Goal: Task Accomplishment & Management: Use online tool/utility

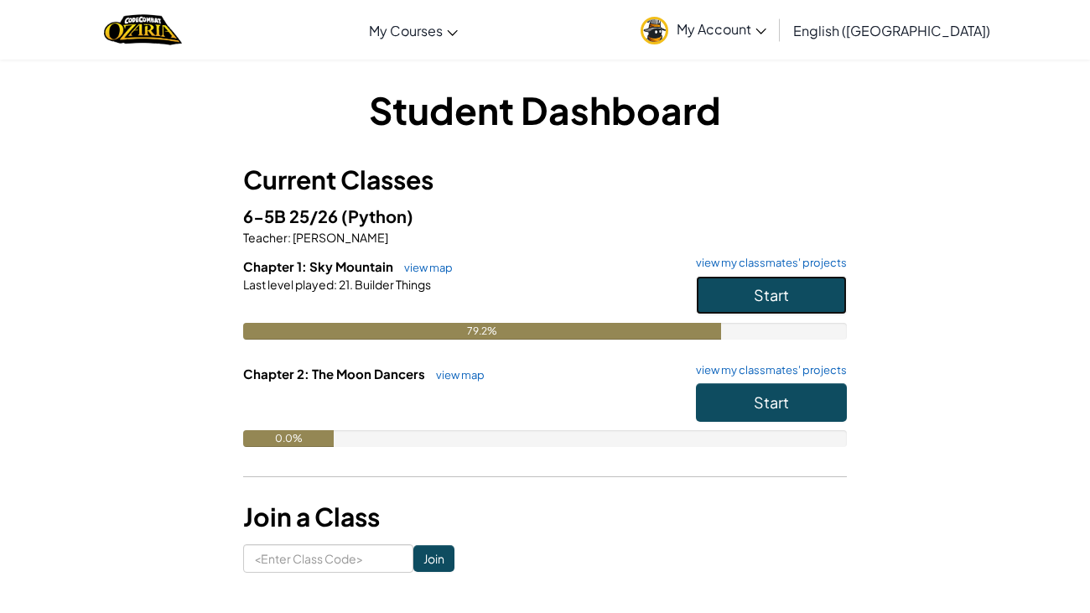
click at [781, 288] on span "Start" at bounding box center [771, 294] width 35 height 19
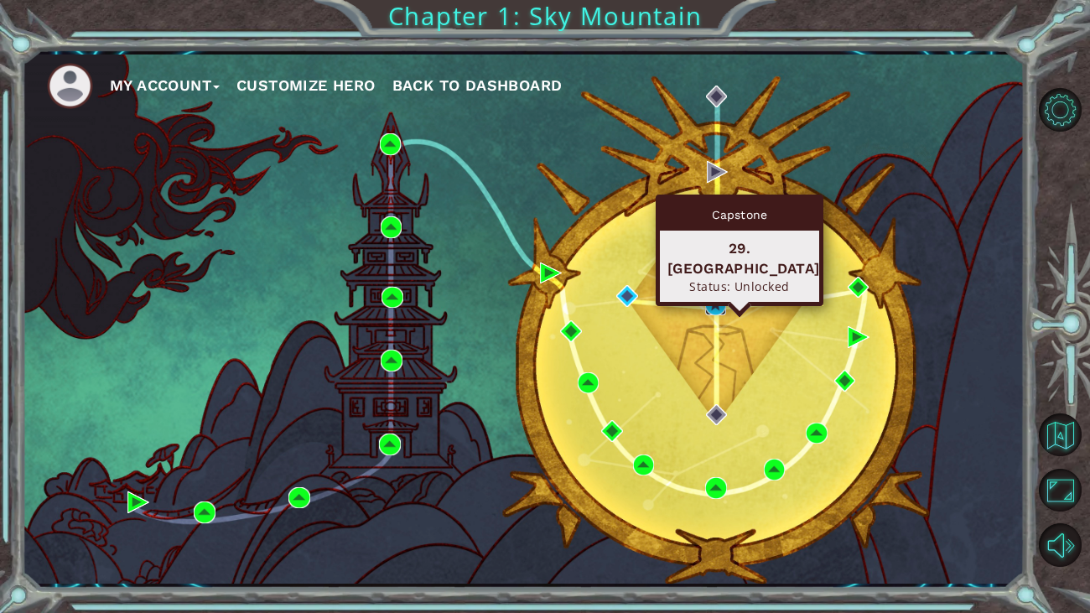
click at [722, 304] on img at bounding box center [716, 305] width 22 height 22
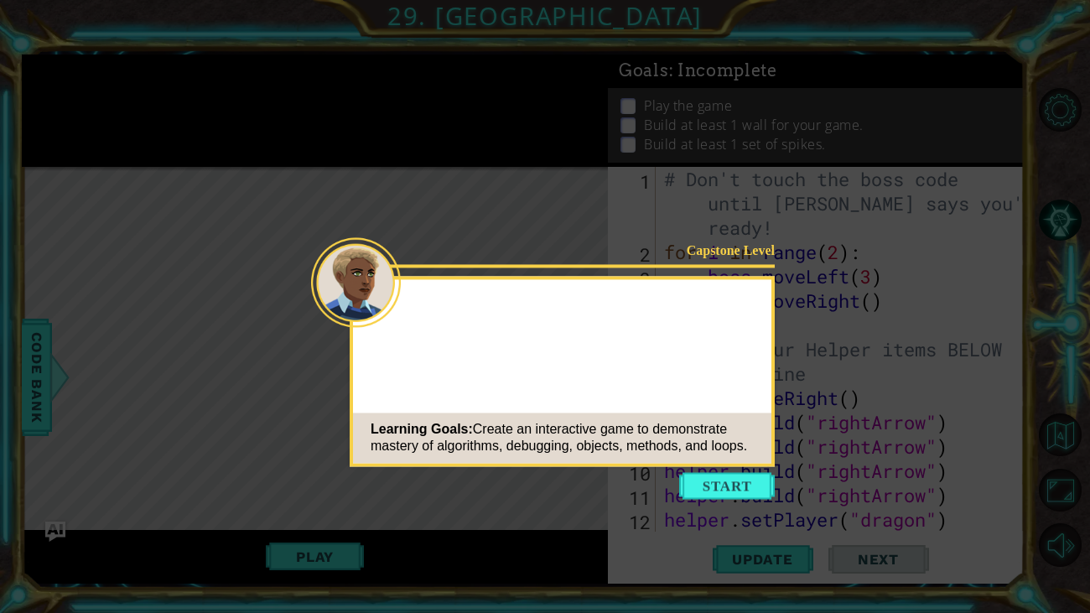
click at [688, 491] on button "Start" at bounding box center [727, 485] width 96 height 27
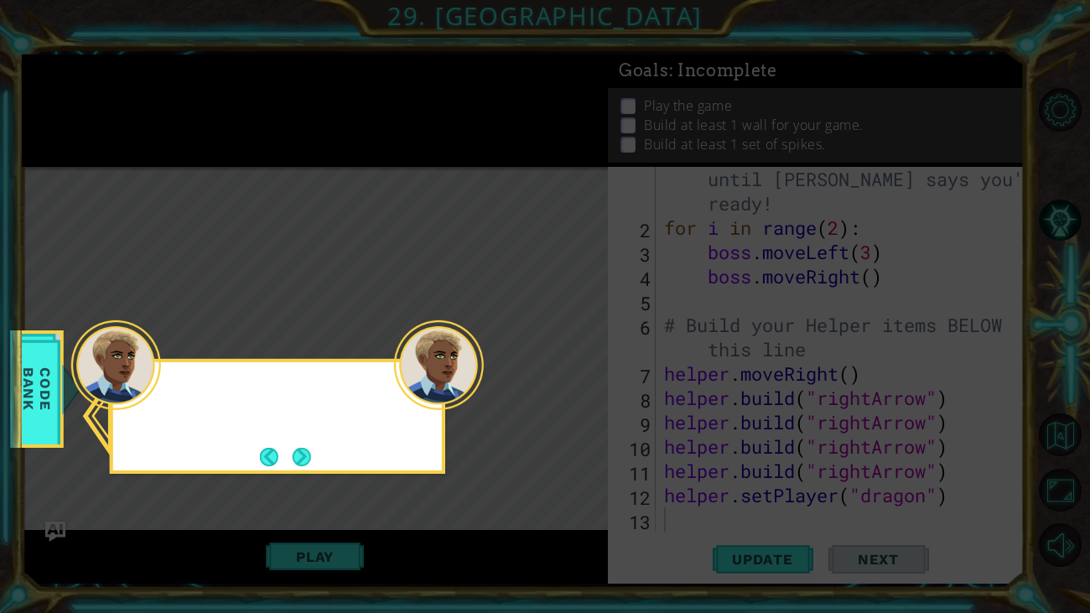
scroll to position [23, 0]
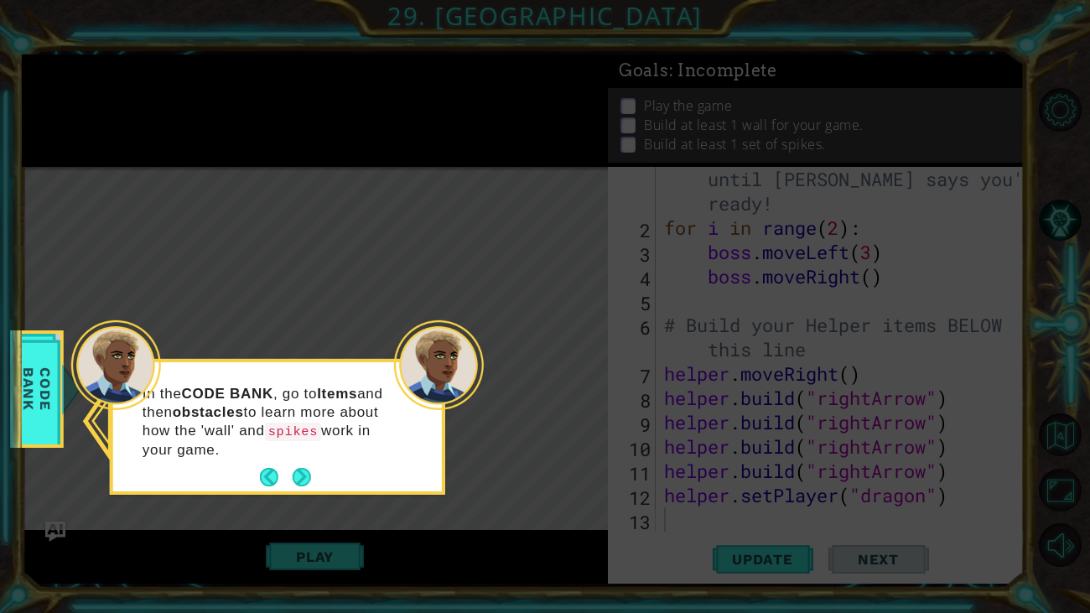
click at [387, 452] on p "In the CODE BANK , go to Items and then obstacles to learn more about how the '…" at bounding box center [268, 421] width 251 height 75
click at [293, 478] on button "Next" at bounding box center [302, 477] width 18 height 18
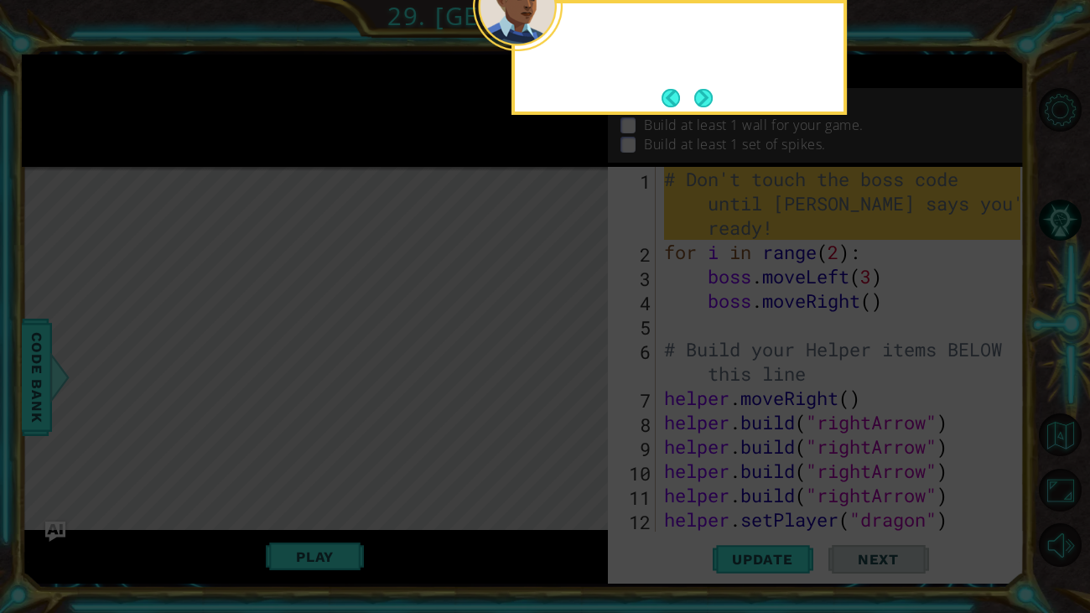
scroll to position [0, 0]
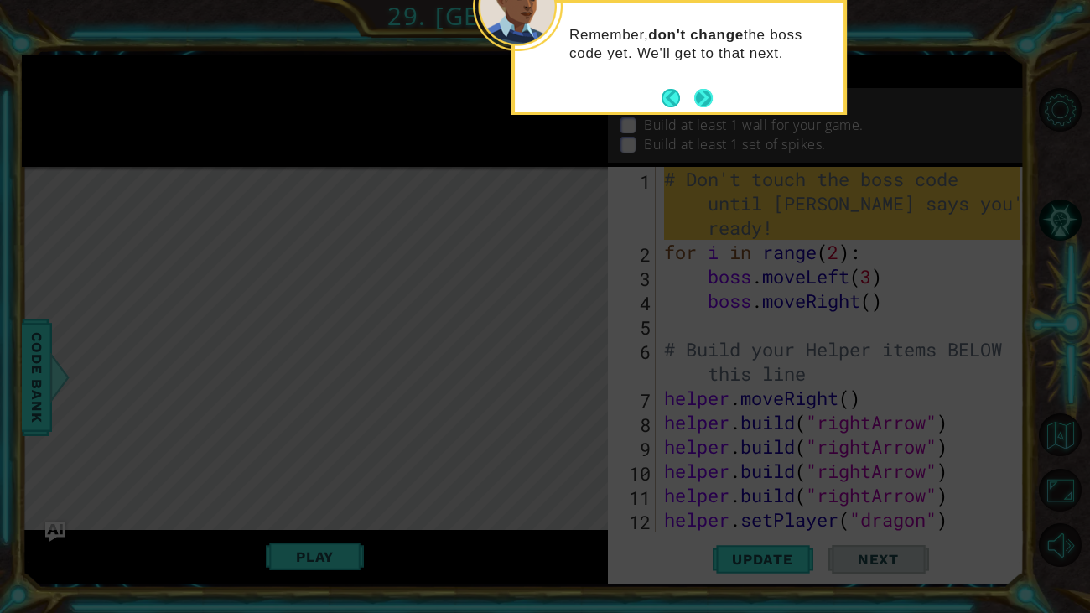
click at [703, 87] on button "Next" at bounding box center [703, 97] width 31 height 31
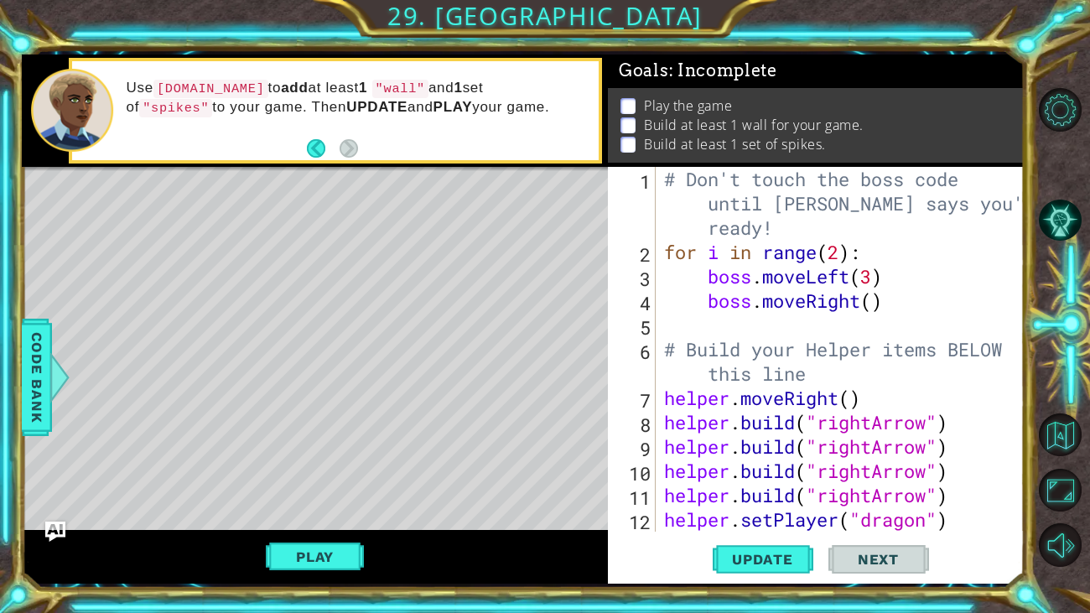
click at [881, 304] on div "# Don't touch the boss code until [PERSON_NAME] says you're ready! for i in ran…" at bounding box center [845, 398] width 368 height 462
click at [876, 304] on div "# Don't touch the boss code until [PERSON_NAME] says you're ready! for i in ran…" at bounding box center [845, 398] width 368 height 462
type textarea "boss.moveRight(3)"
click at [821, 320] on div "# Don't touch the boss code until [PERSON_NAME] says you're ready! for i in ran…" at bounding box center [845, 398] width 368 height 462
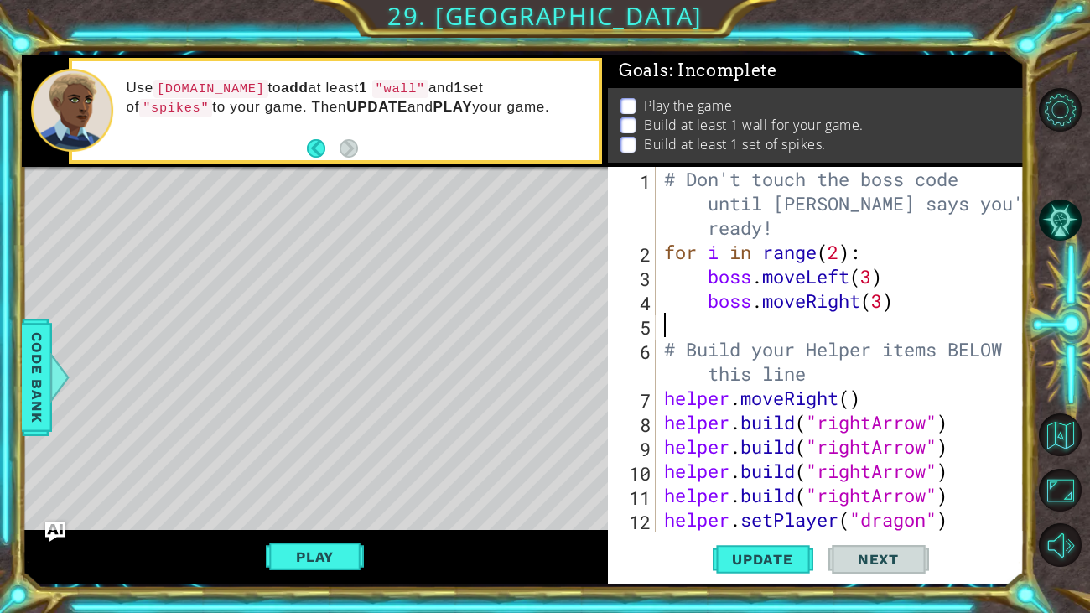
scroll to position [0, 0]
type textarea "b"
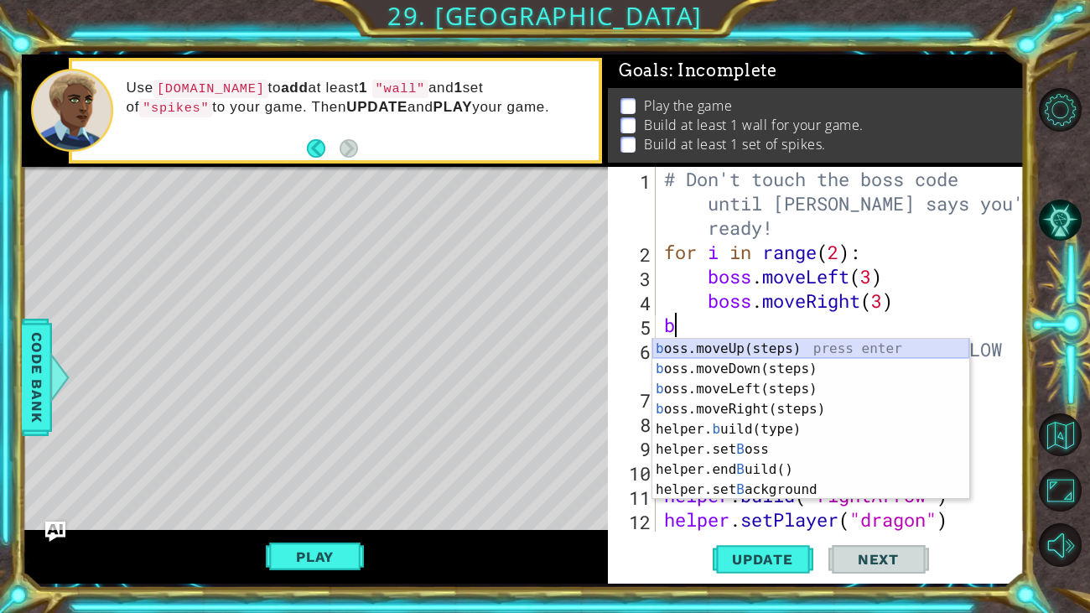
click at [754, 345] on div "b oss.moveUp(steps) press enter b oss.moveDown(steps) press enter b oss.moveLef…" at bounding box center [810, 439] width 317 height 201
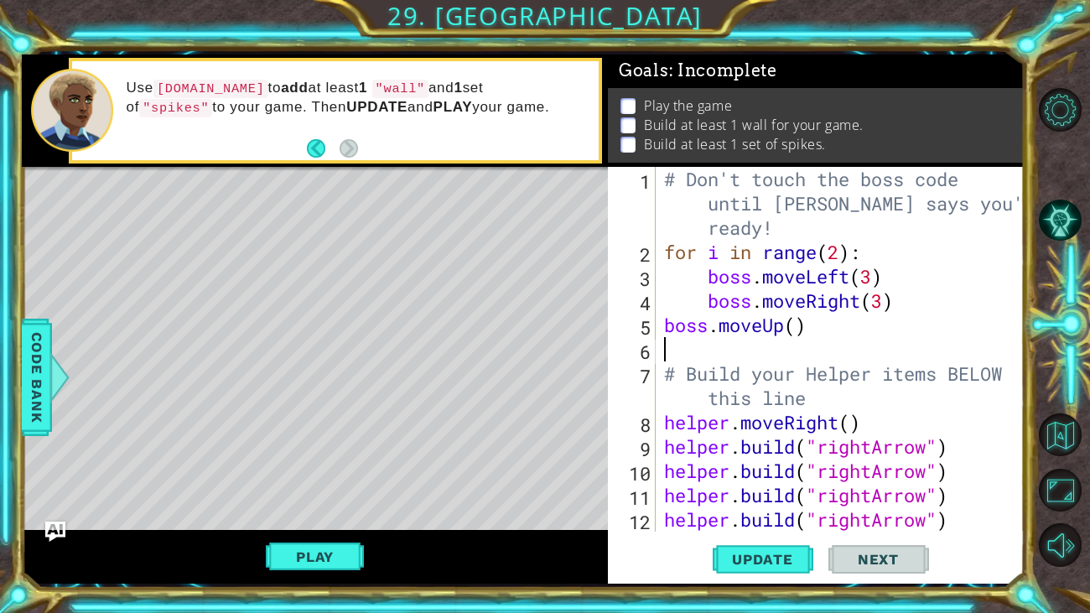
click at [801, 326] on div "# Don't touch the boss code until [PERSON_NAME] says you're ready! for i in ran…" at bounding box center [845, 398] width 368 height 462
click at [664, 537] on div "boss.moveUp(3) 1 2 3 4 5 6 7 8 9 10 11 12 13 # Don't touch the boss code until …" at bounding box center [816, 375] width 417 height 417
click at [963, 528] on div "# Don't touch the boss code until [PERSON_NAME] says you're ready! for i in ran…" at bounding box center [845, 398] width 368 height 462
type textarea "[DOMAIN_NAME]("rightArrow")"
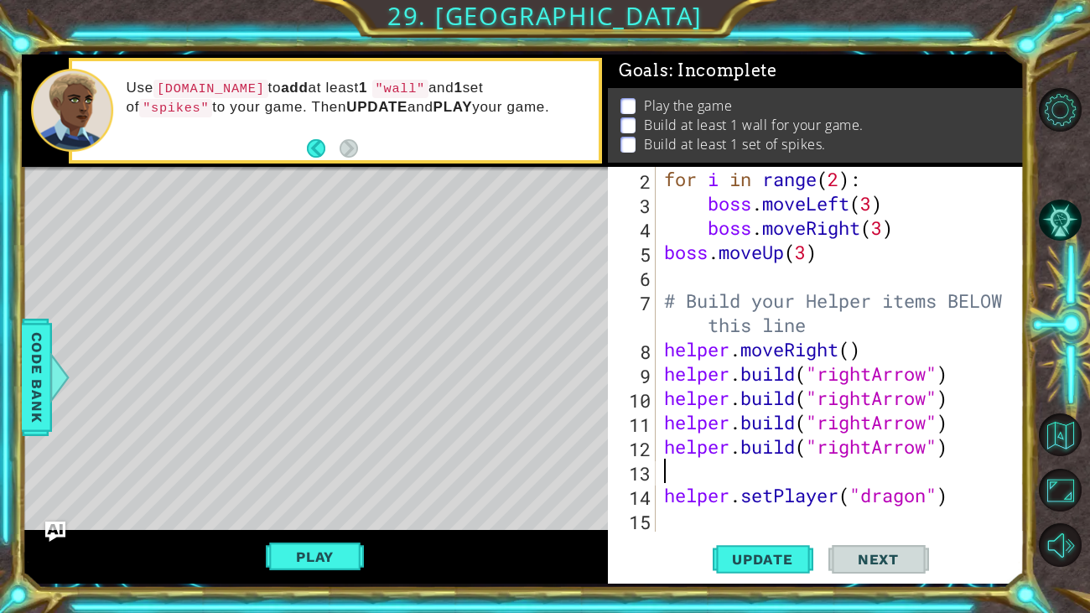
scroll to position [72, 0]
click at [954, 497] on div "for i in range ( 2 ) : boss . moveLeft ( 3 ) boss . moveRight ( 3 ) boss . move…" at bounding box center [845, 373] width 368 height 413
type textarea "helper.setPlayer("dragon")"
click at [665, 470] on div "for i in range ( 2 ) : boss . moveLeft ( 3 ) boss . moveRight ( 3 ) boss . move…" at bounding box center [845, 373] width 368 height 413
type textarea "[DOMAIN_NAME]("rightArrow")"
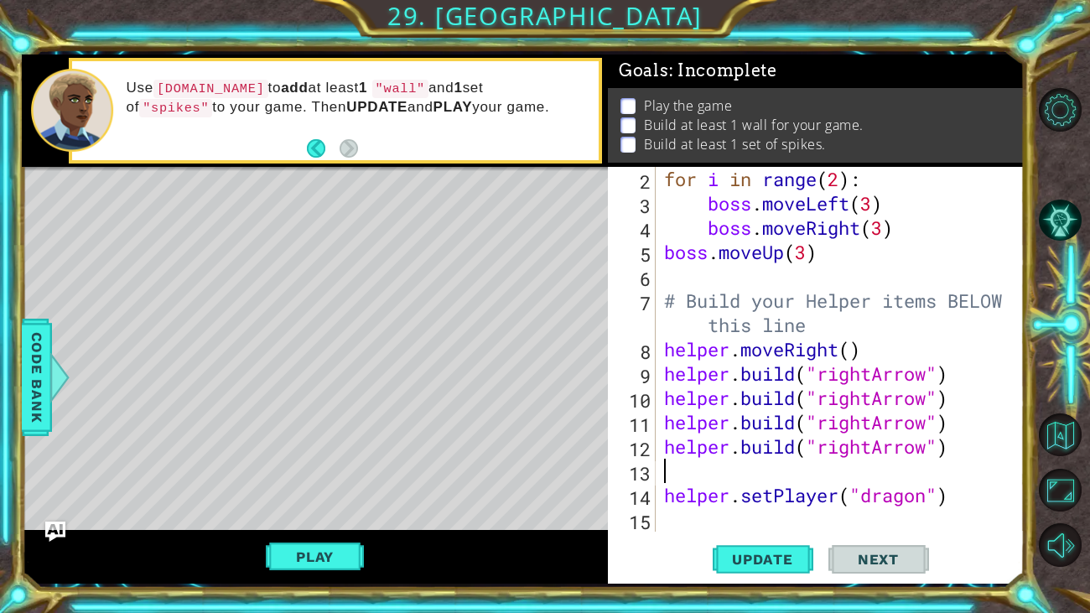
scroll to position [49, 0]
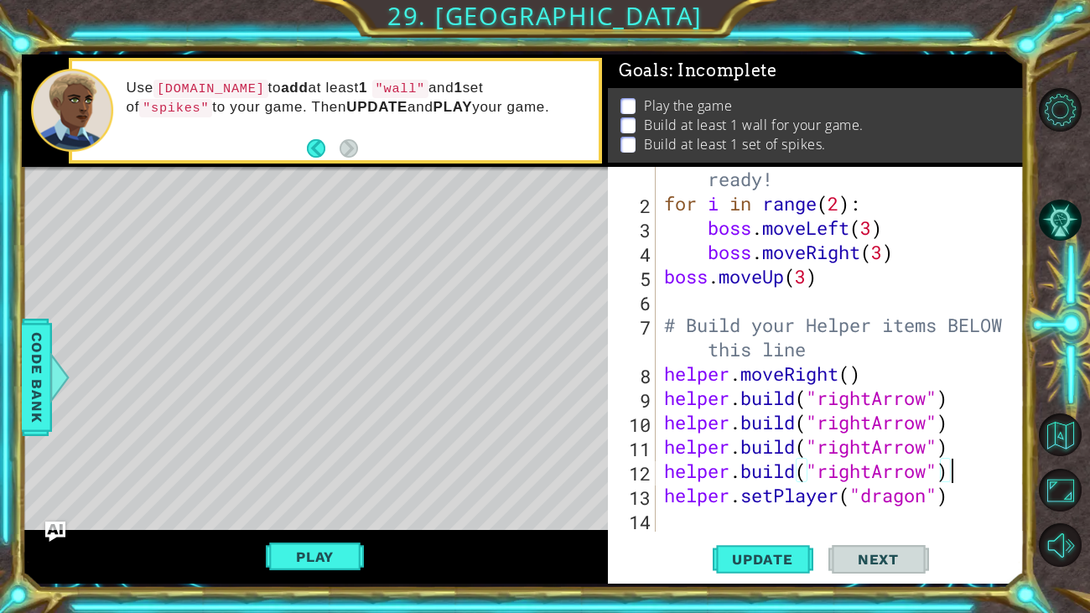
click at [680, 522] on div "# Don't touch the boss code until [PERSON_NAME] says you're ready! for i in ran…" at bounding box center [845, 349] width 368 height 462
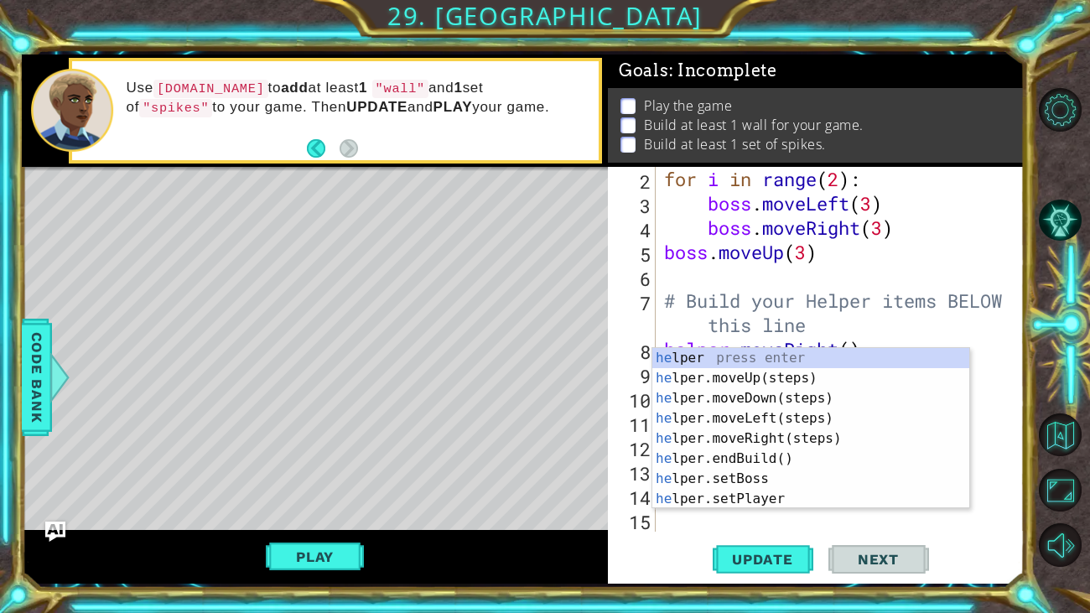
scroll to position [0, 0]
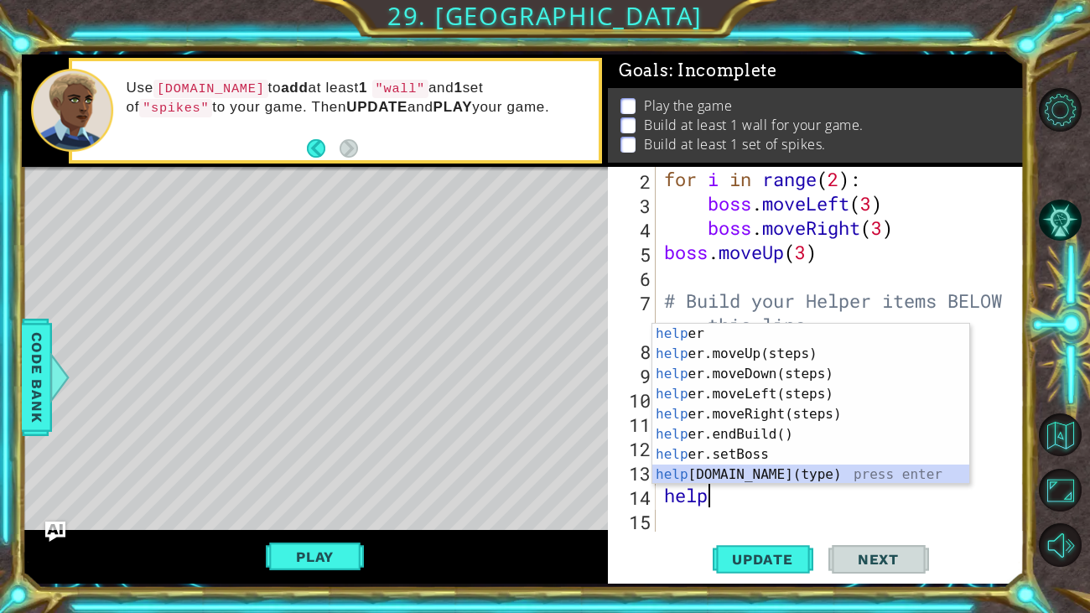
click at [734, 472] on div "help er press enter help er.moveUp(steps) press enter help er.moveDown(steps) p…" at bounding box center [810, 424] width 317 height 201
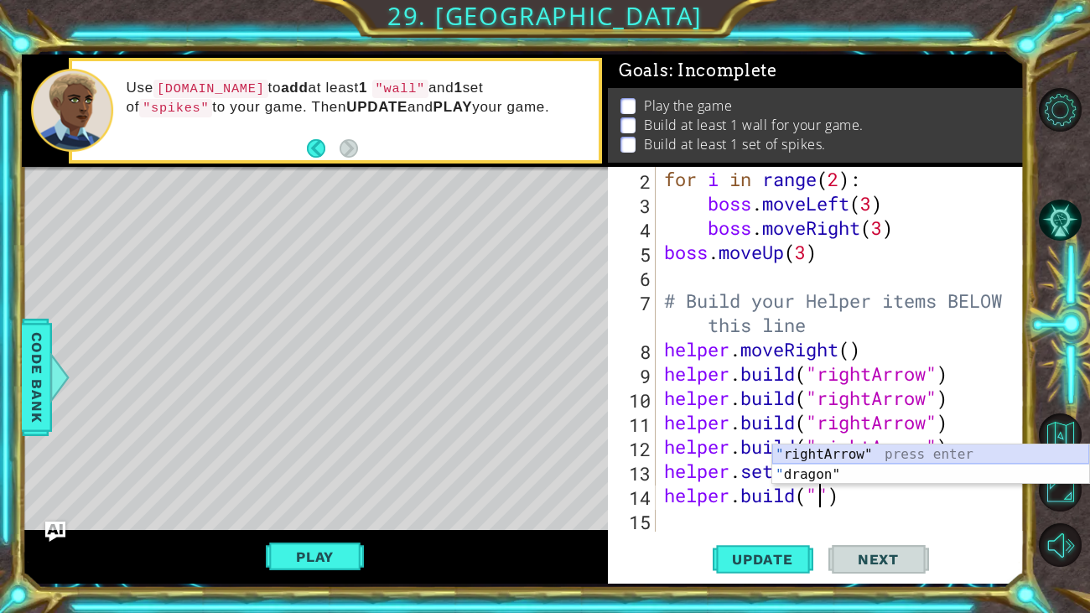
scroll to position [0, 8]
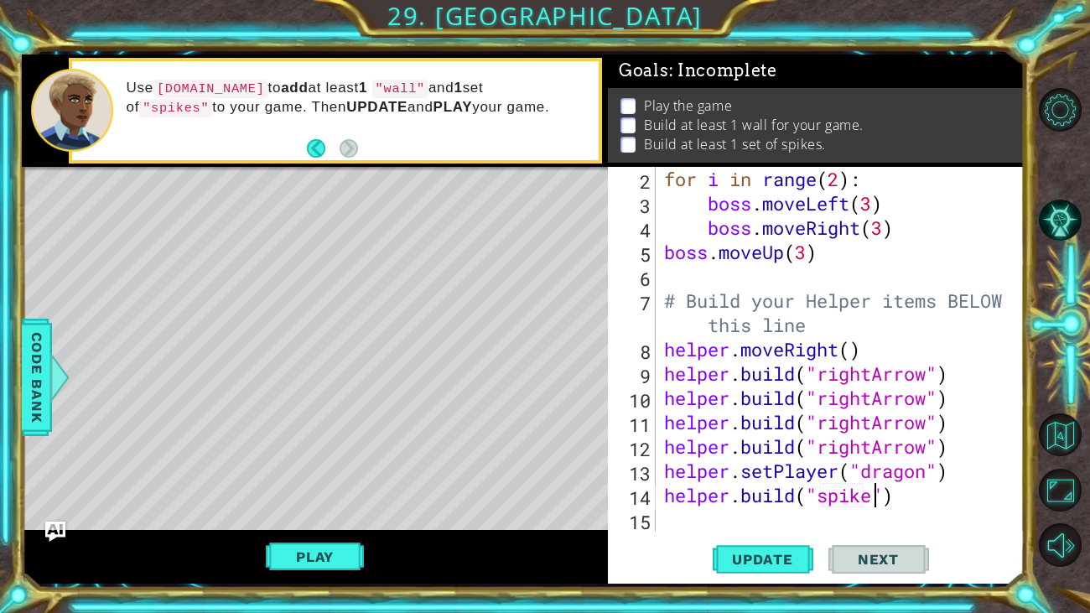
type textarea "[DOMAIN_NAME]("spikes")"
click at [712, 527] on div "for i in range ( 2 ) : boss . moveLeft ( 3 ) boss . moveRight ( 3 ) boss . move…" at bounding box center [845, 373] width 368 height 413
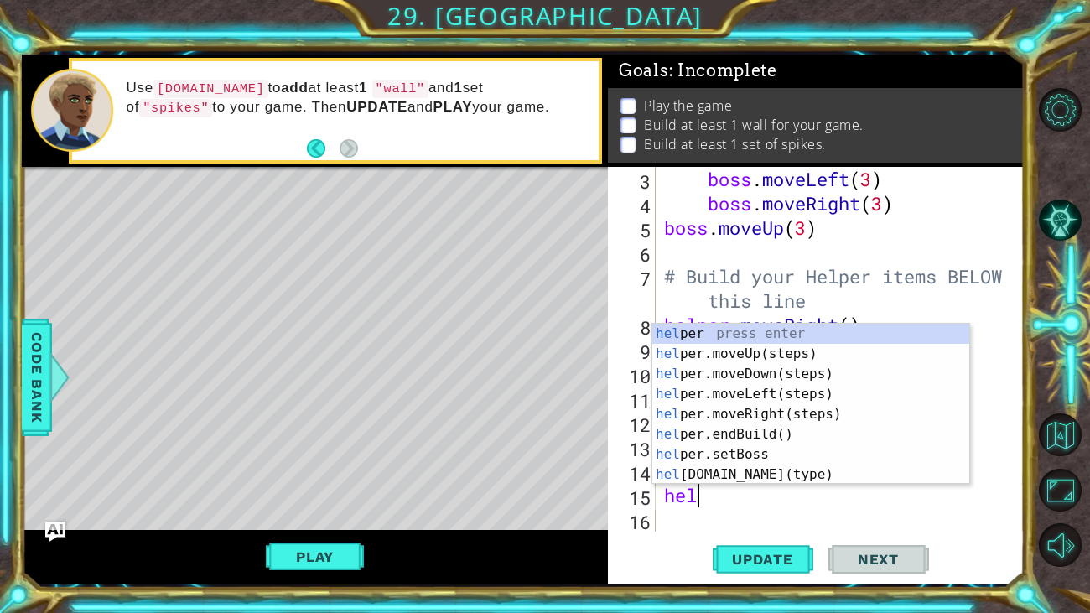
scroll to position [0, 0]
click at [761, 463] on div "help er press enter help er.moveUp(steps) press enter help er.moveDown(steps) p…" at bounding box center [810, 424] width 317 height 201
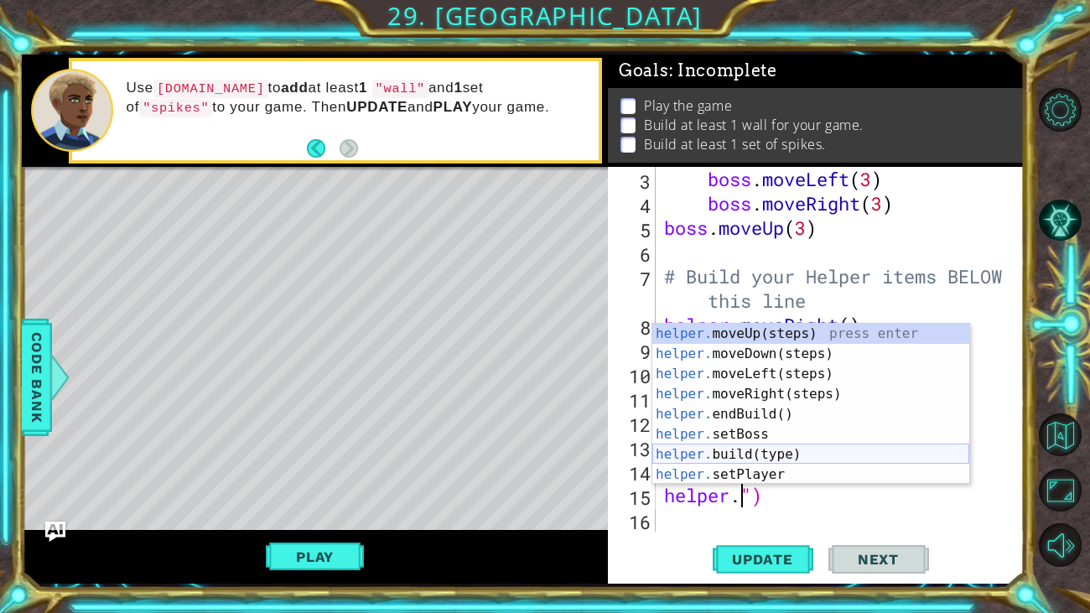
click at [845, 450] on div "helper. moveUp(steps) press enter helper. moveDown(steps) press enter helper. m…" at bounding box center [810, 424] width 317 height 201
type textarea "[DOMAIN_NAME]("wall")"
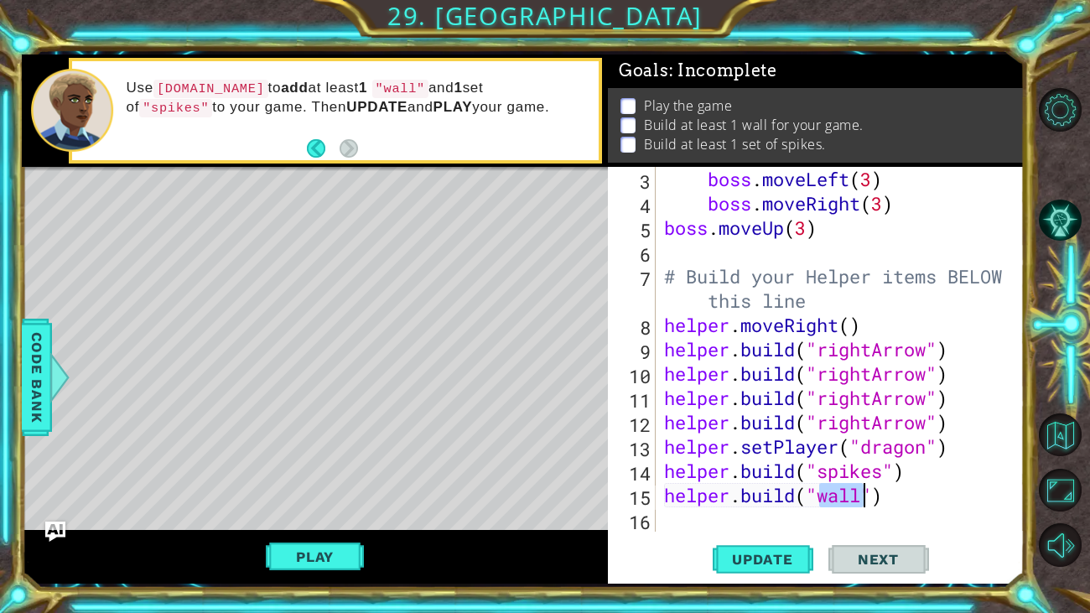
click at [849, 522] on div "boss . moveLeft ( 3 ) boss . moveRight ( 3 ) boss . moveUp ( 3 ) # Build your H…" at bounding box center [845, 373] width 368 height 413
click at [748, 556] on span "Update" at bounding box center [762, 559] width 95 height 17
click at [306, 553] on button "Play" at bounding box center [315, 557] width 98 height 32
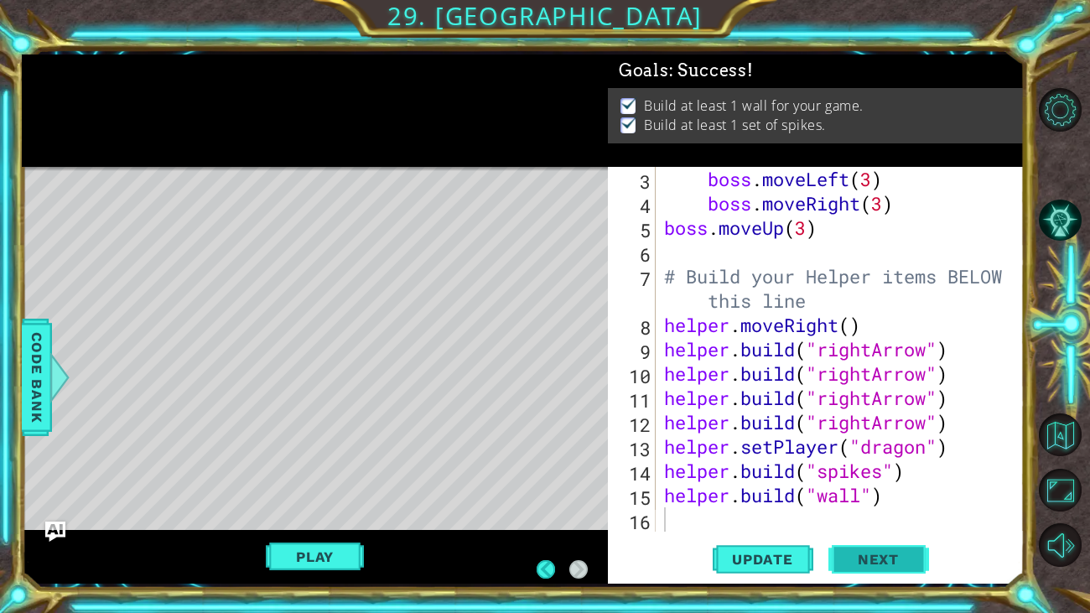
click at [895, 552] on span "Next" at bounding box center [878, 560] width 75 height 17
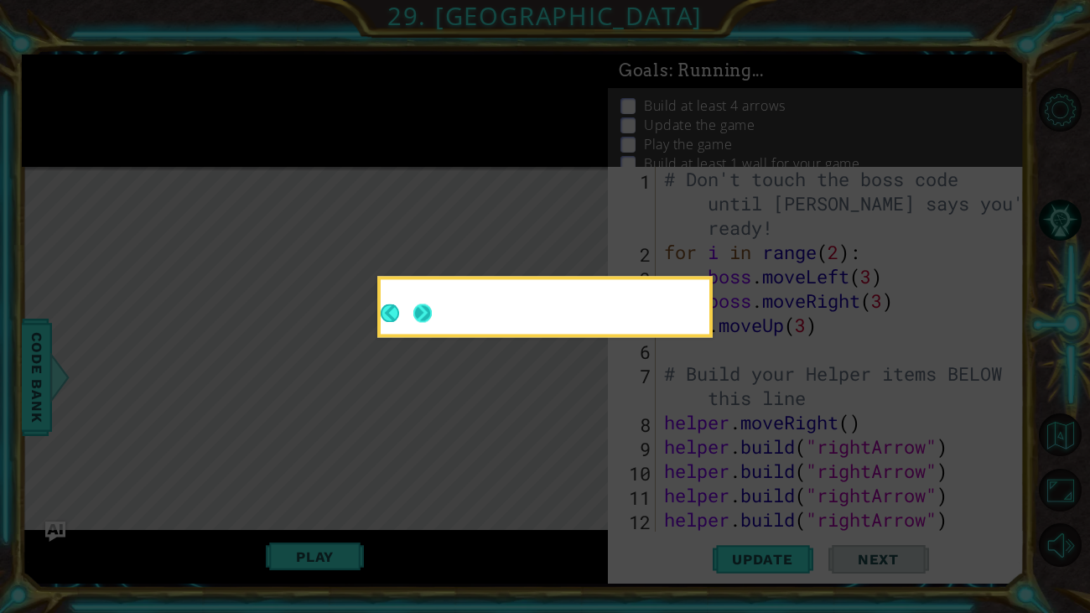
click at [418, 314] on button "Next" at bounding box center [422, 313] width 18 height 18
click at [420, 304] on icon at bounding box center [545, 306] width 1090 height 613
click at [419, 315] on icon at bounding box center [545, 306] width 1090 height 613
click at [548, 377] on icon at bounding box center [545, 306] width 1090 height 613
click at [424, 311] on icon at bounding box center [545, 306] width 1090 height 613
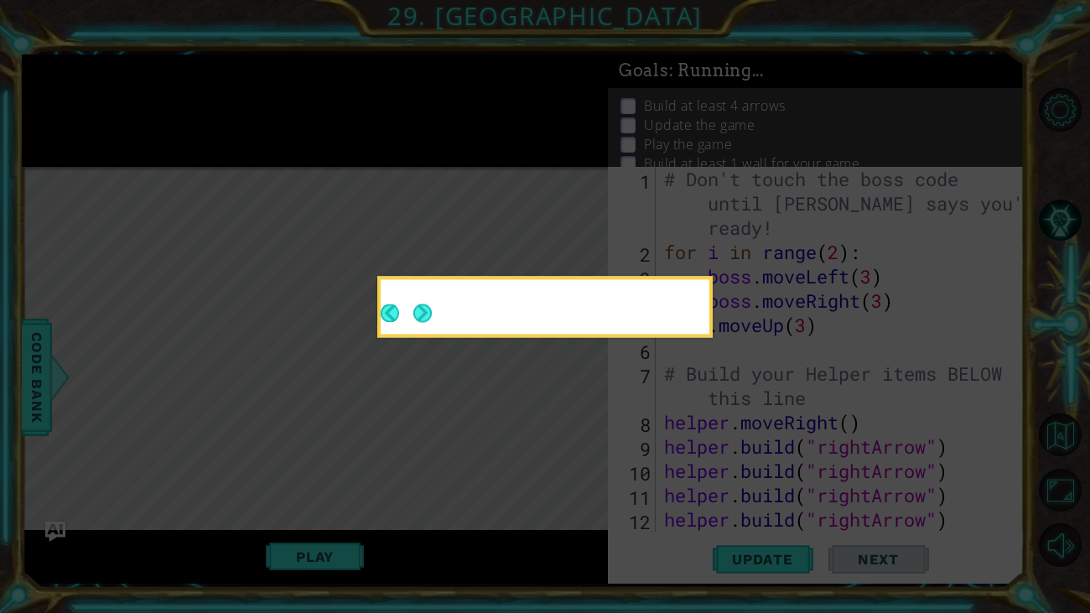
click at [424, 311] on icon at bounding box center [545, 306] width 1090 height 613
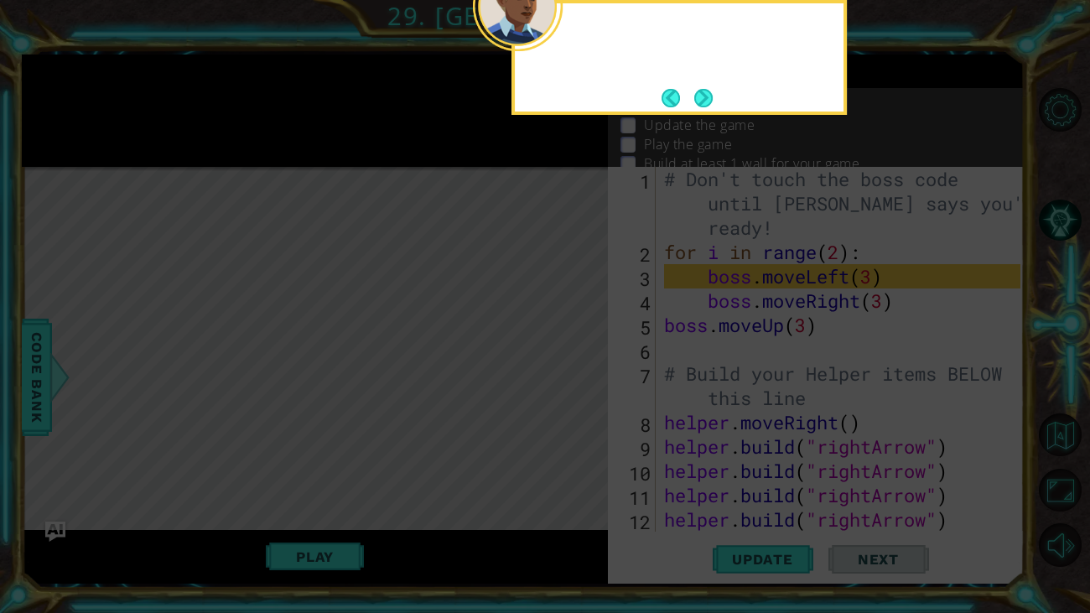
click at [706, 96] on button "Next" at bounding box center [704, 98] width 20 height 20
click at [700, 98] on icon at bounding box center [545, 99] width 1090 height 1028
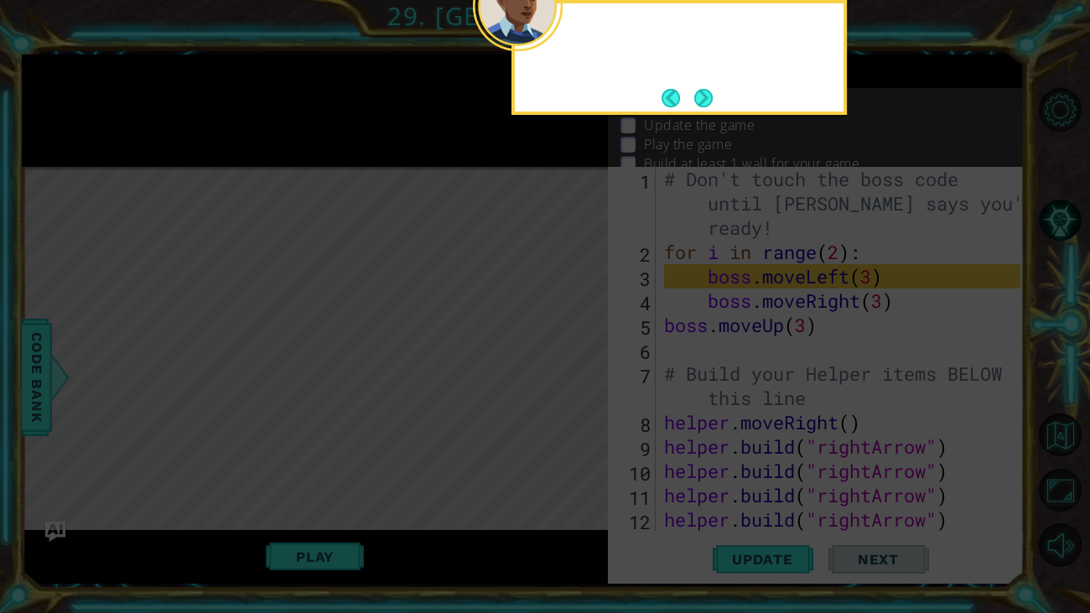
click at [700, 98] on icon at bounding box center [545, 99] width 1090 height 1028
click at [702, 100] on icon at bounding box center [545, 99] width 1090 height 1028
click at [703, 103] on icon at bounding box center [545, 99] width 1090 height 1028
click at [703, 104] on icon at bounding box center [545, 99] width 1090 height 1028
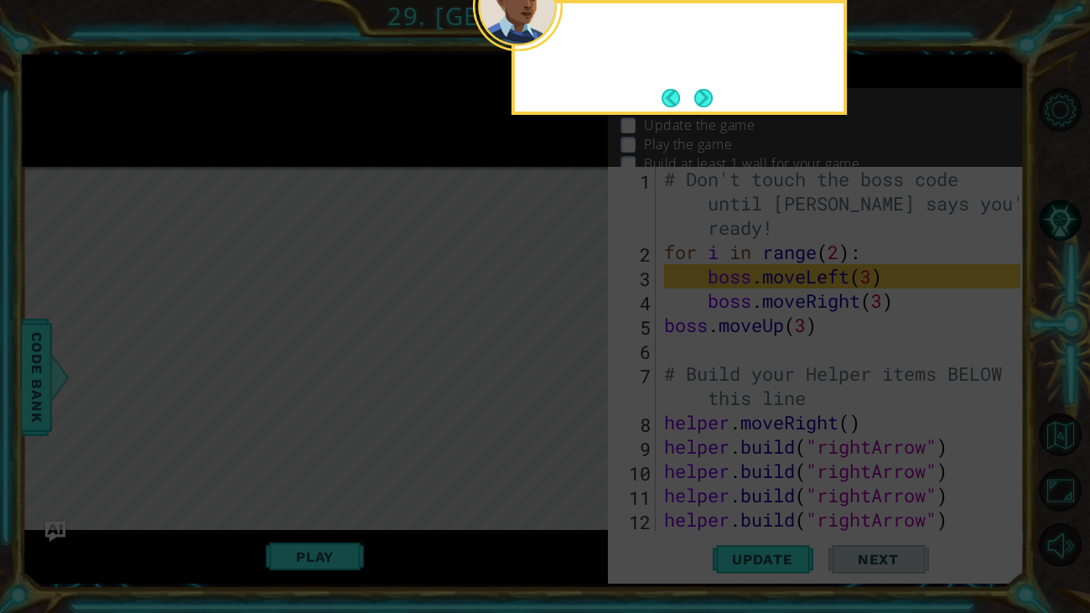
click at [703, 107] on icon at bounding box center [545, 99] width 1090 height 1028
click at [695, 96] on icon at bounding box center [545, 99] width 1090 height 1028
click at [699, 96] on icon at bounding box center [545, 99] width 1090 height 1028
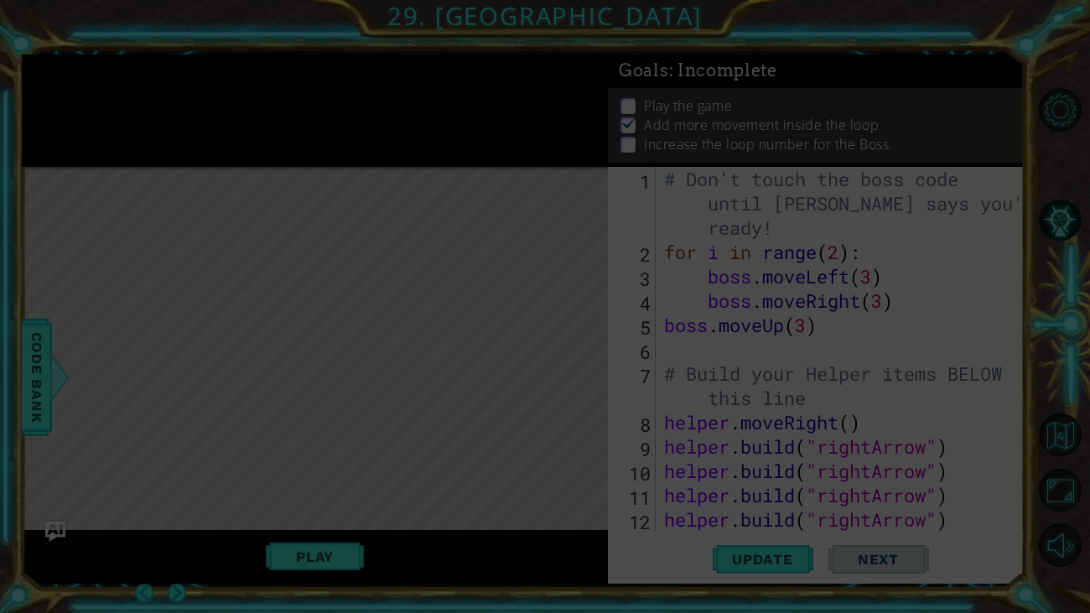
click at [699, 97] on icon at bounding box center [545, 306] width 1090 height 613
click at [850, 310] on icon at bounding box center [545, 306] width 1090 height 613
click at [678, 332] on icon at bounding box center [545, 306] width 1090 height 613
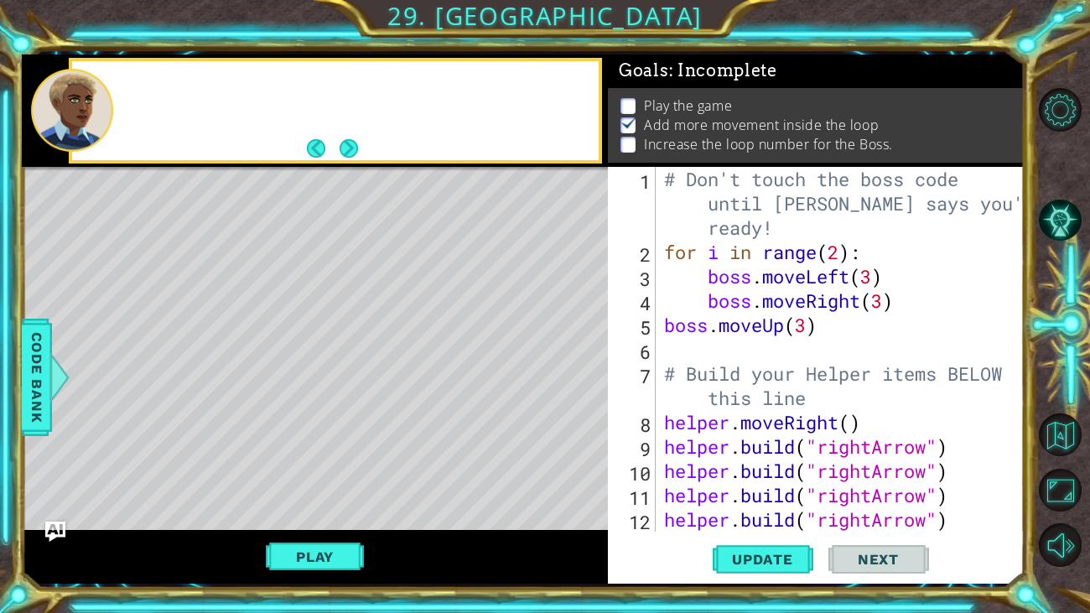
click at [831, 347] on div "# Don't touch the boss code until [PERSON_NAME] says you're ready! for i in ran…" at bounding box center [845, 398] width 368 height 462
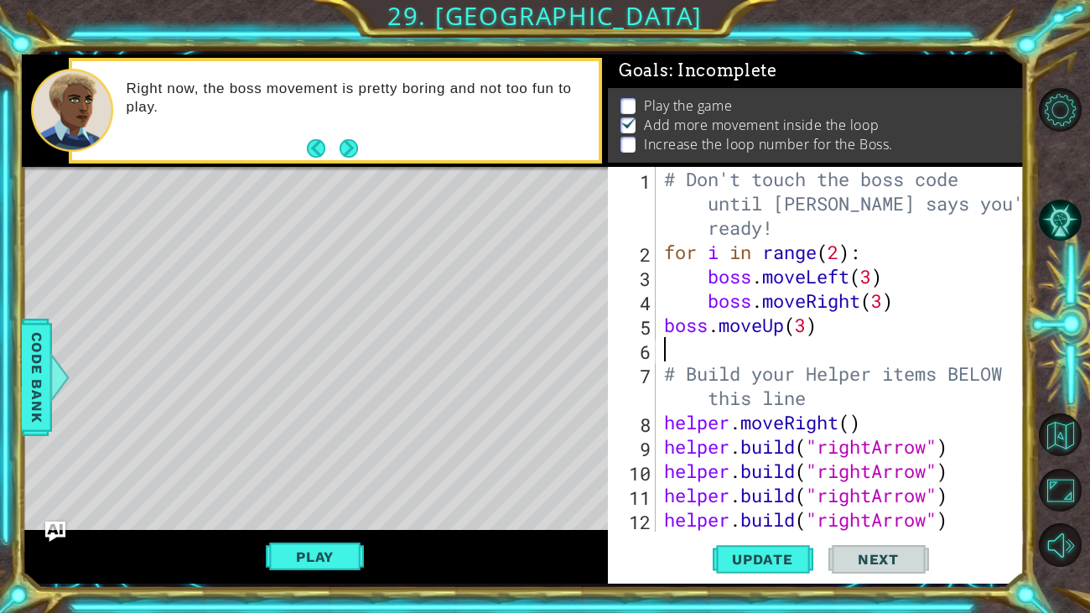
click at [839, 254] on div "# Don't touch the boss code until [PERSON_NAME] says you're ready! for i in ran…" at bounding box center [845, 398] width 368 height 462
type textarea "for i in range(4):"
click at [756, 559] on span "Update" at bounding box center [762, 559] width 95 height 17
click at [731, 555] on span "Update" at bounding box center [762, 559] width 95 height 17
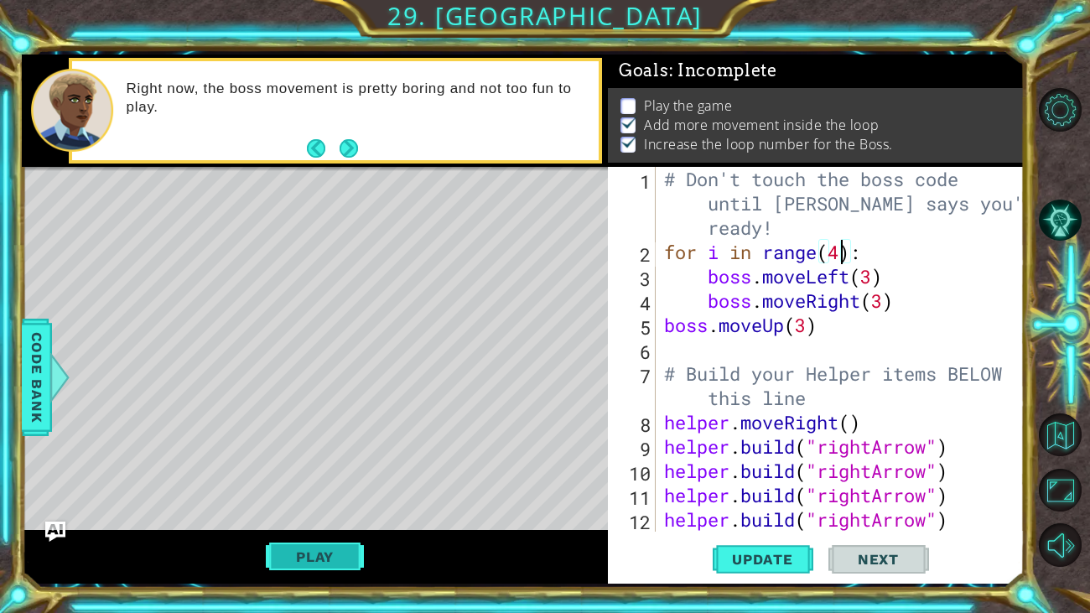
click at [327, 561] on button "Play" at bounding box center [315, 557] width 98 height 32
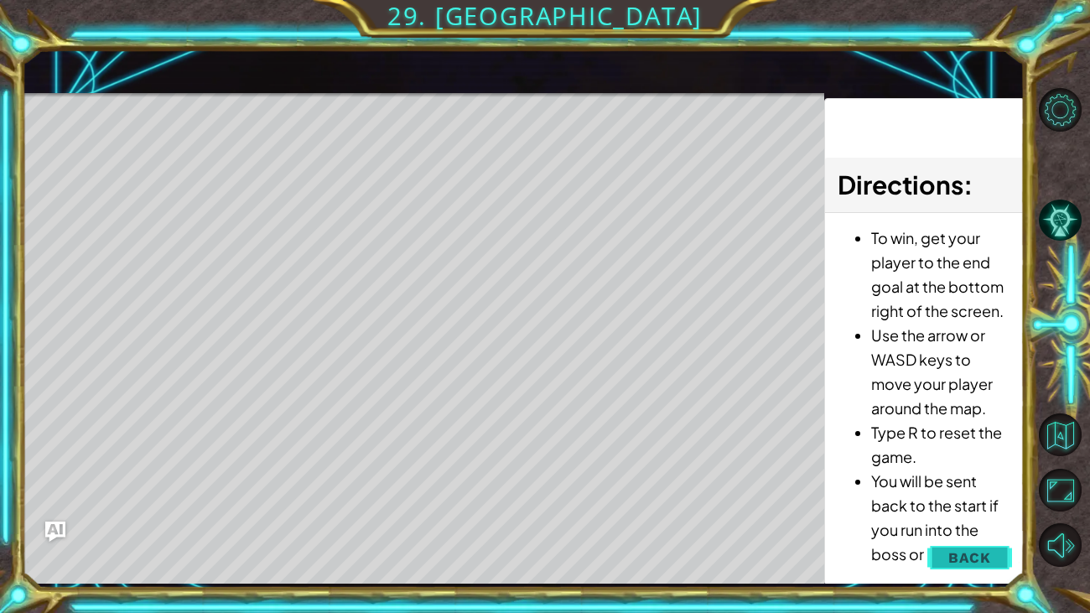
click at [970, 549] on span "Back" at bounding box center [969, 557] width 43 height 17
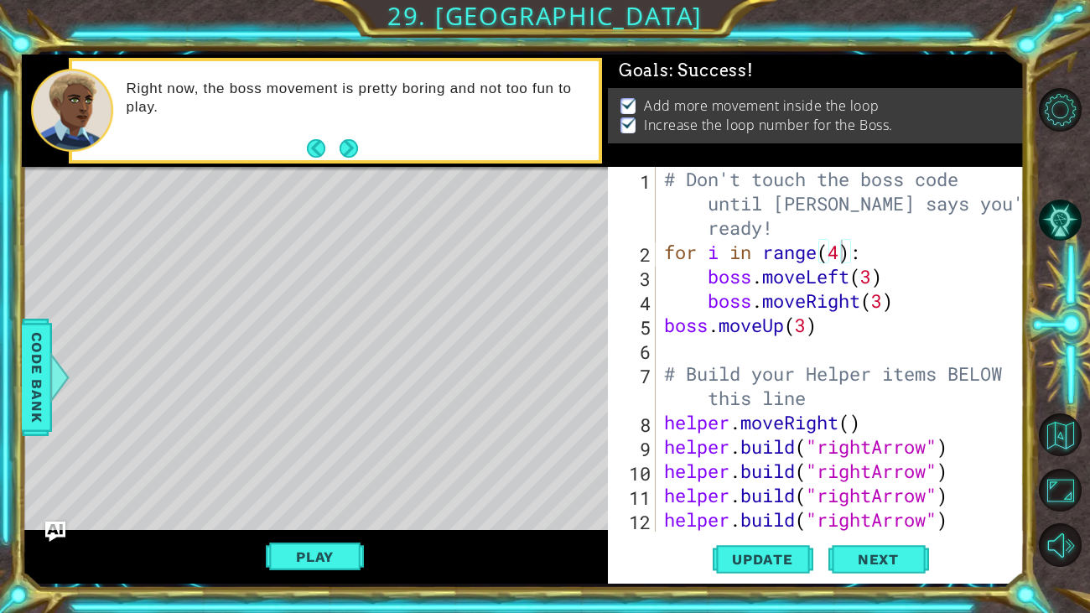
click at [877, 555] on span "Next" at bounding box center [878, 560] width 75 height 17
click at [881, 555] on span "Next" at bounding box center [878, 561] width 75 height 17
click at [881, 555] on body "1 ההההההההההההההההההההההההההההההההההההההההההההההההההההההההההההההההההההההההההההה…" at bounding box center [545, 306] width 1090 height 613
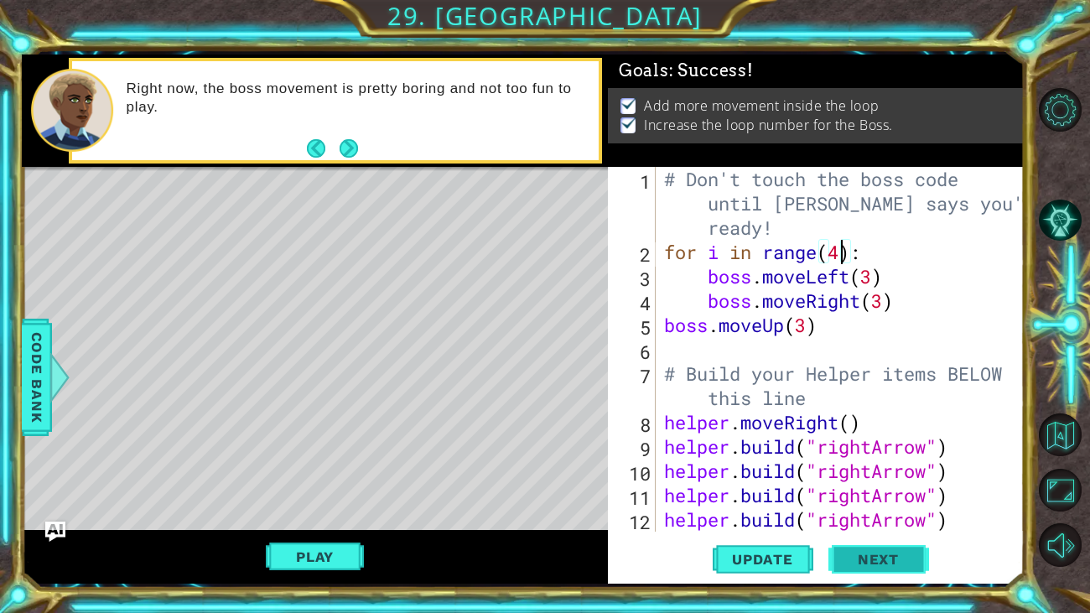
click at [881, 555] on body "1 ההההההההההההההההההההההההההההההההההההההההההההההההההההההההההההההההההההההההההההה…" at bounding box center [545, 306] width 1090 height 613
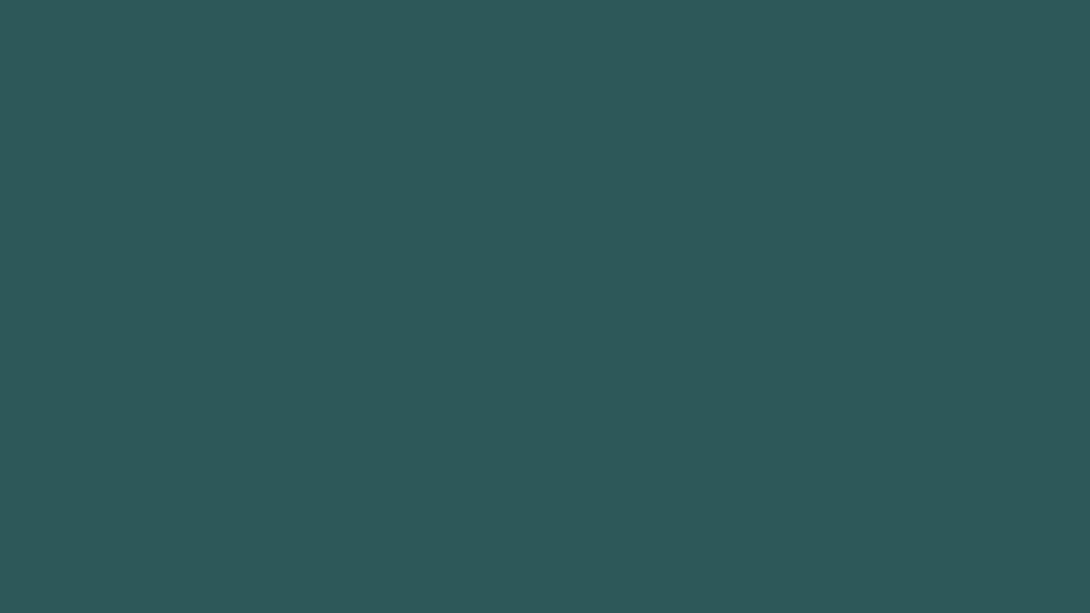
click at [881, 555] on body "Got it 1 2 3 4 5 6 7 8 9 helper. moveUp(steps) press enter helper. moveDown(ste…" at bounding box center [545, 306] width 1090 height 613
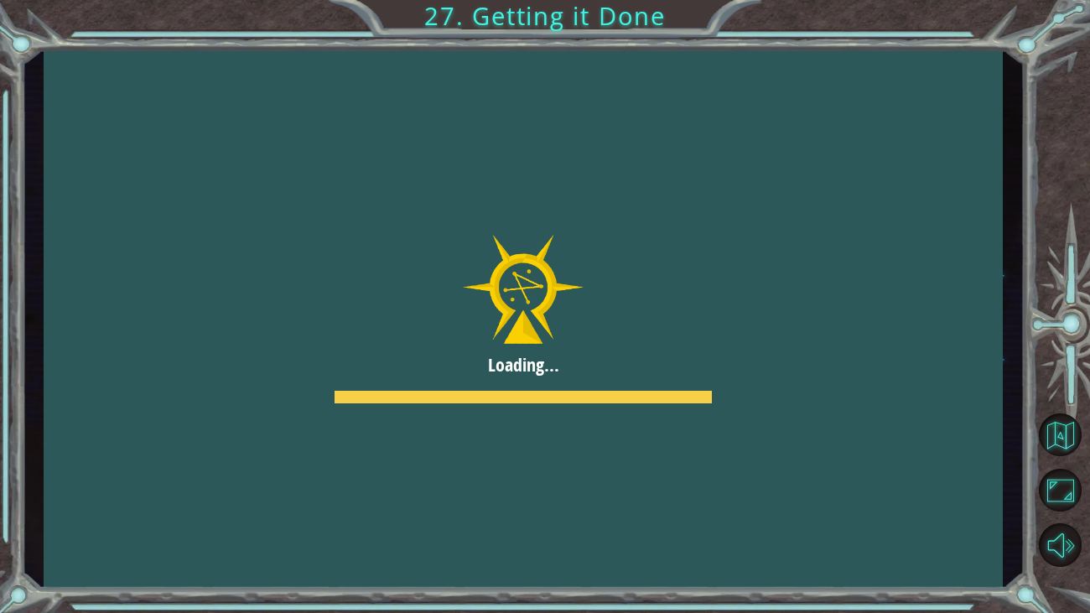
click at [599, 336] on div at bounding box center [523, 318] width 959 height 539
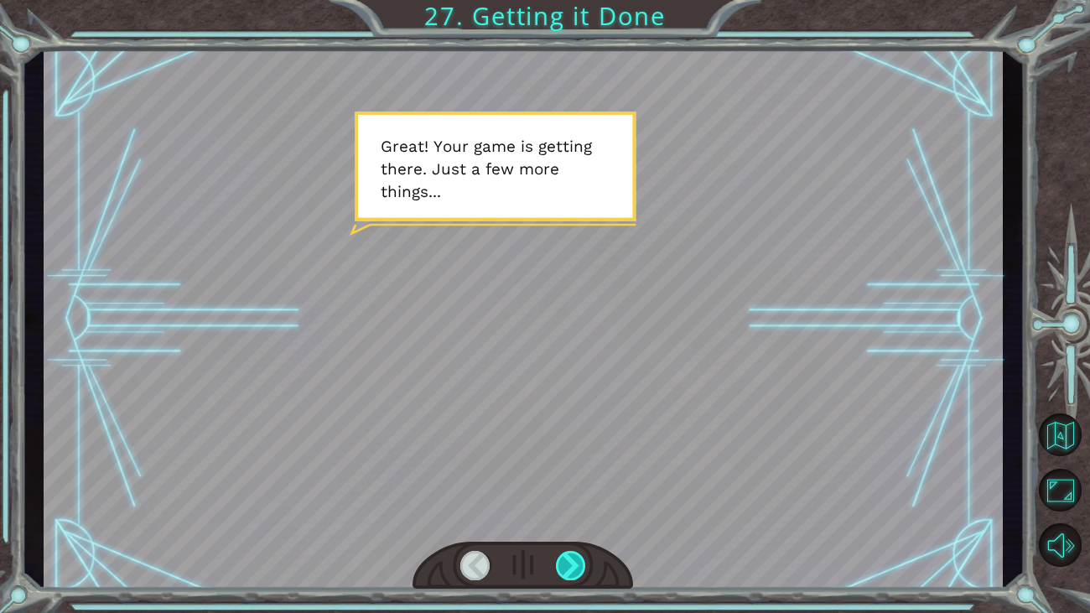
click at [564, 555] on div at bounding box center [571, 565] width 30 height 29
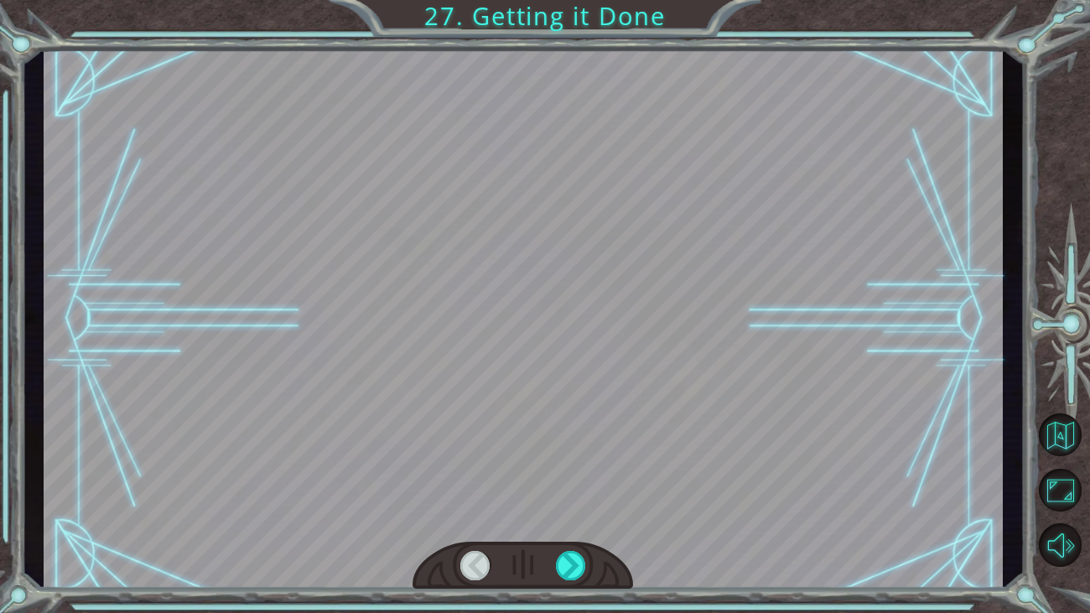
click at [565, 564] on div at bounding box center [571, 565] width 30 height 29
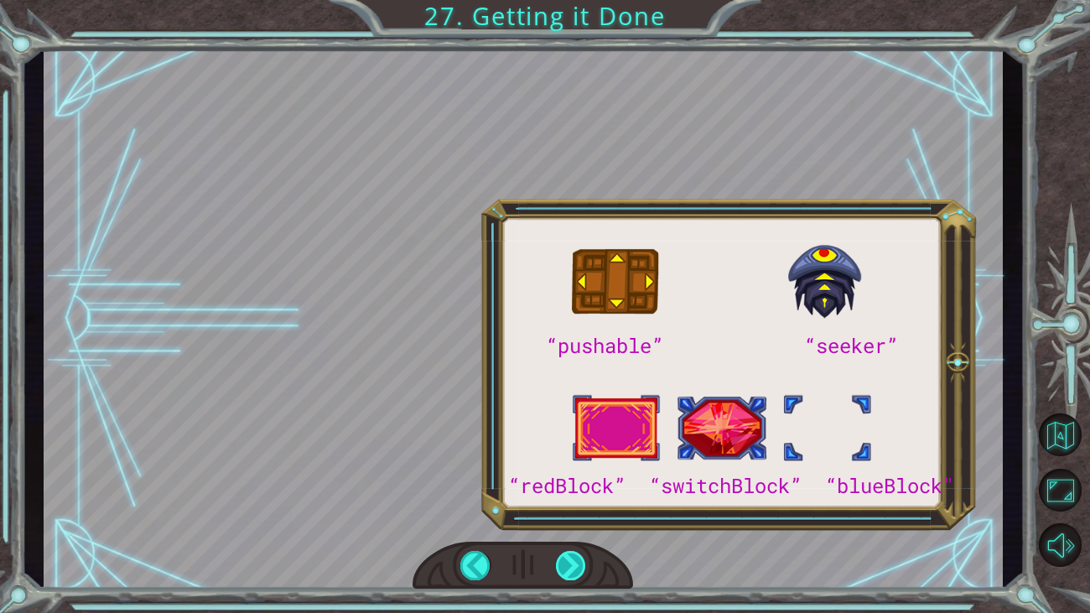
click at [563, 553] on div at bounding box center [571, 565] width 30 height 29
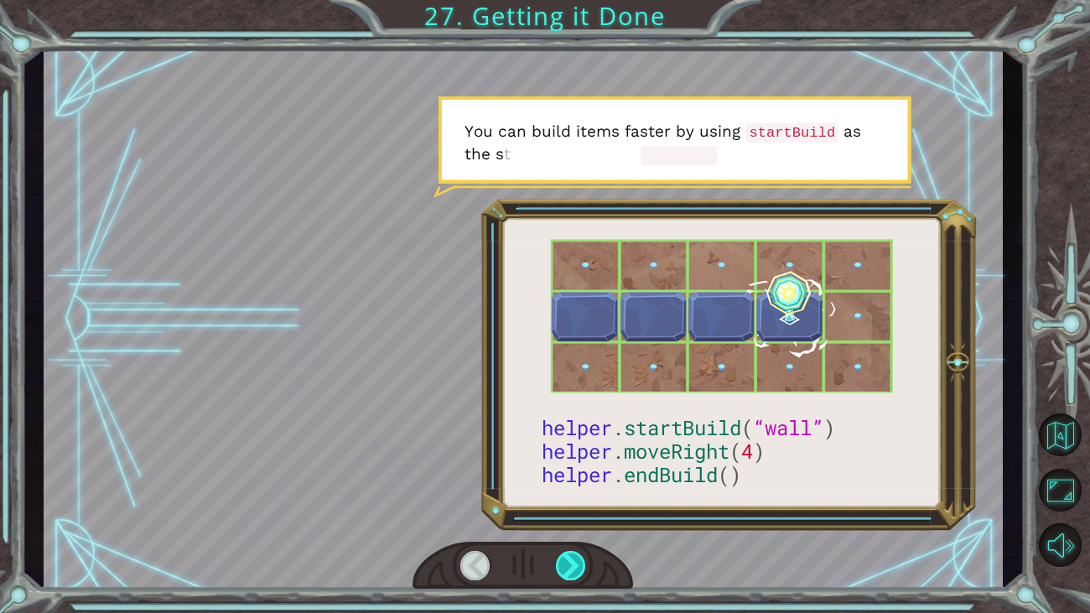
click at [563, 553] on div at bounding box center [571, 565] width 30 height 29
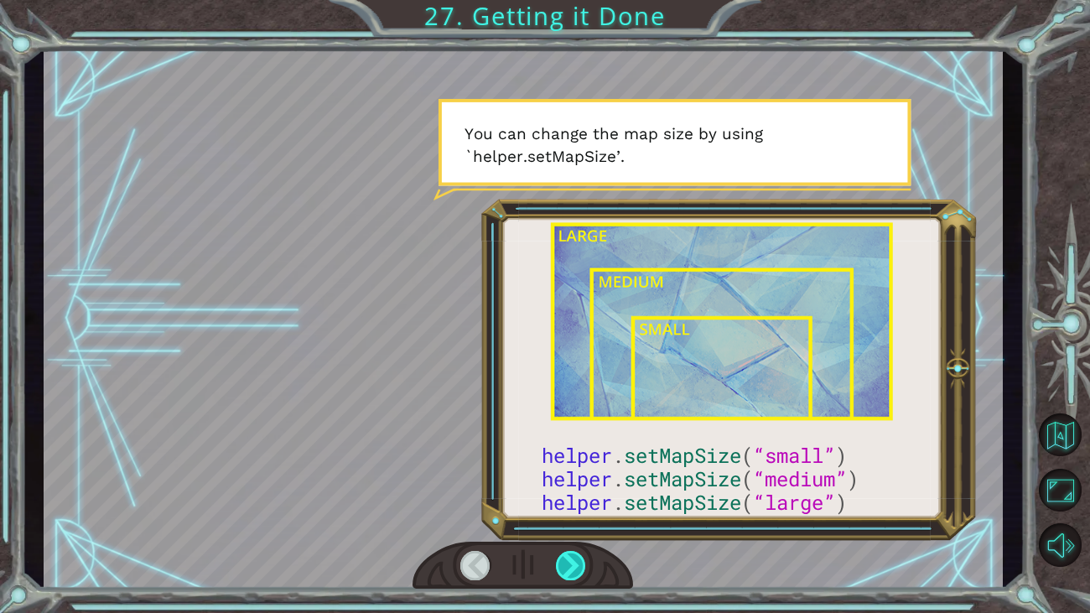
click at [563, 553] on div at bounding box center [571, 565] width 30 height 29
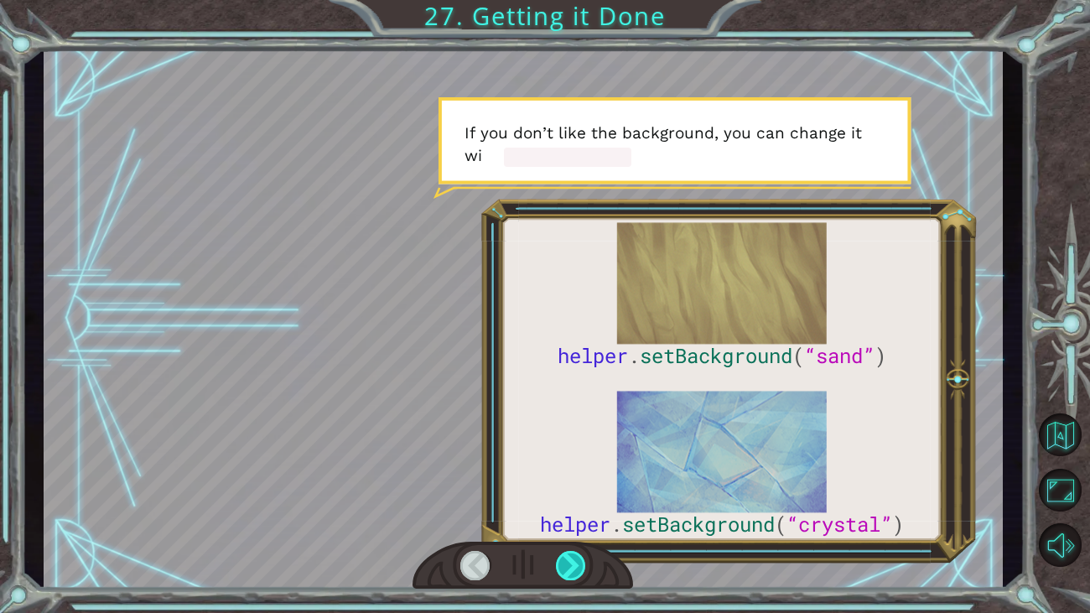
click at [563, 553] on div at bounding box center [571, 565] width 30 height 29
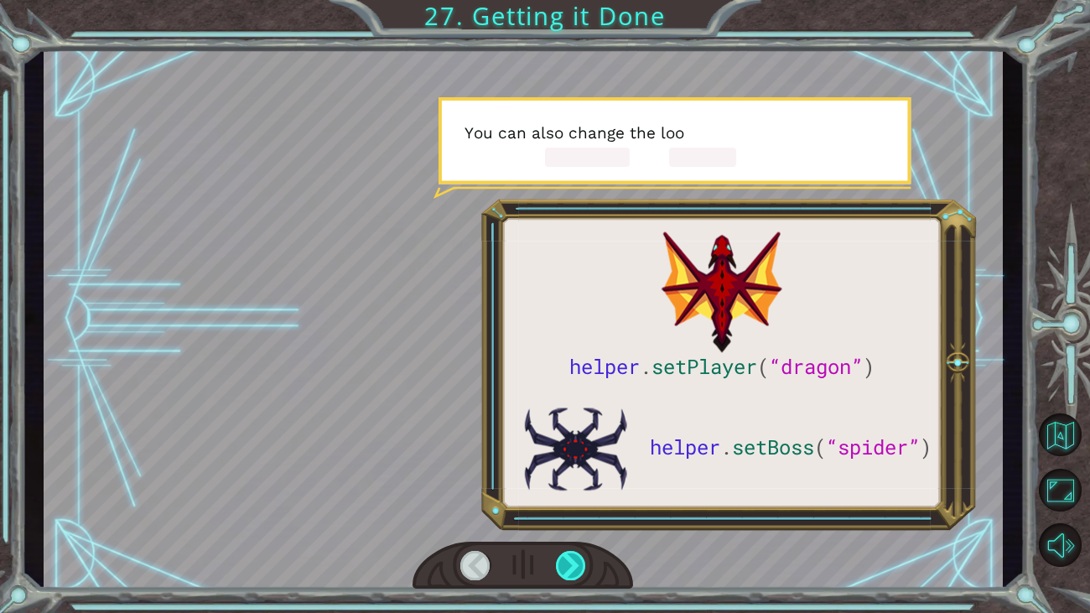
click at [563, 553] on div at bounding box center [571, 565] width 30 height 29
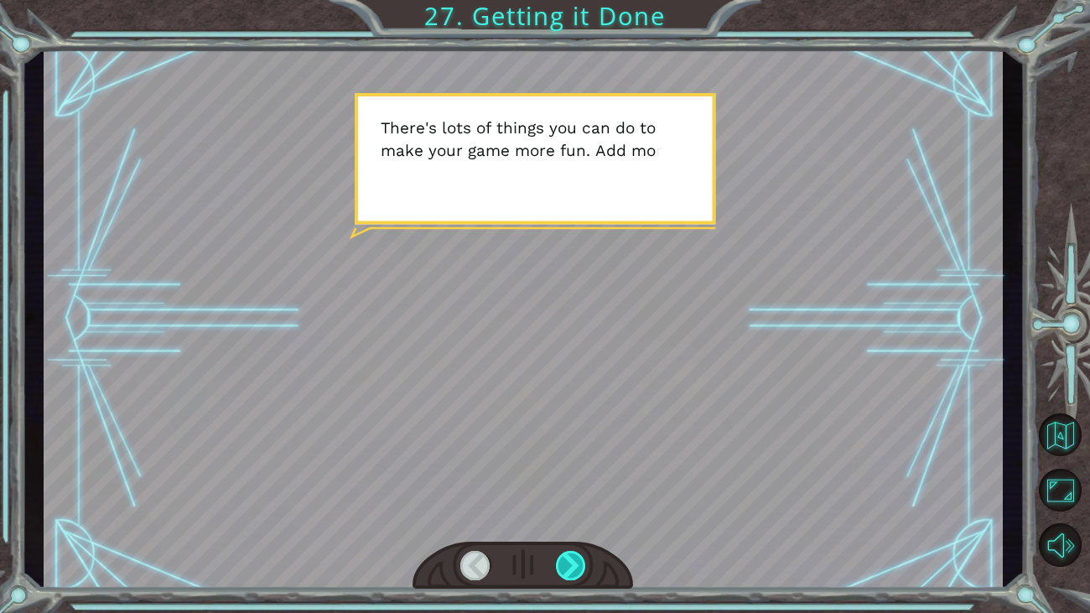
click at [563, 553] on div at bounding box center [571, 565] width 30 height 29
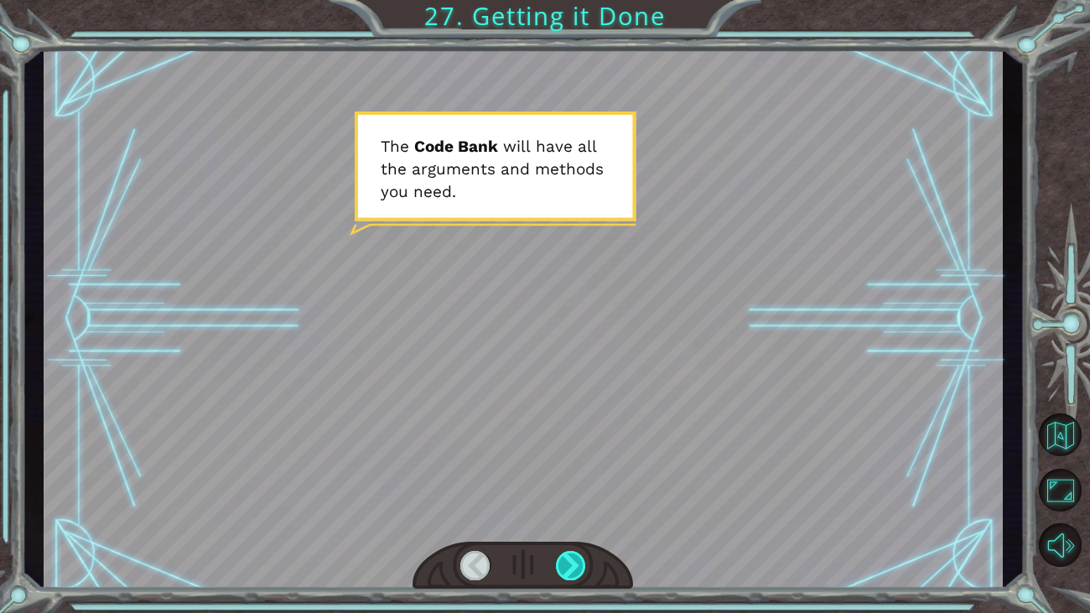
click at [563, 553] on div at bounding box center [571, 565] width 30 height 29
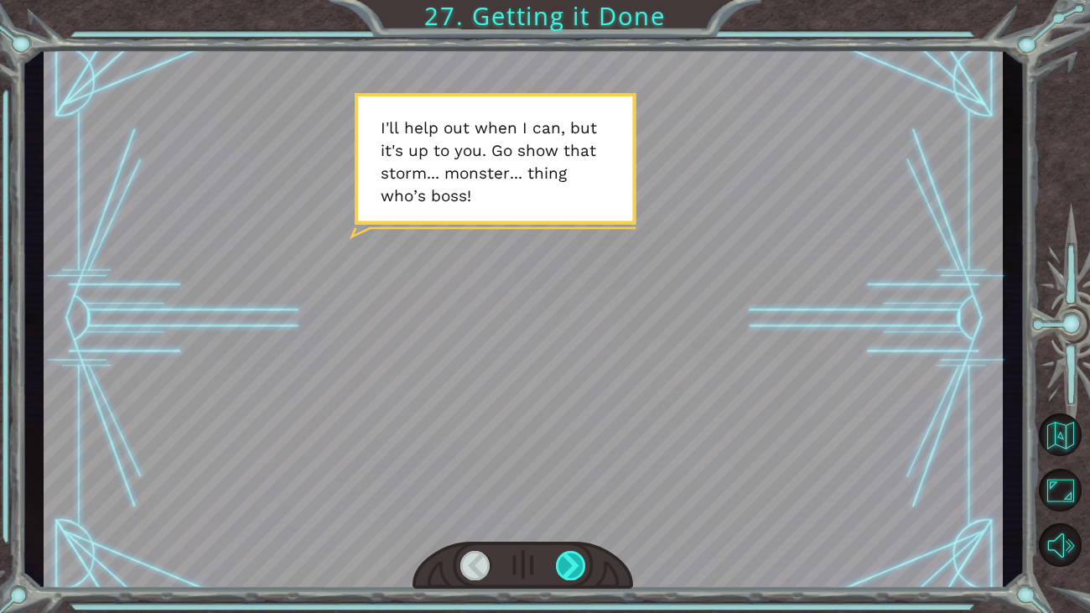
click at [563, 553] on div at bounding box center [571, 565] width 30 height 29
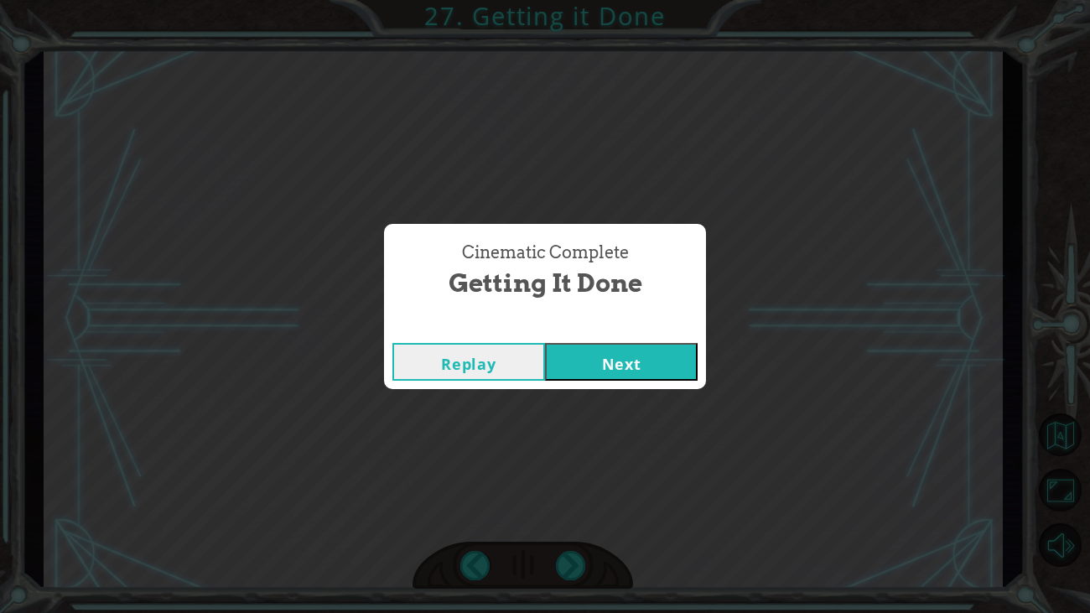
click at [592, 355] on button "Next" at bounding box center [621, 362] width 153 height 38
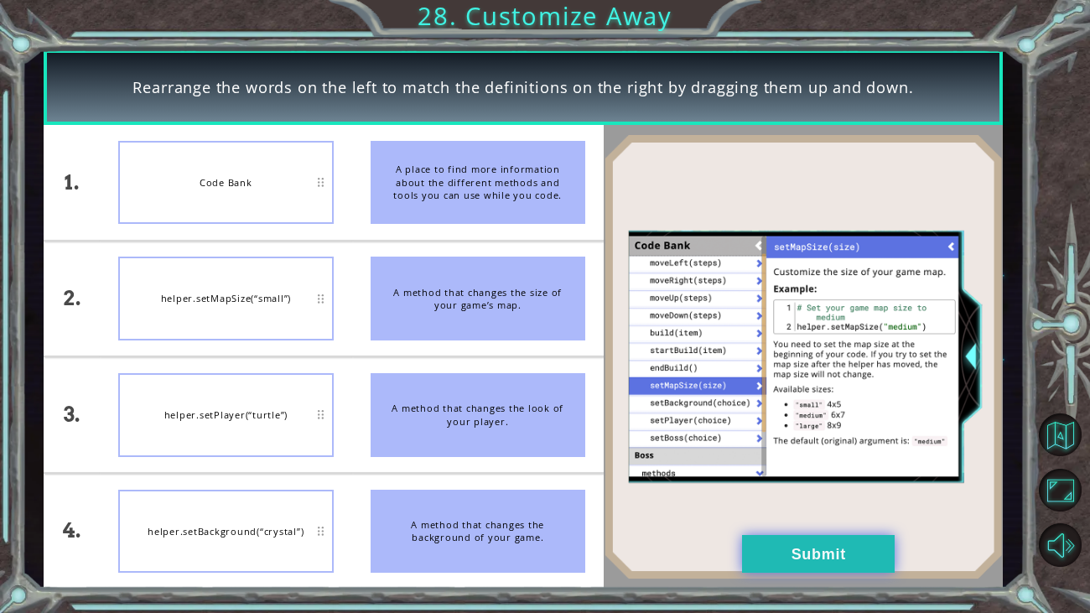
click at [769, 553] on button "Submit" at bounding box center [818, 554] width 153 height 38
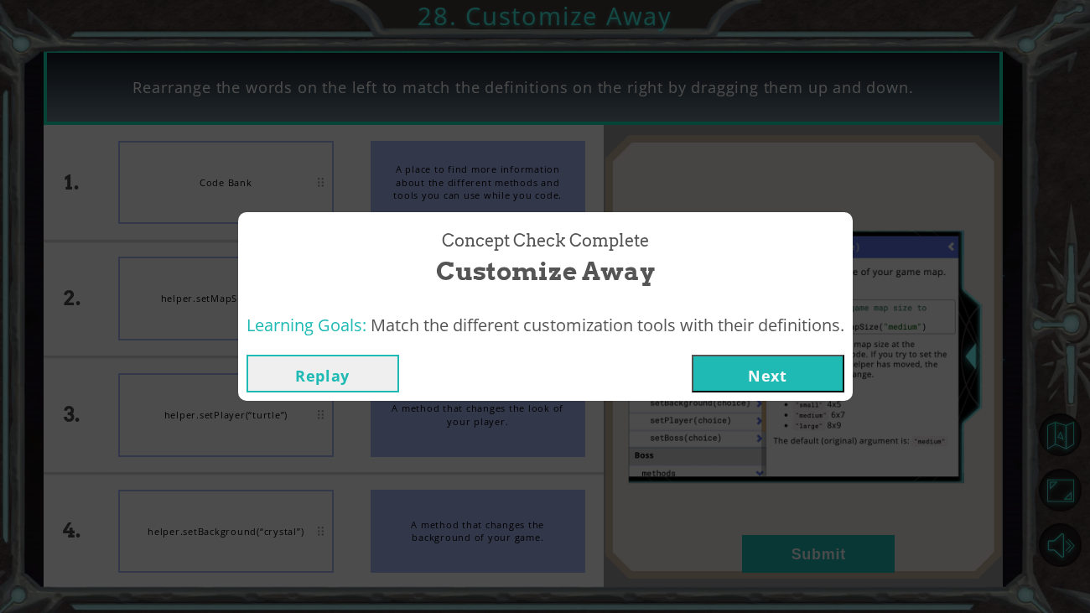
click at [761, 379] on button "Next" at bounding box center [768, 374] width 153 height 38
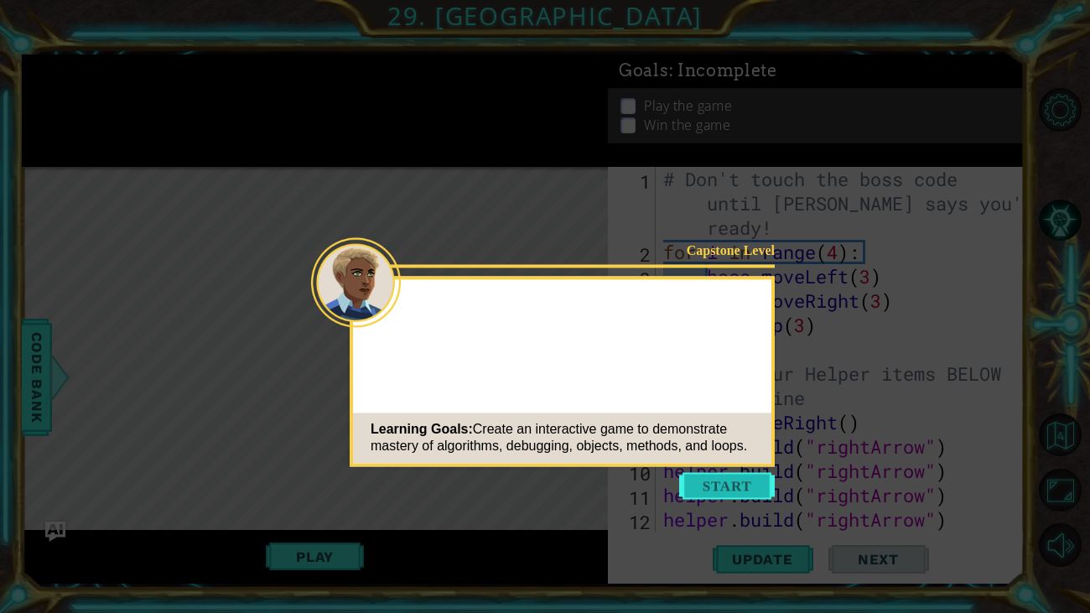
click at [708, 484] on button "Start" at bounding box center [727, 485] width 96 height 27
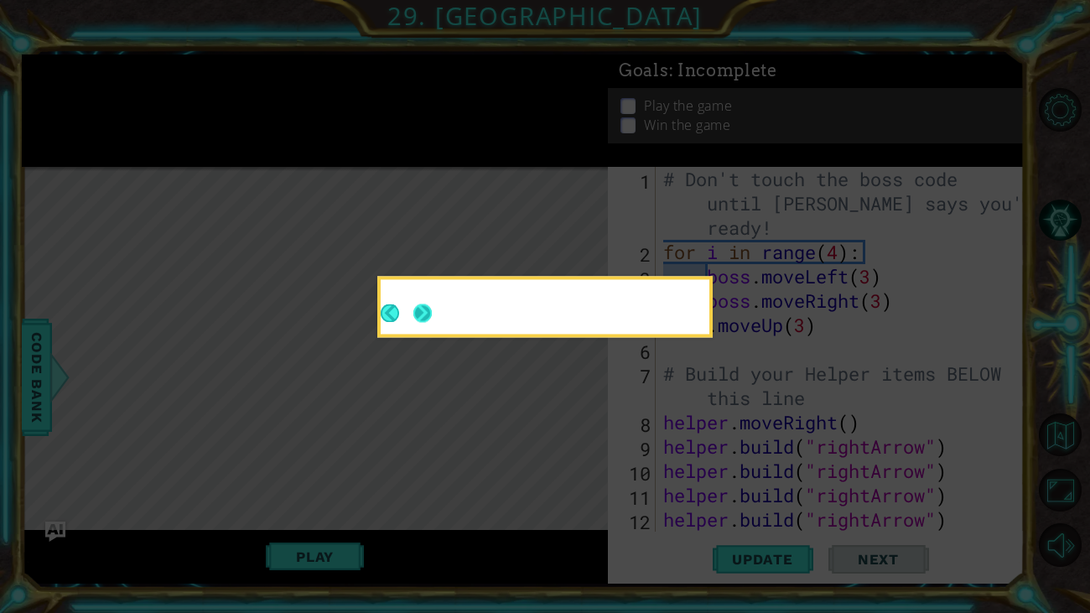
click at [419, 317] on button "Next" at bounding box center [422, 313] width 18 height 18
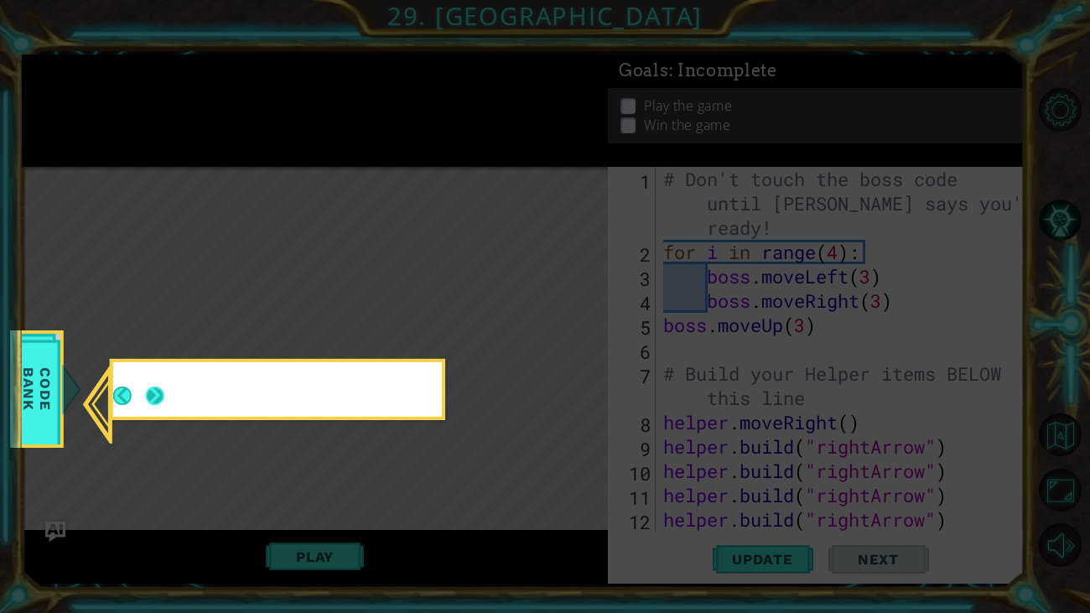
click at [149, 395] on button "Next" at bounding box center [155, 396] width 18 height 18
click at [151, 395] on icon at bounding box center [545, 306] width 1090 height 613
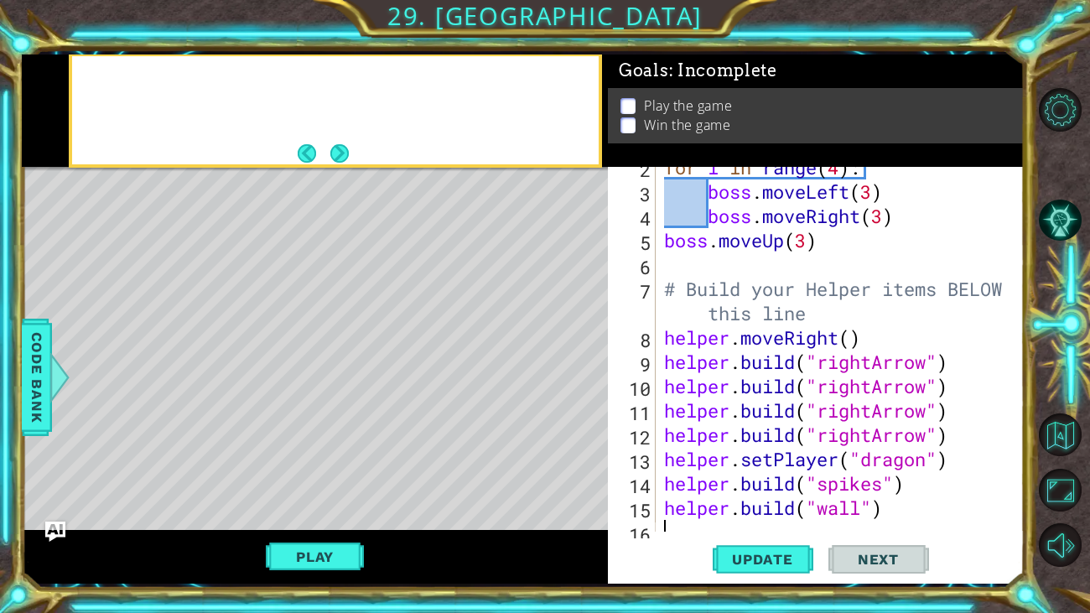
click at [752, 553] on span "Update" at bounding box center [762, 559] width 95 height 17
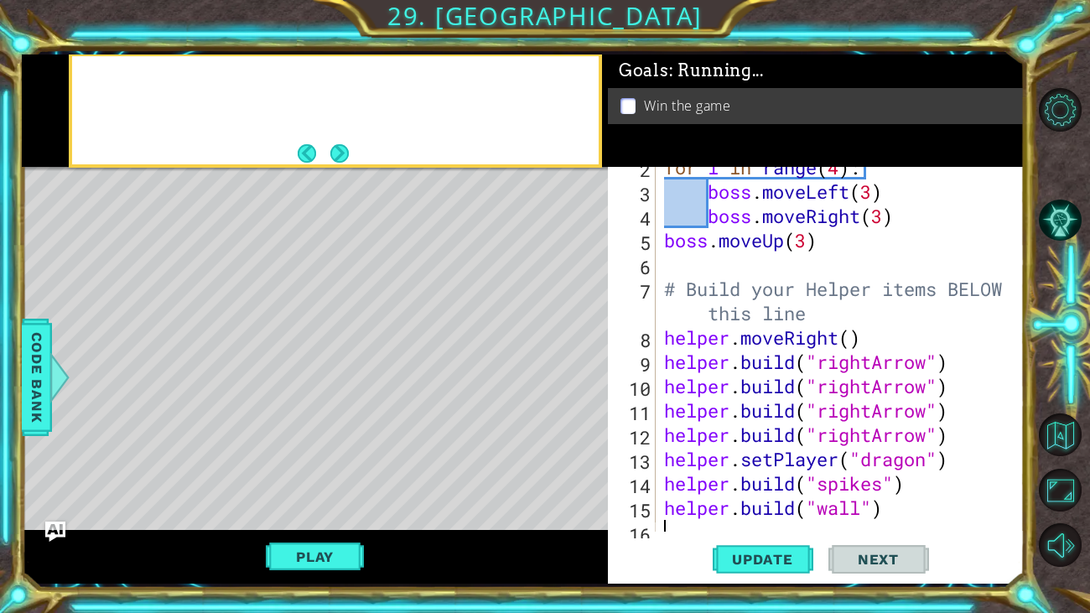
scroll to position [84, 0]
click at [329, 552] on button "Play" at bounding box center [315, 557] width 98 height 32
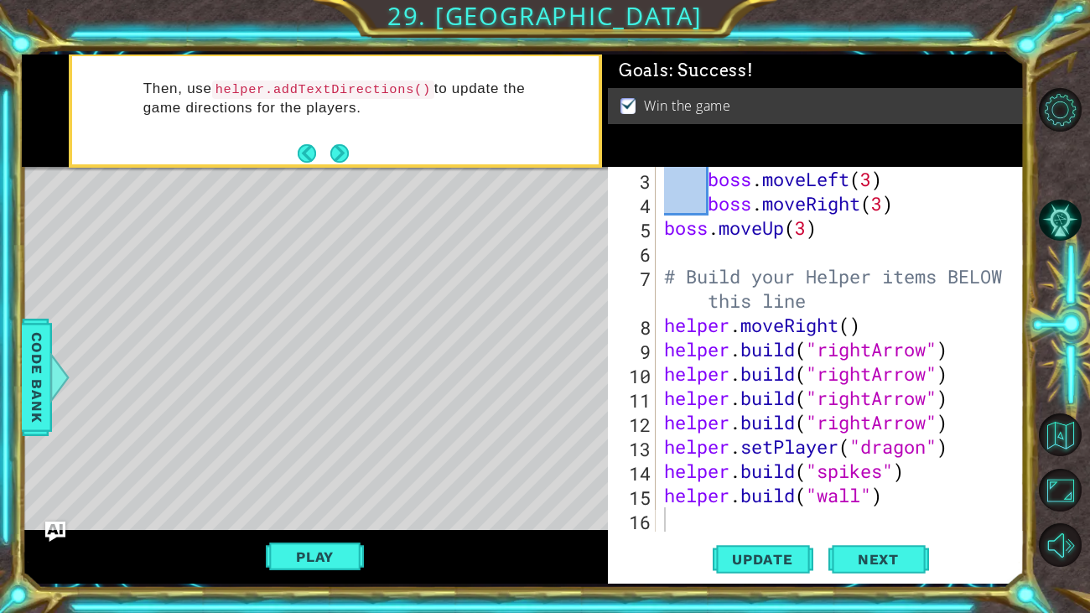
scroll to position [97, 0]
click at [852, 558] on span "Next" at bounding box center [878, 562] width 75 height 17
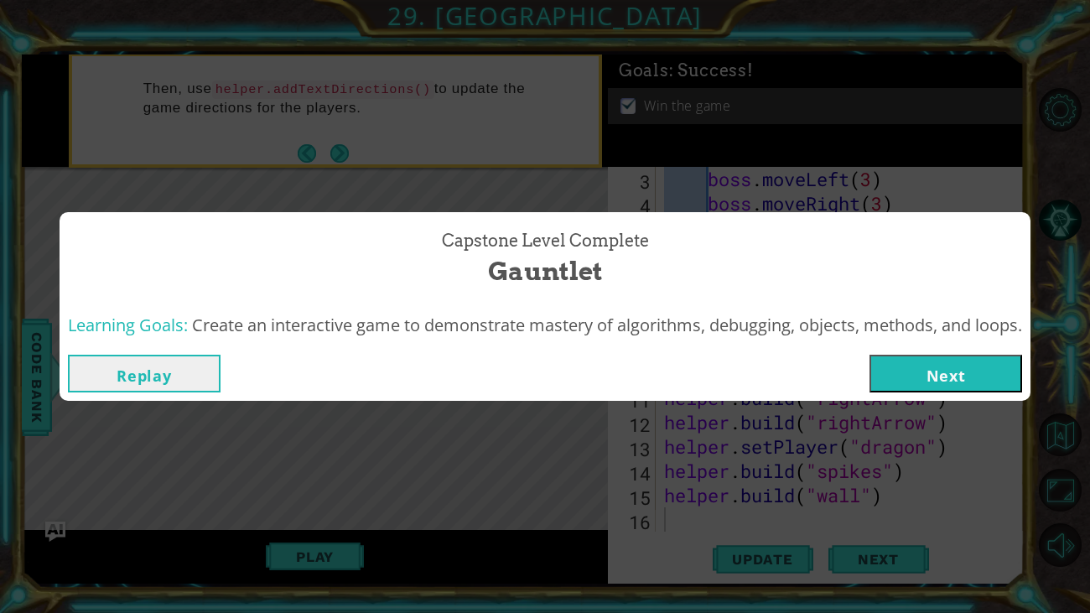
click at [910, 366] on button "Next" at bounding box center [946, 374] width 153 height 38
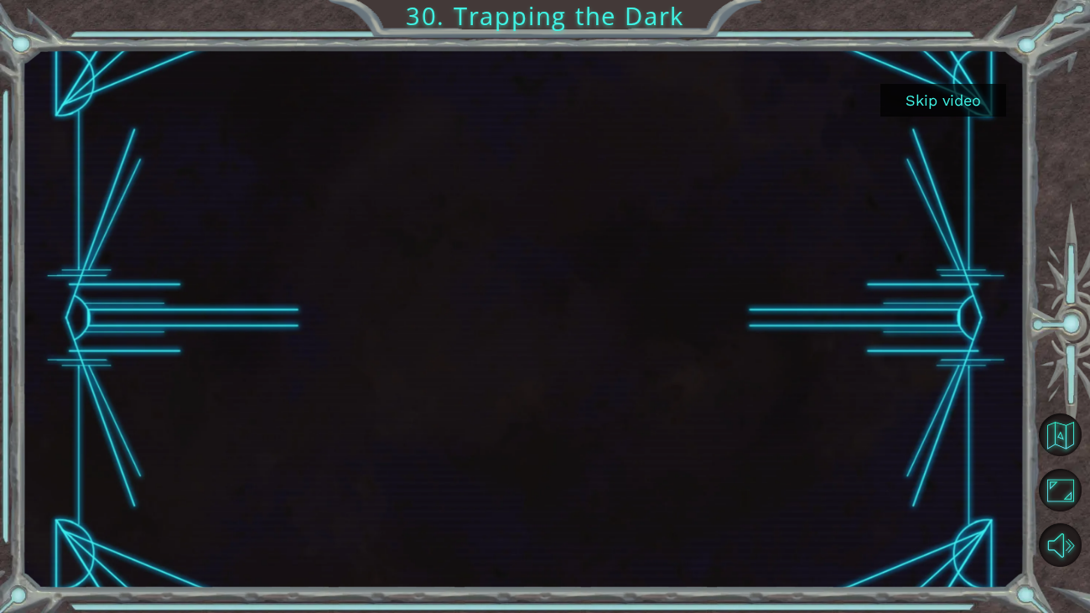
click at [982, 99] on button "Skip video" at bounding box center [944, 100] width 126 height 33
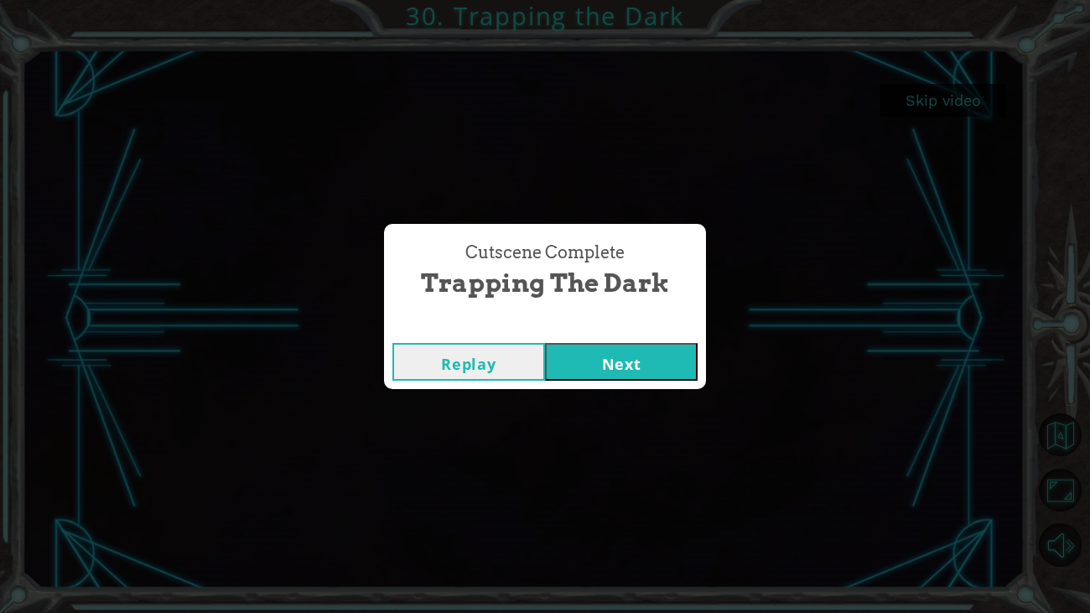
click at [635, 359] on button "Next" at bounding box center [621, 362] width 153 height 38
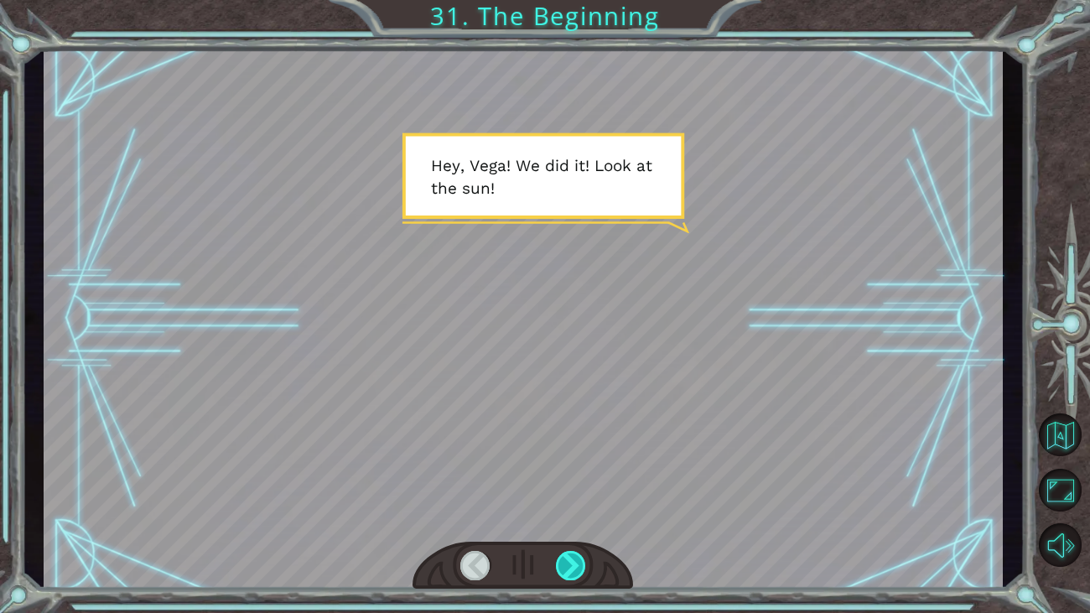
click at [572, 562] on div at bounding box center [571, 565] width 30 height 29
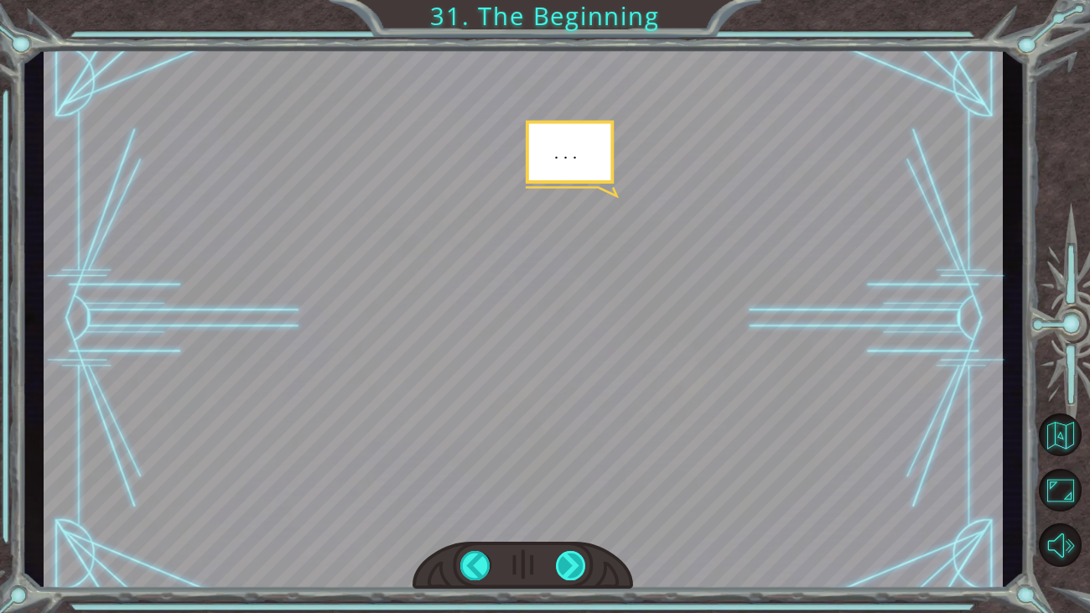
click at [572, 562] on div at bounding box center [571, 565] width 30 height 29
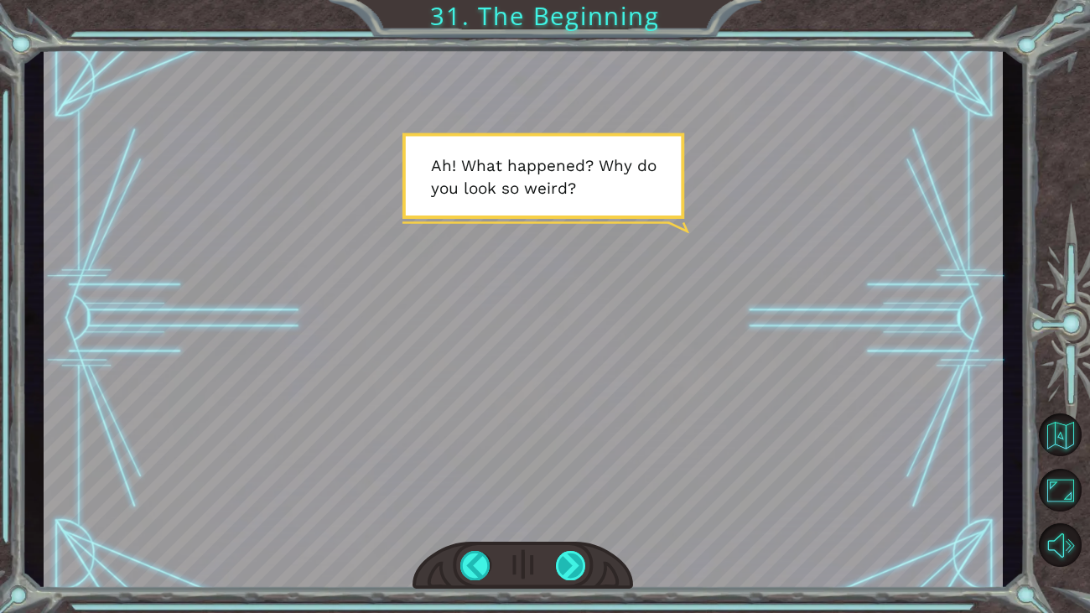
click at [576, 569] on div at bounding box center [571, 565] width 30 height 29
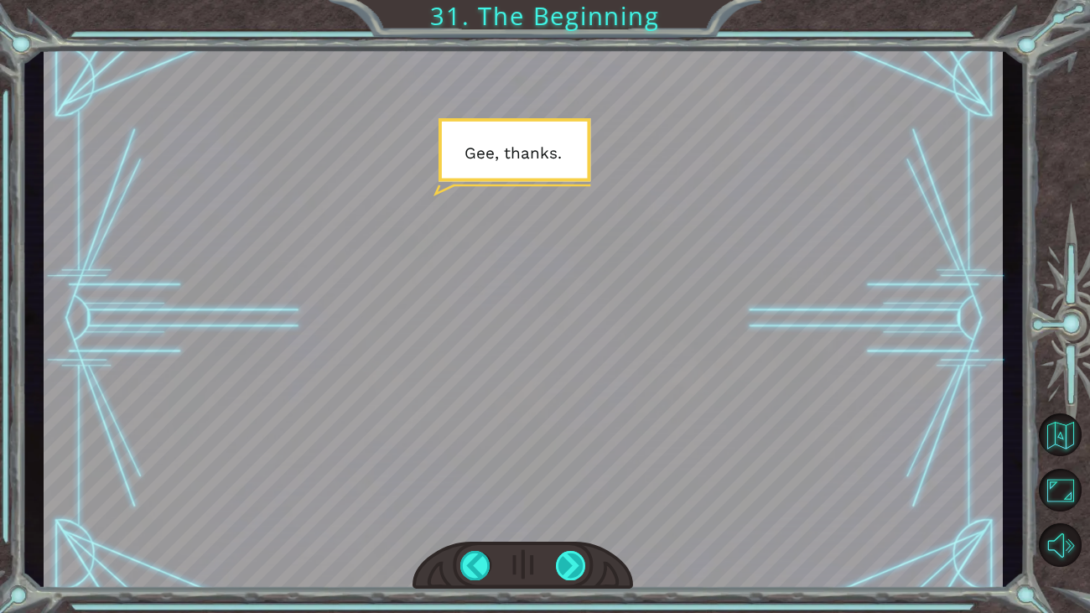
click at [576, 569] on div at bounding box center [571, 565] width 30 height 29
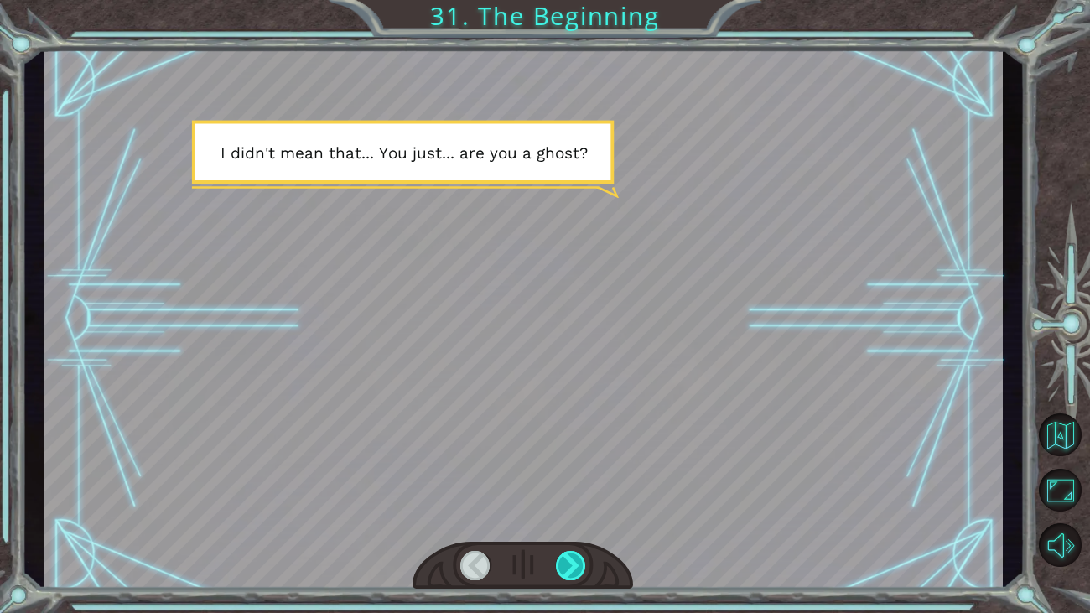
click at [576, 561] on div at bounding box center [571, 565] width 30 height 29
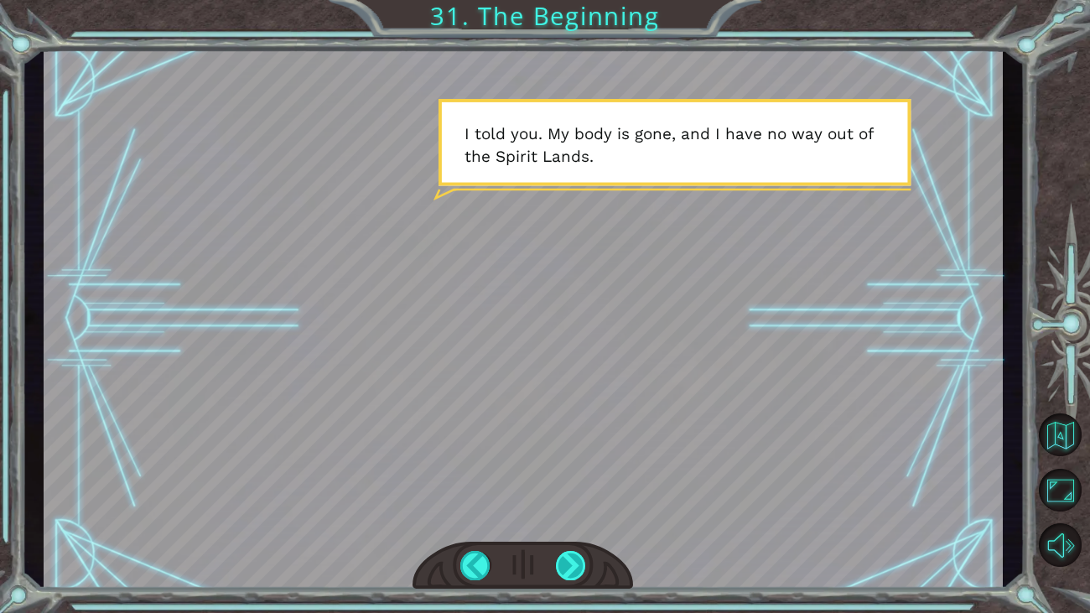
click at [569, 566] on div at bounding box center [571, 565] width 30 height 29
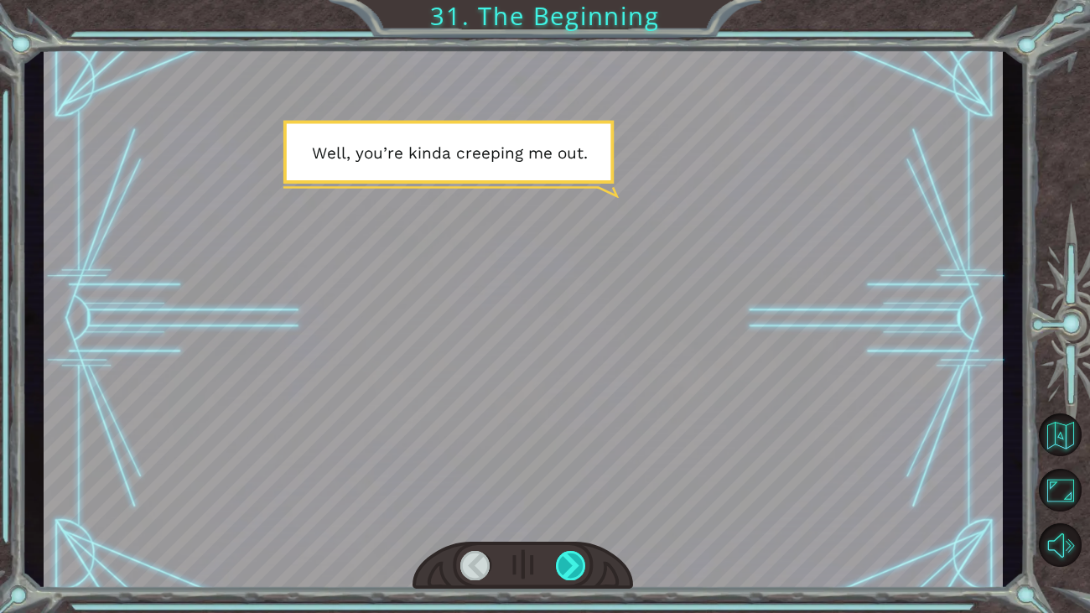
click at [569, 566] on div at bounding box center [571, 565] width 30 height 29
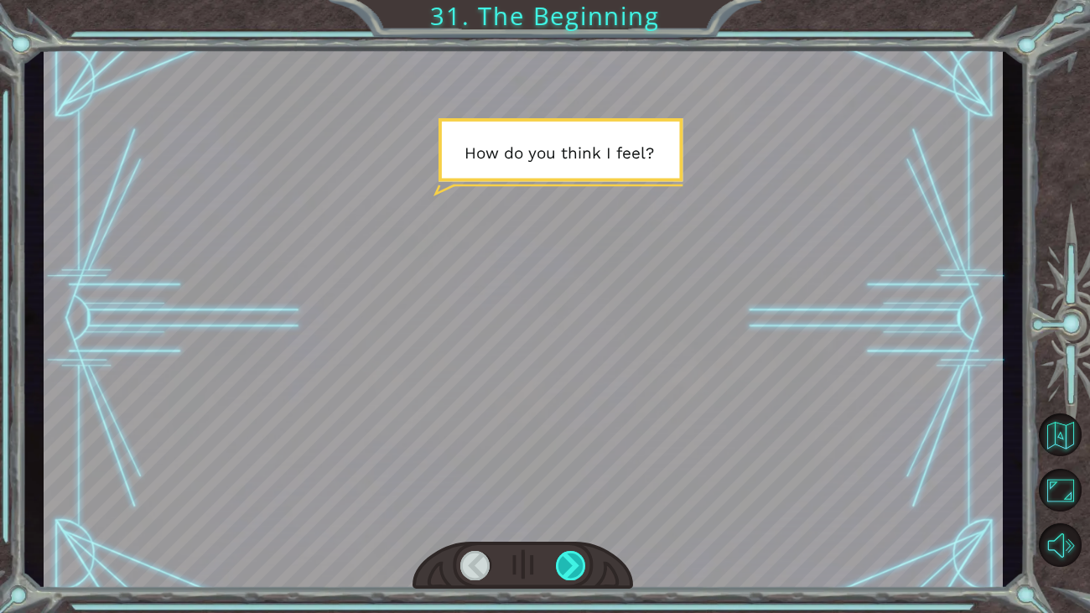
click at [569, 566] on div at bounding box center [571, 565] width 30 height 29
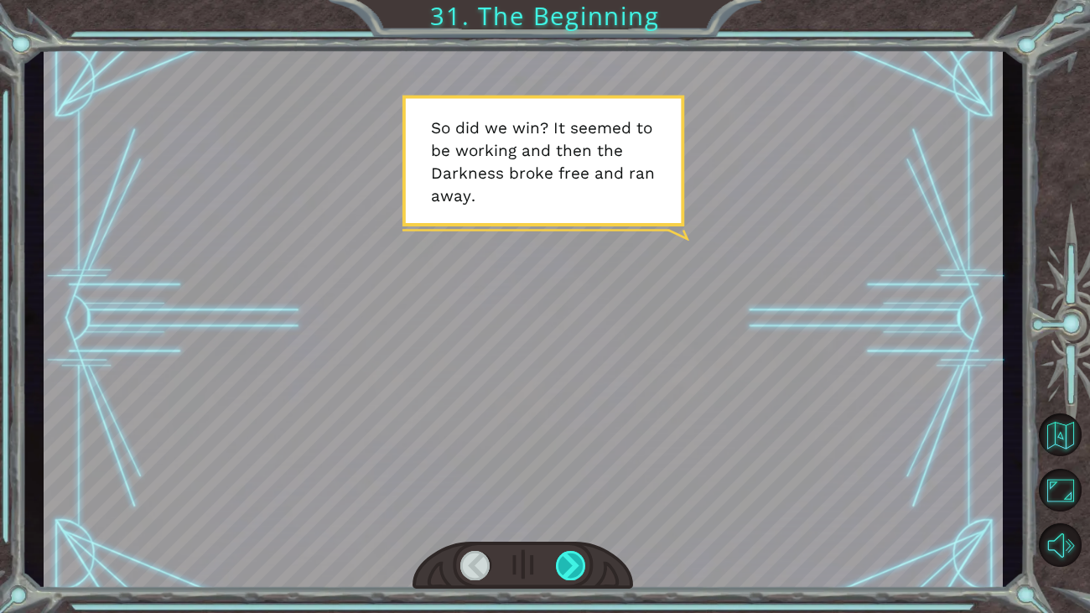
click at [569, 566] on div at bounding box center [571, 565] width 30 height 29
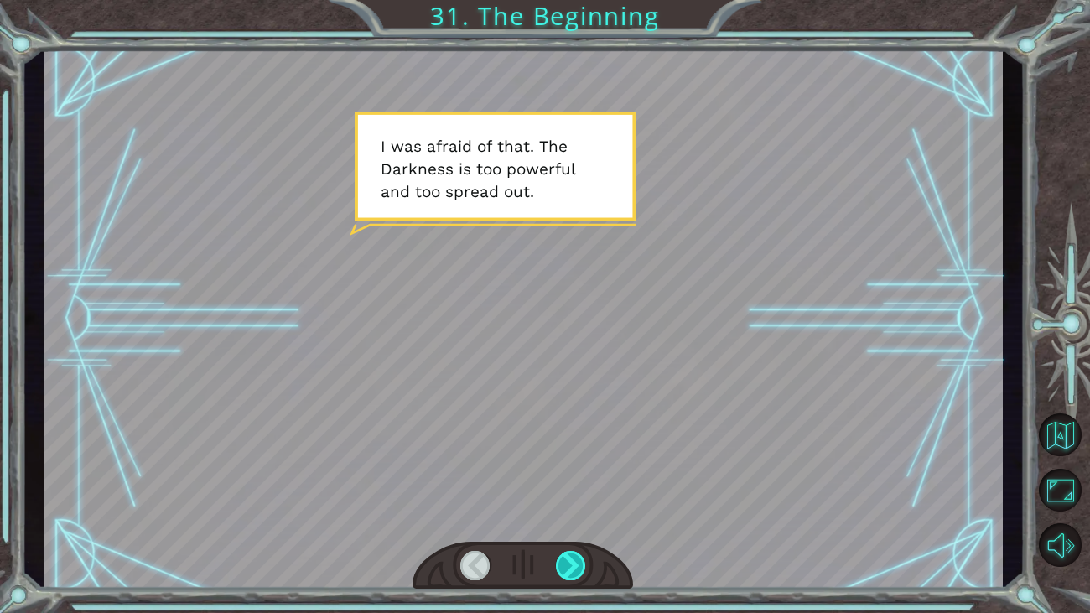
click at [569, 566] on div at bounding box center [571, 565] width 30 height 29
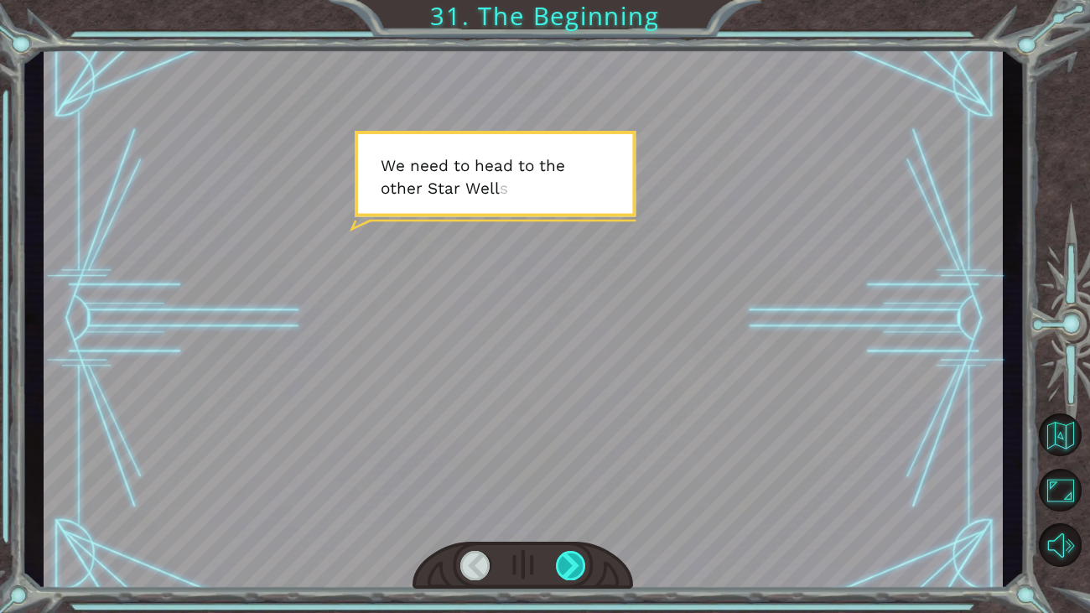
click at [569, 566] on div at bounding box center [571, 565] width 30 height 29
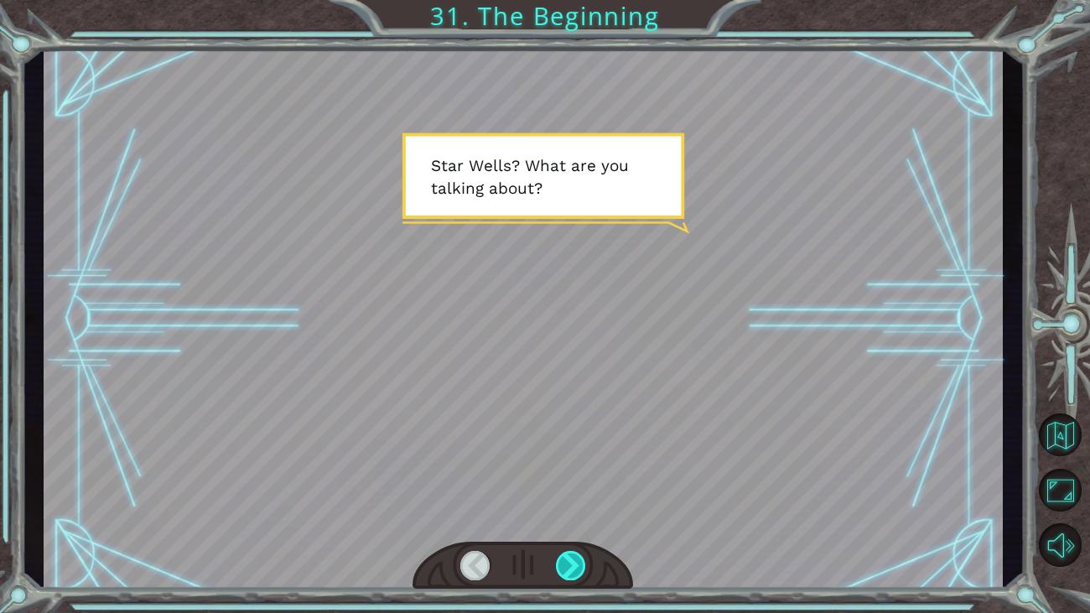
click at [569, 566] on div at bounding box center [571, 565] width 30 height 29
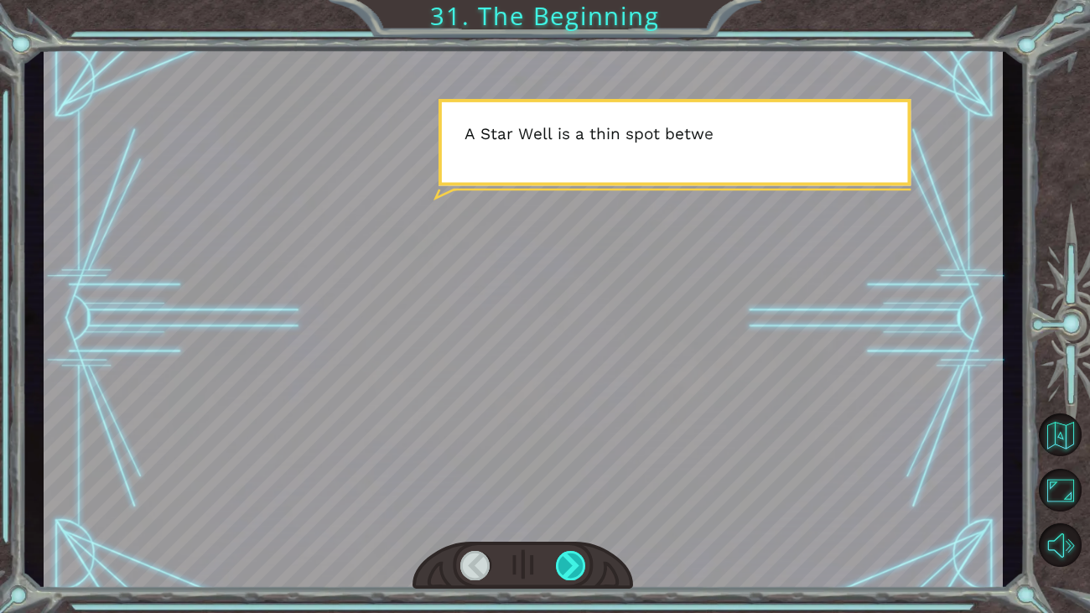
click at [569, 566] on div at bounding box center [571, 565] width 30 height 29
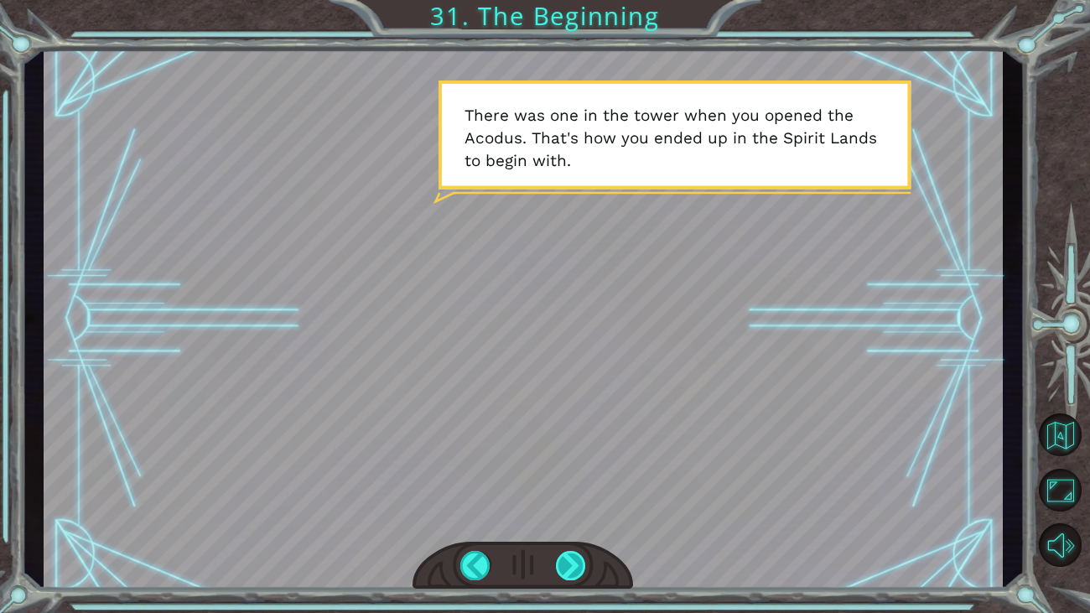
click at [570, 559] on div at bounding box center [571, 565] width 30 height 29
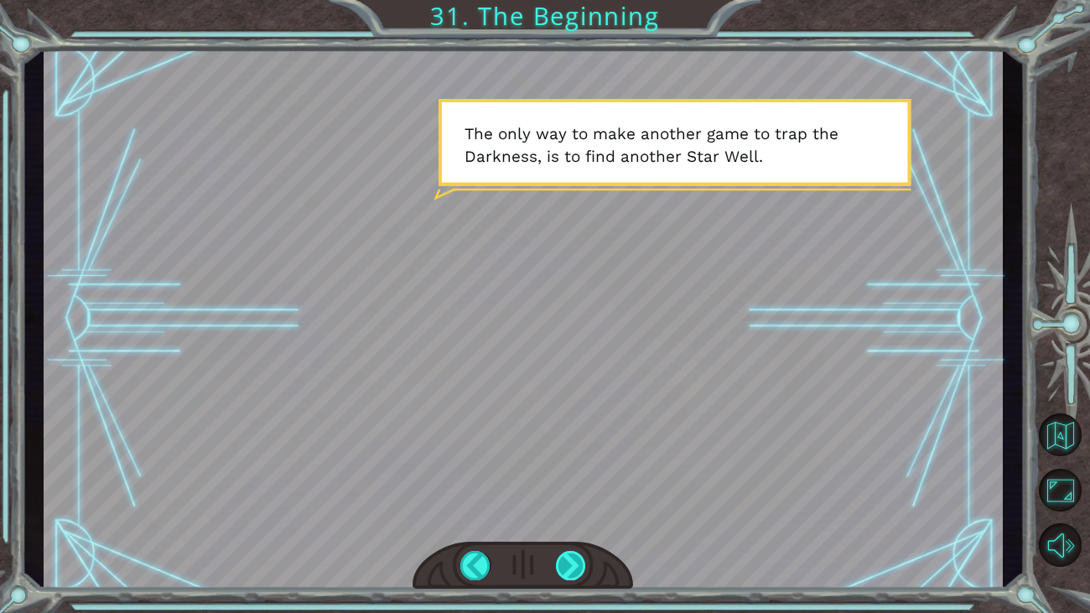
click at [570, 559] on div at bounding box center [571, 565] width 30 height 29
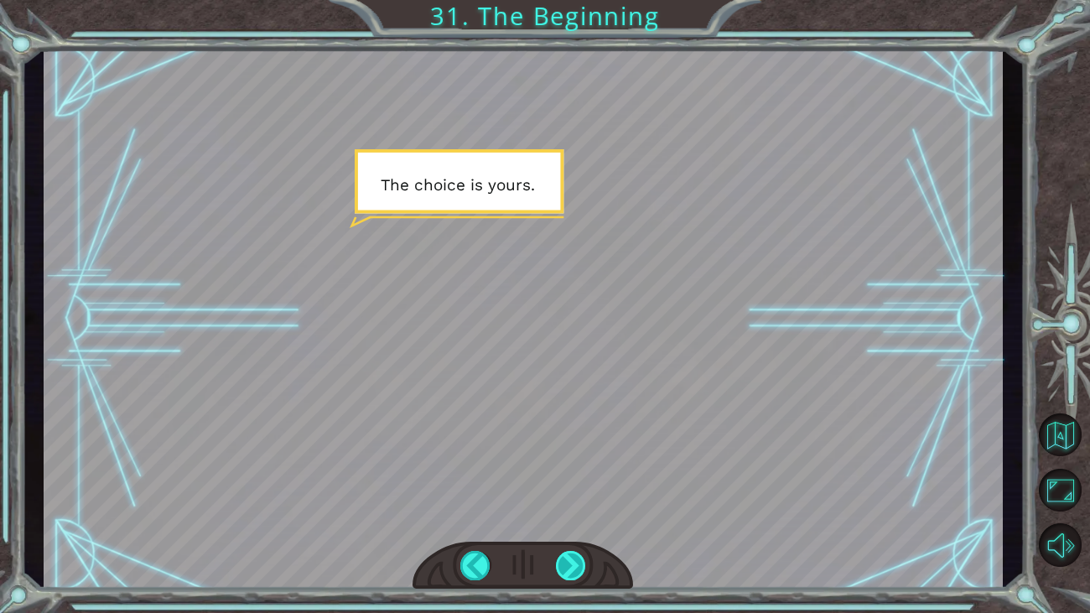
click at [569, 559] on div at bounding box center [571, 565] width 30 height 29
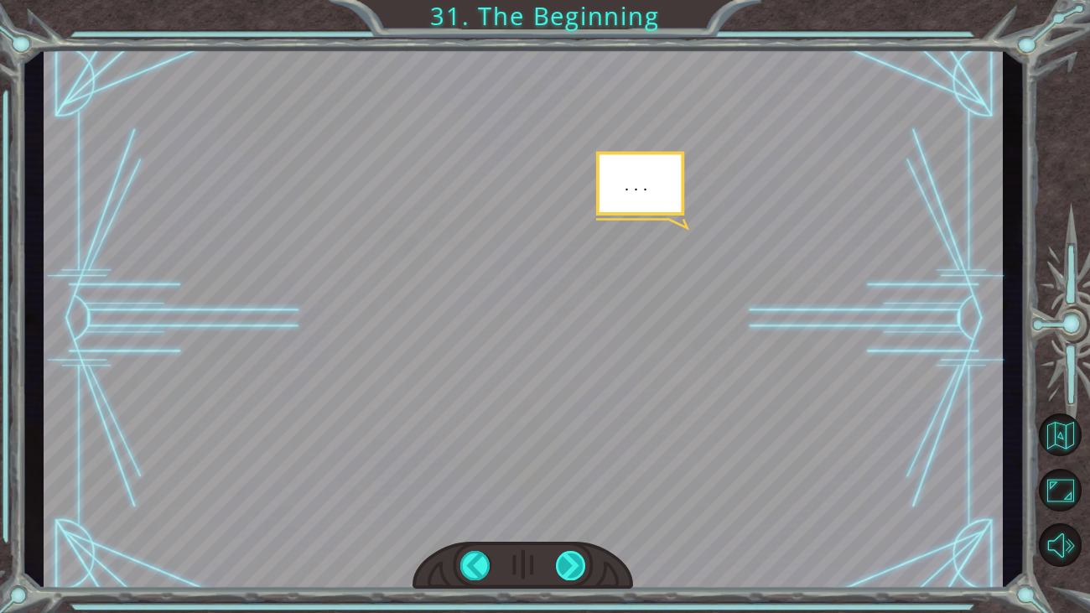
click at [569, 559] on div at bounding box center [571, 565] width 30 height 29
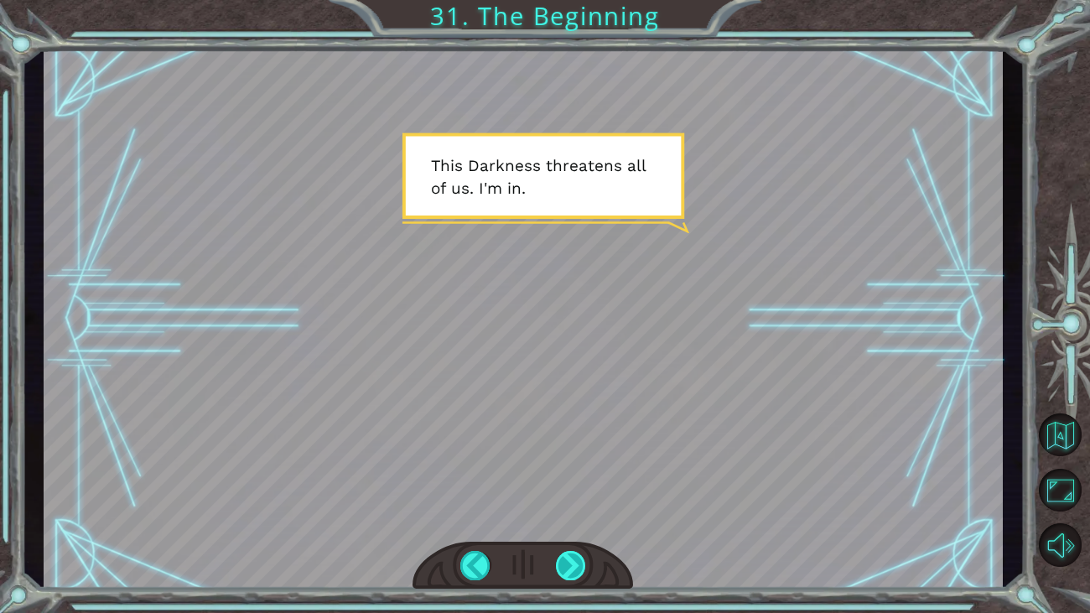
click at [569, 559] on div at bounding box center [571, 565] width 30 height 29
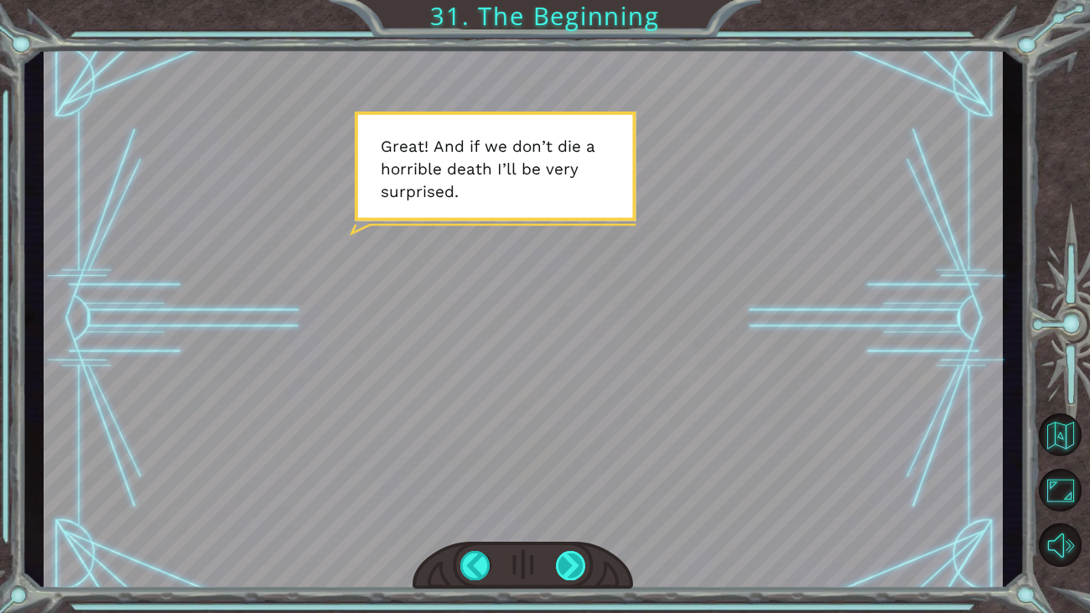
click at [583, 554] on div at bounding box center [571, 565] width 30 height 29
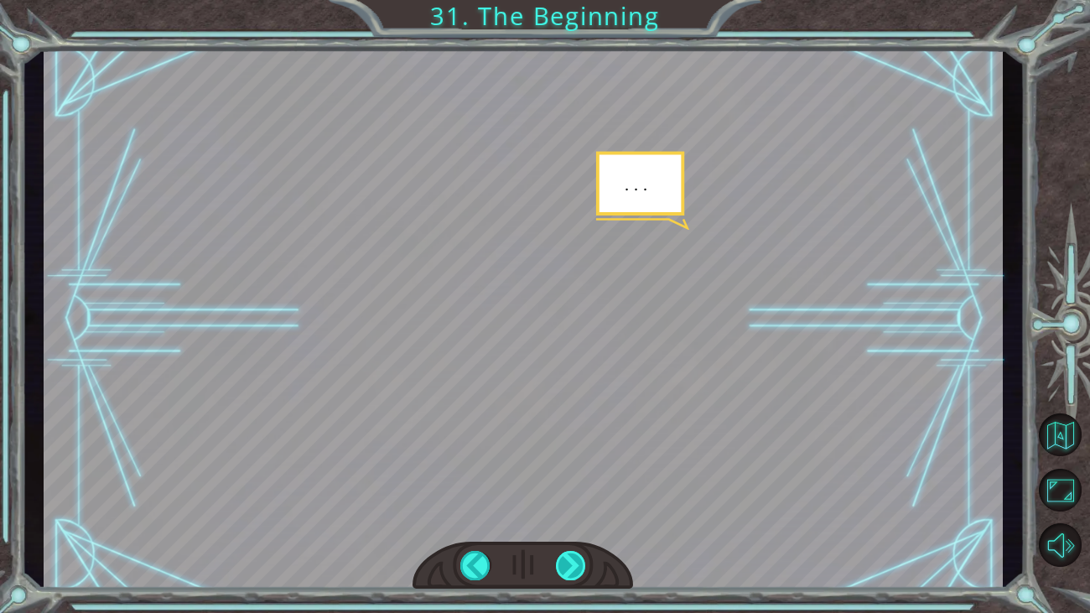
click at [569, 557] on div at bounding box center [571, 565] width 30 height 29
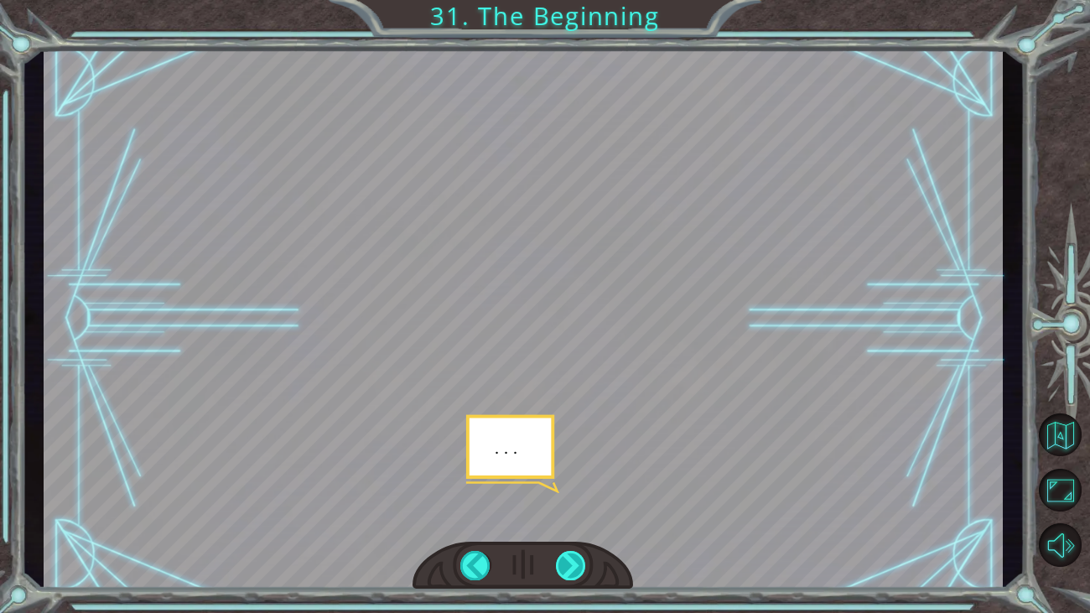
click at [569, 557] on div at bounding box center [571, 565] width 30 height 29
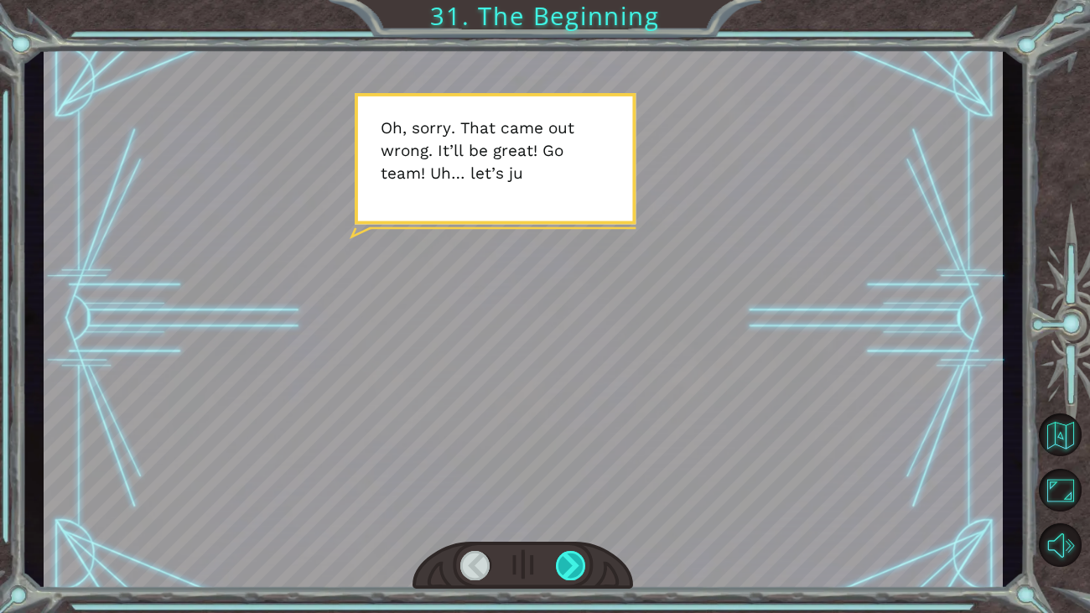
click at [569, 557] on div at bounding box center [571, 565] width 30 height 29
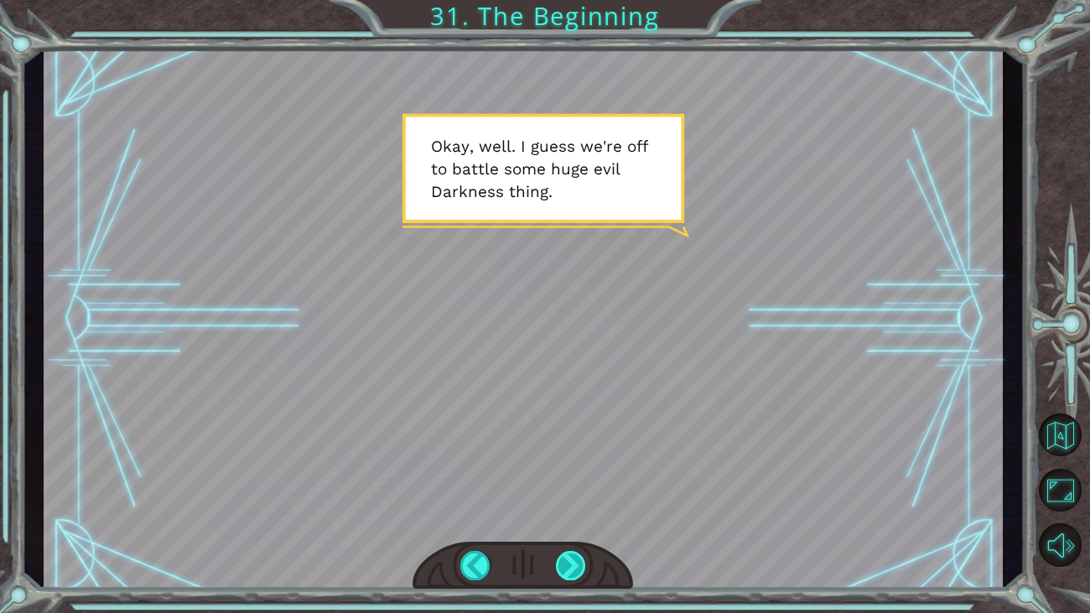
click at [582, 567] on div at bounding box center [571, 565] width 30 height 29
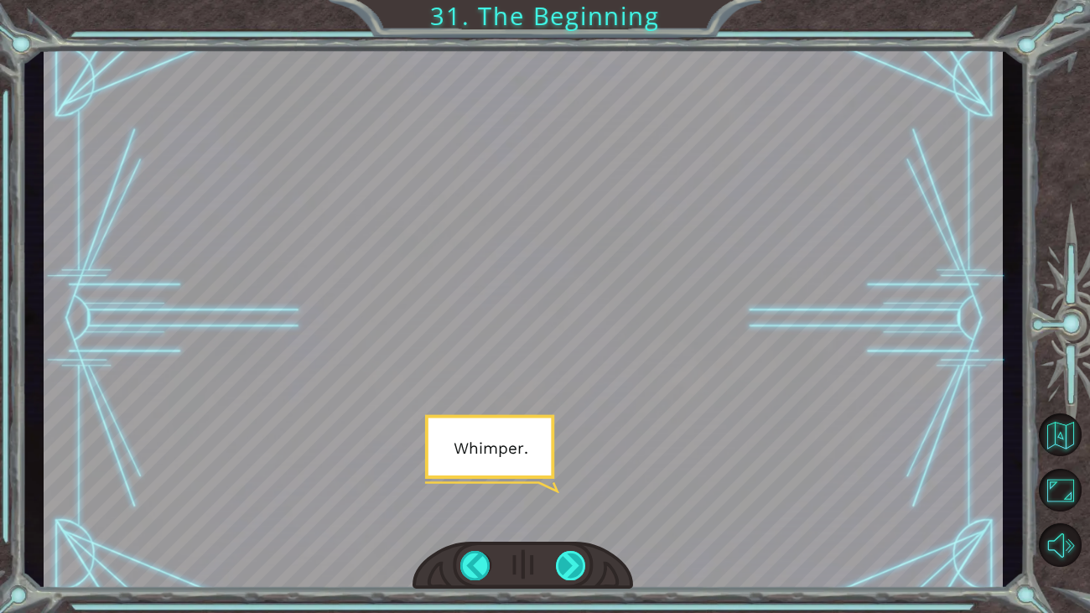
click at [582, 567] on div at bounding box center [571, 565] width 30 height 29
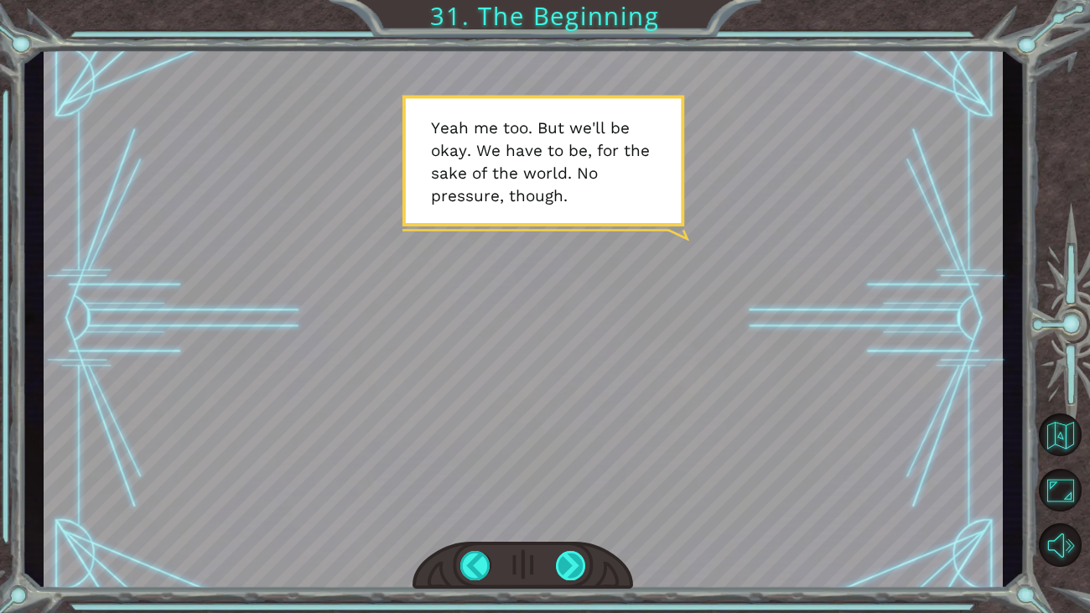
click at [582, 567] on div at bounding box center [571, 565] width 30 height 29
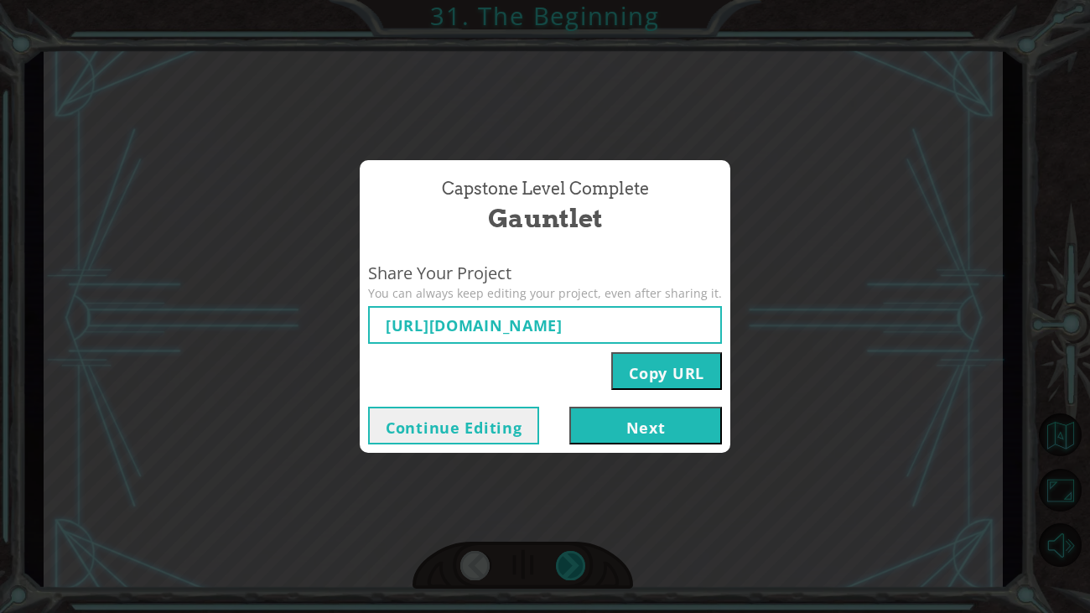
type input "[URL][DOMAIN_NAME]"
click at [647, 424] on button "Next" at bounding box center [645, 426] width 153 height 38
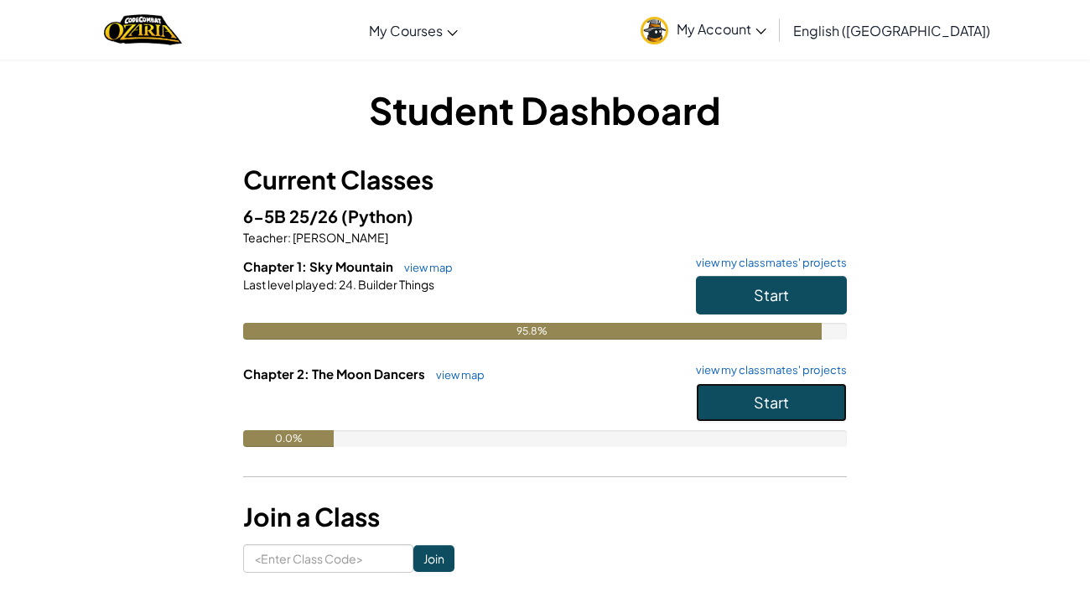
click at [741, 409] on button "Start" at bounding box center [771, 402] width 151 height 39
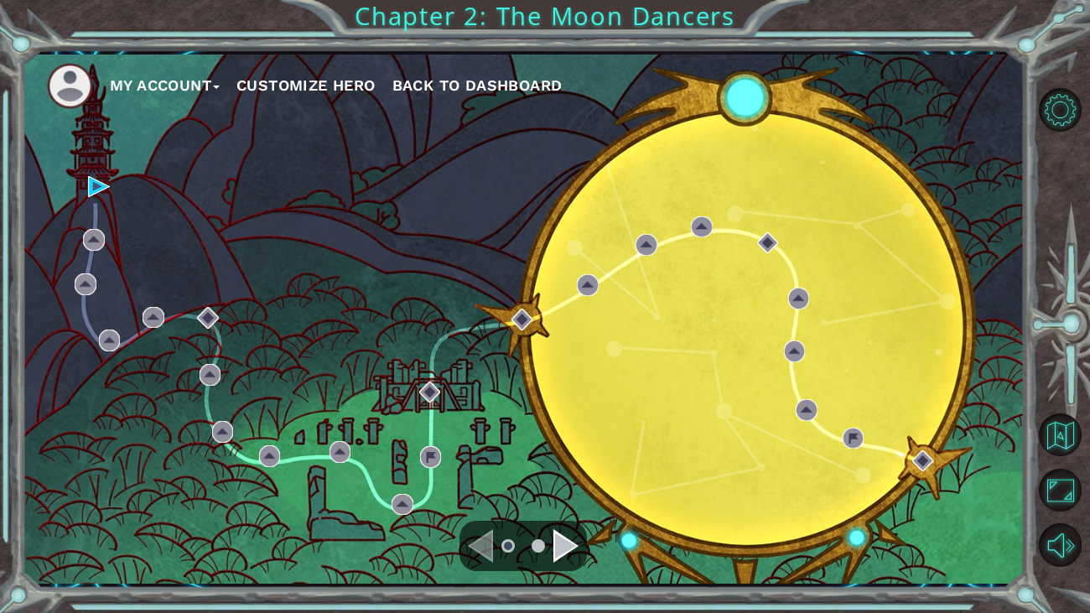
click at [311, 70] on ul "My Account Customize Hero Back to Dashboard" at bounding box center [536, 86] width 978 height 46
click at [267, 91] on button "Customize Hero" at bounding box center [305, 85] width 139 height 25
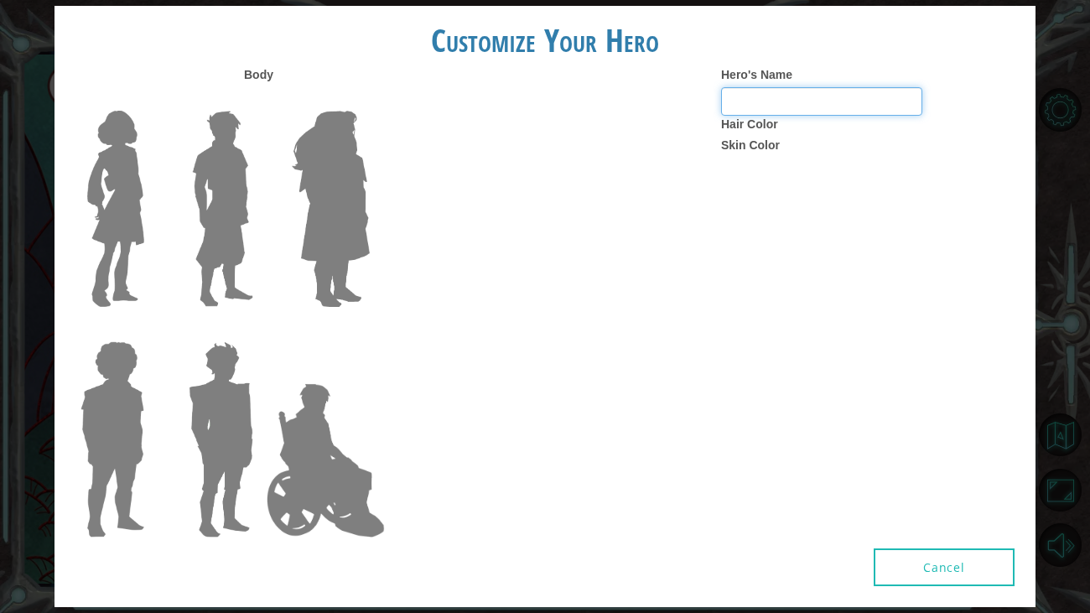
click at [733, 101] on input "Hero's Name" at bounding box center [821, 101] width 201 height 29
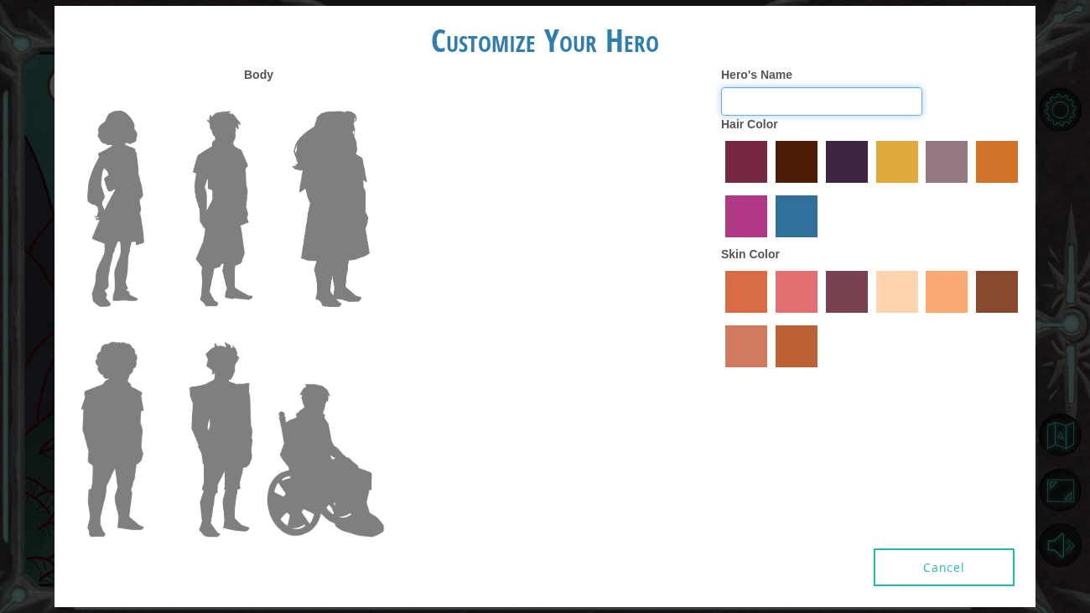
type input "full of vemon"
click at [810, 169] on label "maroon hair color" at bounding box center [797, 162] width 42 height 42
click at [770, 189] on input "maroon hair color" at bounding box center [770, 189] width 0 height 0
click at [933, 294] on label "tacao skin color" at bounding box center [947, 292] width 42 height 42
click at [921, 319] on input "tacao skin color" at bounding box center [921, 319] width 0 height 0
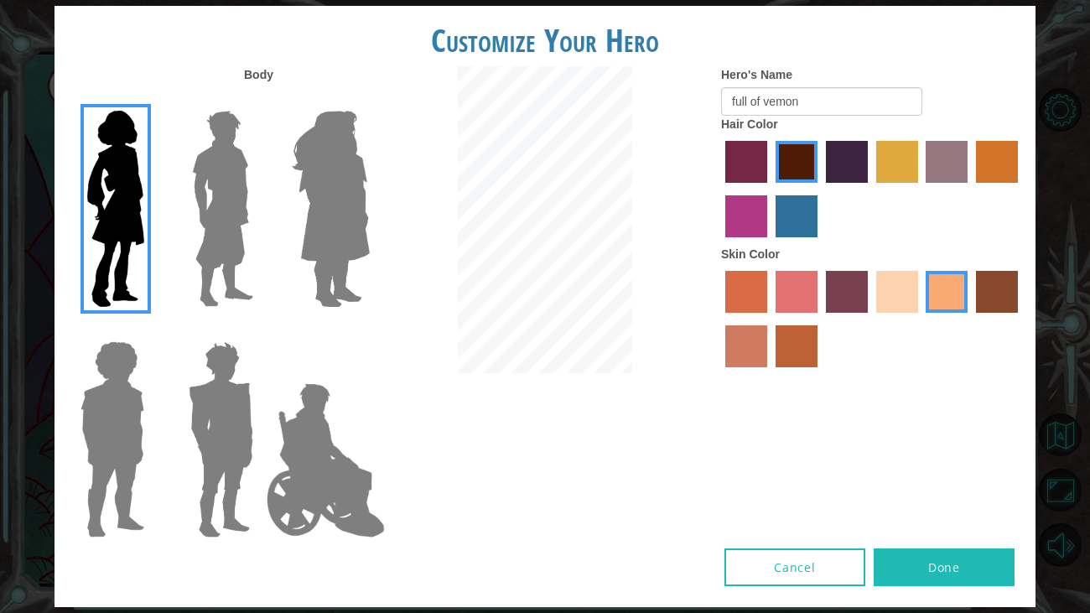
click at [272, 398] on img at bounding box center [326, 461] width 132 height 168
click at [369, 330] on input "Hero Jamie" at bounding box center [369, 330] width 0 height 0
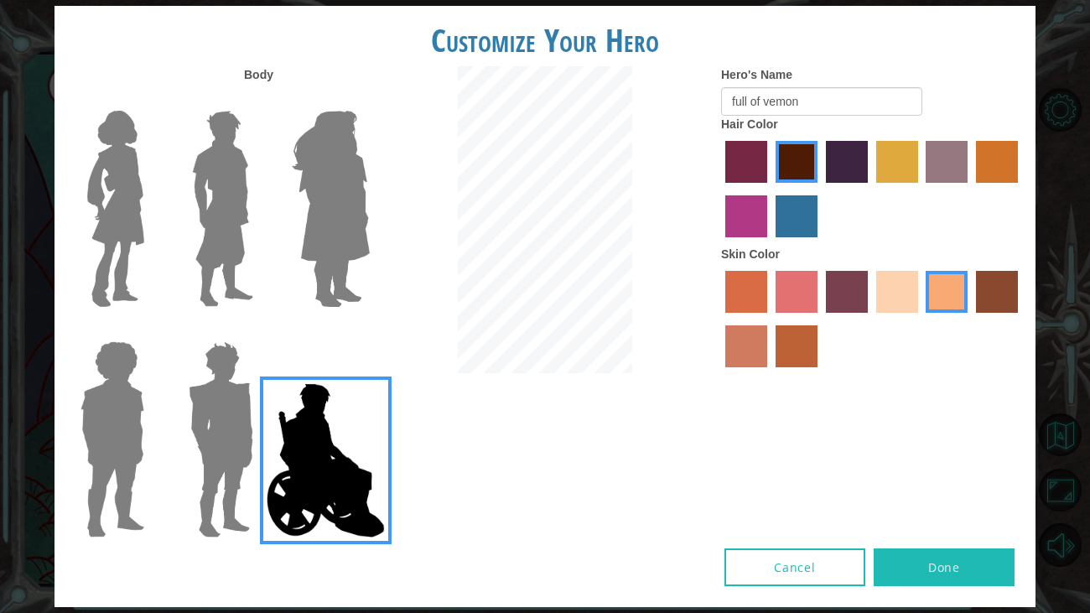
click at [323, 233] on img at bounding box center [330, 209] width 91 height 210
click at [369, 100] on input "Hero Amethyst" at bounding box center [369, 100] width 0 height 0
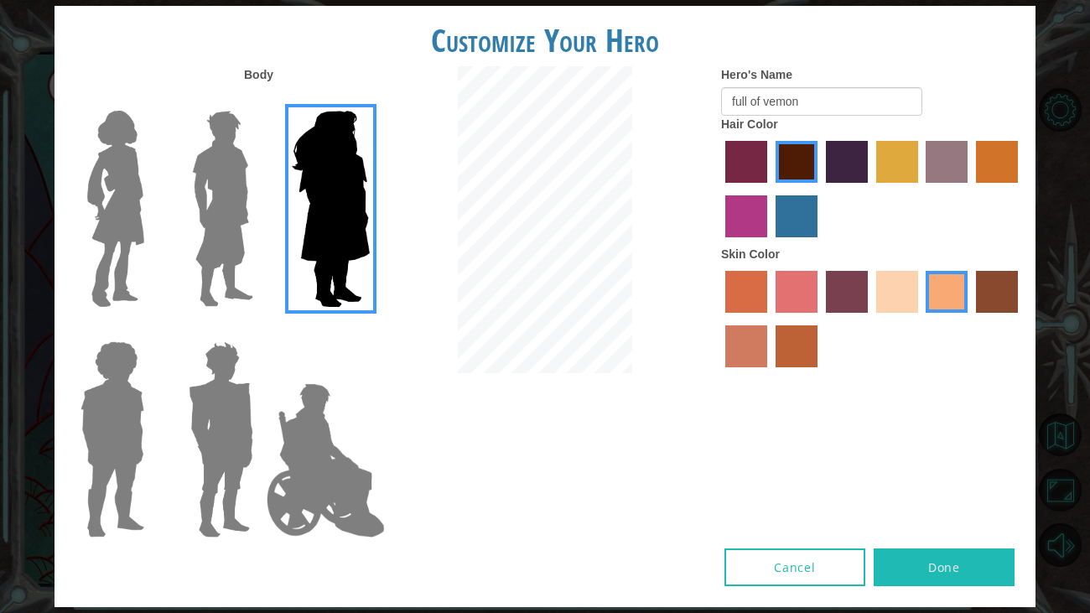
click at [156, 213] on div at bounding box center [109, 202] width 109 height 231
click at [169, 216] on div at bounding box center [218, 202] width 109 height 231
click at [189, 220] on img at bounding box center [222, 209] width 75 height 210
click at [260, 100] on input "Hero Lars" at bounding box center [260, 100] width 0 height 0
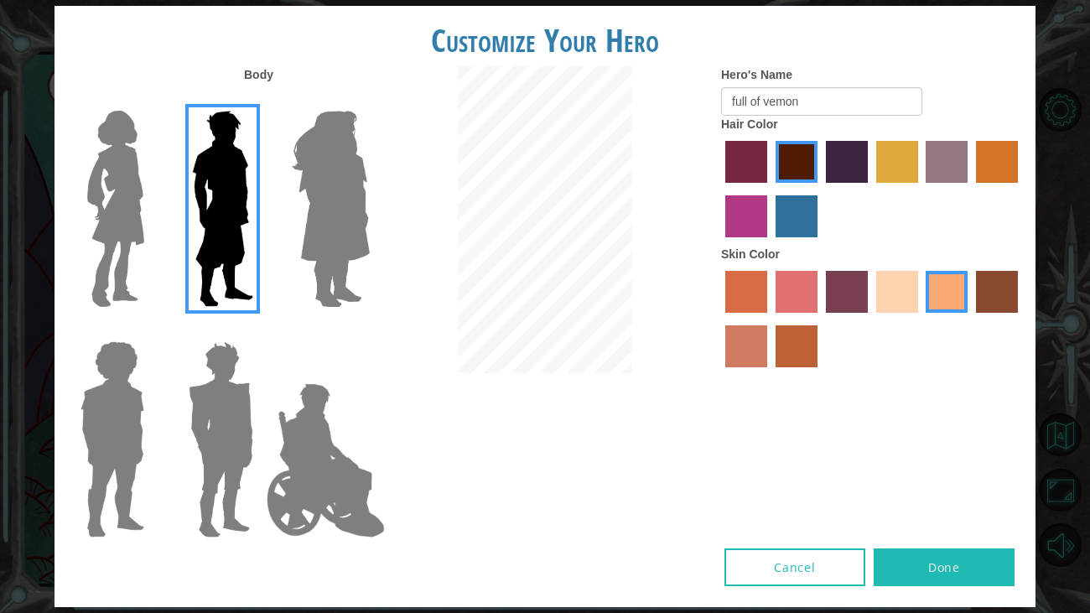
click at [148, 212] on img at bounding box center [116, 209] width 70 height 210
click at [151, 100] on input "Hero Connie" at bounding box center [151, 100] width 0 height 0
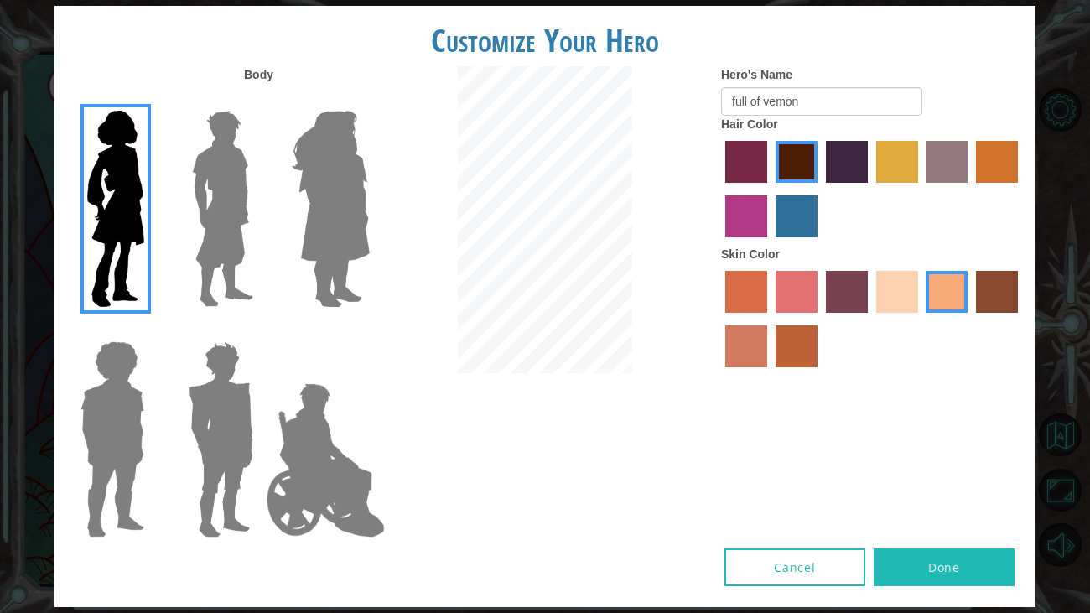
click at [899, 559] on button "Done" at bounding box center [944, 567] width 141 height 38
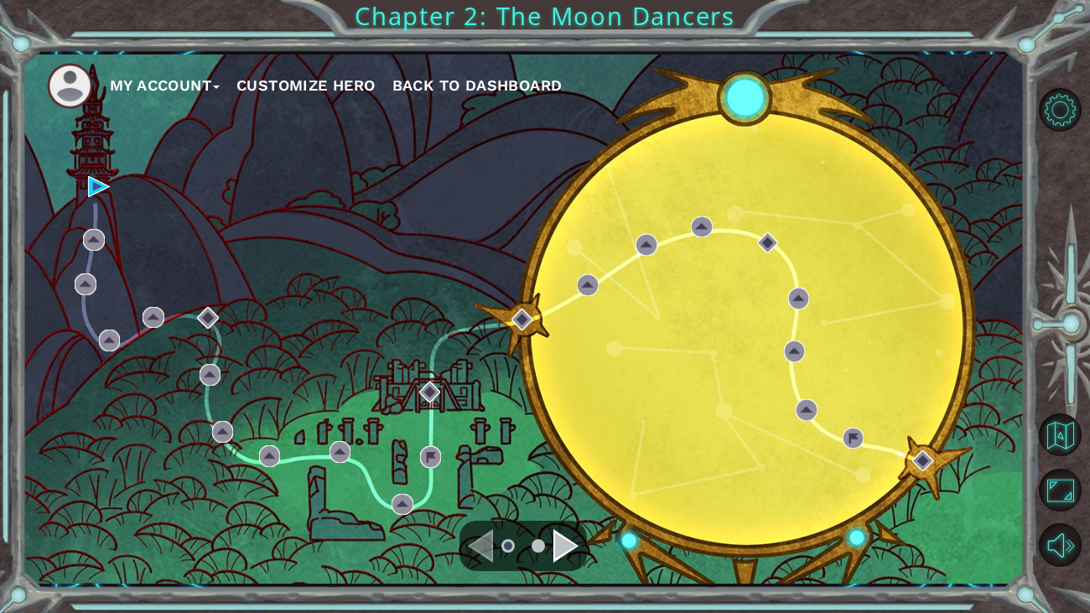
click at [657, 8] on div "My Account Customize Hero Back to Dashboard Chapter 2: The Moon Dancers" at bounding box center [545, 306] width 1090 height 613
click at [1060, 435] on button "Back to Map" at bounding box center [1060, 434] width 43 height 43
click at [1055, 427] on button "Back to Map" at bounding box center [1060, 434] width 43 height 43
click at [72, 77] on img at bounding box center [70, 86] width 46 height 46
click at [158, 79] on button "My Account" at bounding box center [165, 85] width 110 height 25
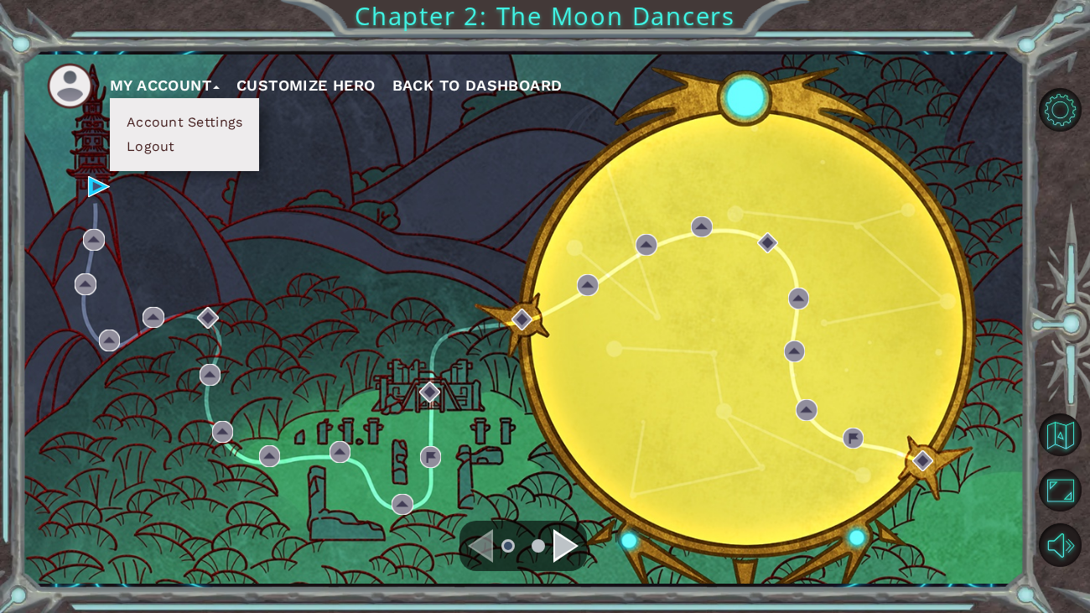
click at [55, 73] on img at bounding box center [70, 86] width 46 height 46
click at [88, 81] on img at bounding box center [70, 86] width 46 height 46
click at [57, 86] on img at bounding box center [70, 86] width 46 height 46
click at [74, 83] on img at bounding box center [70, 86] width 46 height 46
click at [439, 78] on span "Back to Dashboard" at bounding box center [477, 85] width 170 height 18
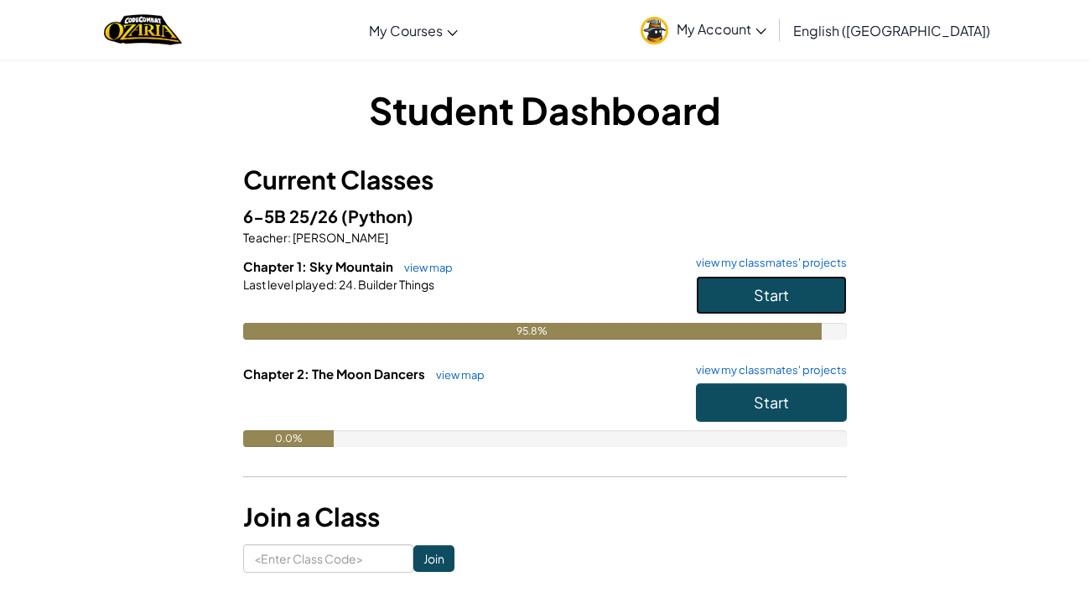
click at [794, 298] on button "Start" at bounding box center [771, 295] width 151 height 39
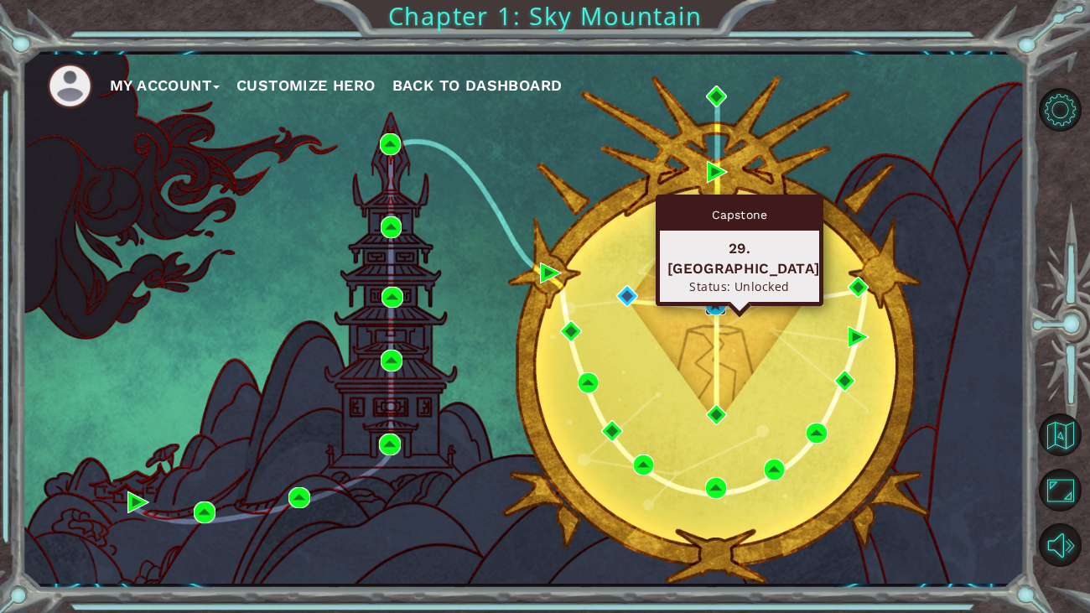
click at [717, 301] on img at bounding box center [716, 305] width 22 height 22
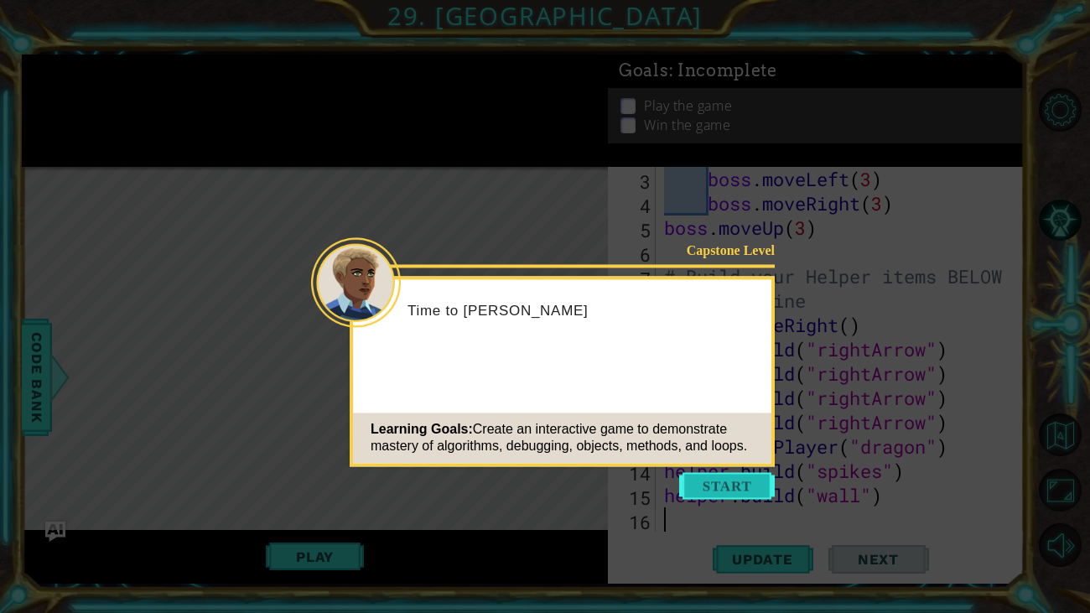
scroll to position [97, 0]
click at [720, 488] on button "Start" at bounding box center [727, 485] width 96 height 27
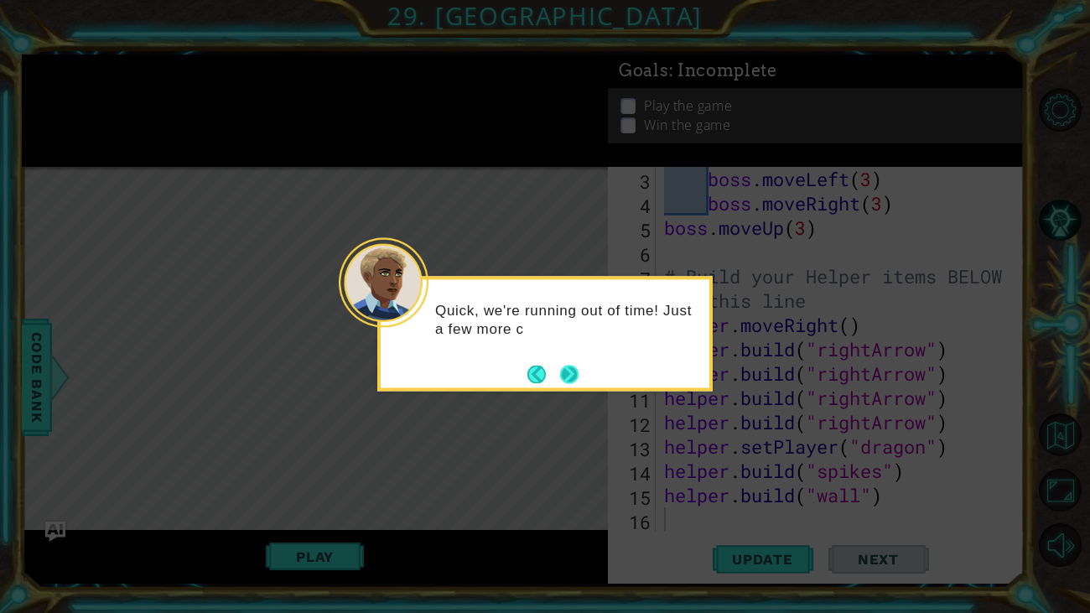
click at [564, 381] on button "Next" at bounding box center [569, 374] width 18 height 18
click at [564, 381] on button "Next" at bounding box center [569, 374] width 19 height 19
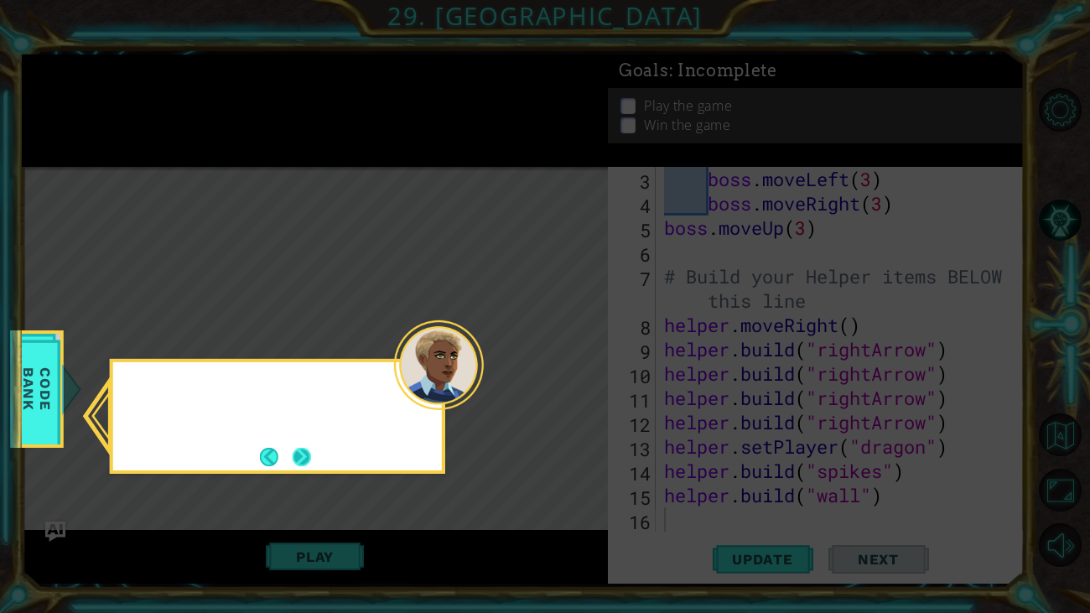
click at [299, 455] on button "Next" at bounding box center [302, 457] width 18 height 18
click at [299, 455] on icon at bounding box center [545, 306] width 1090 height 613
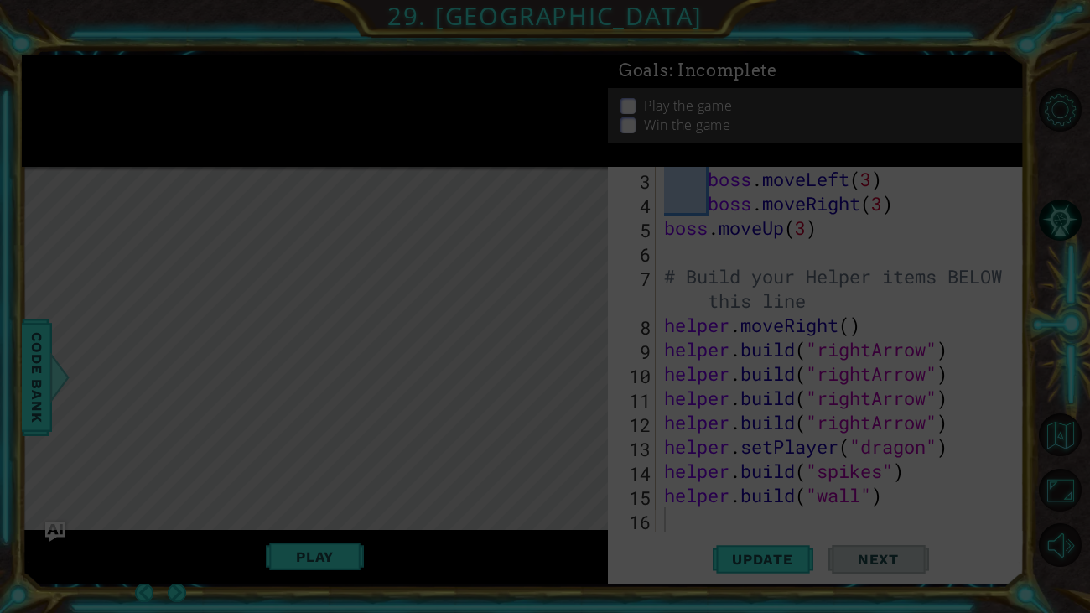
click at [299, 455] on icon at bounding box center [545, 306] width 1090 height 613
click at [528, 453] on icon at bounding box center [545, 306] width 1090 height 613
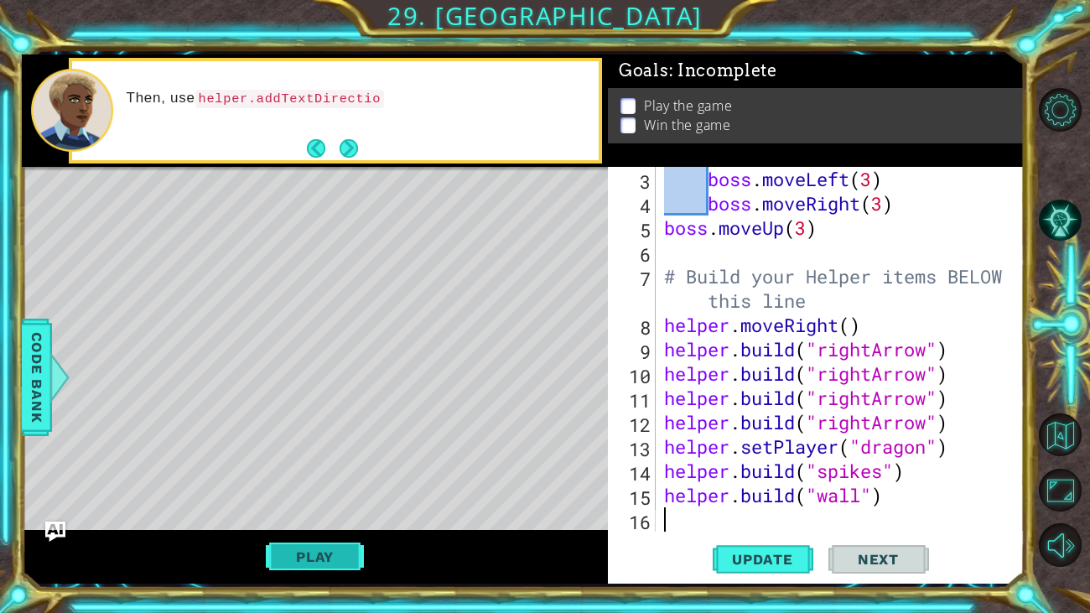
click at [314, 557] on button "Play" at bounding box center [315, 557] width 98 height 32
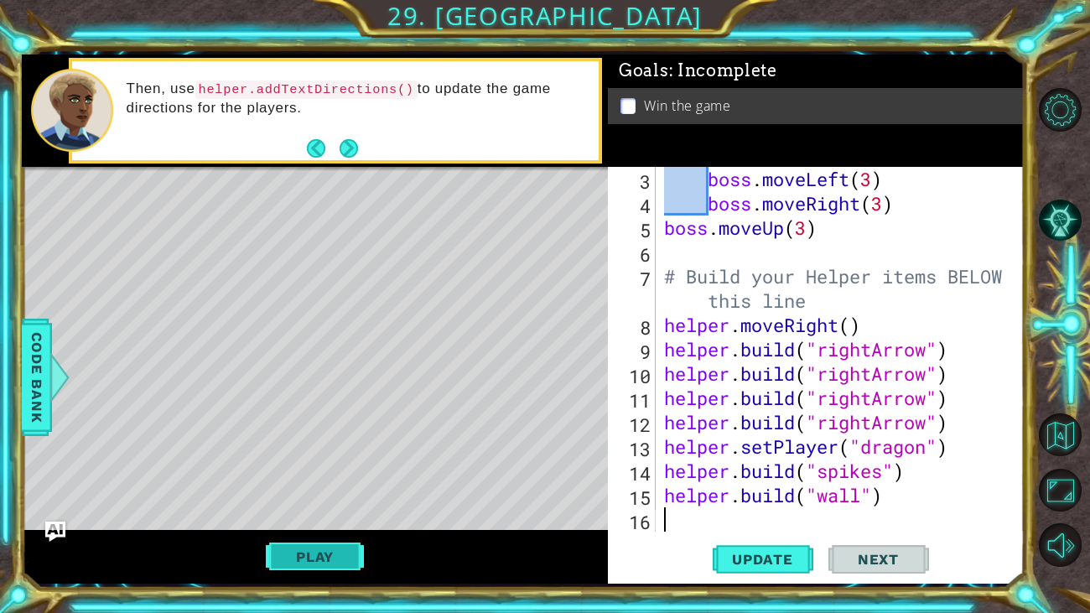
click at [314, 557] on button "Play" at bounding box center [315, 557] width 98 height 32
click at [875, 563] on span "Next" at bounding box center [878, 561] width 75 height 17
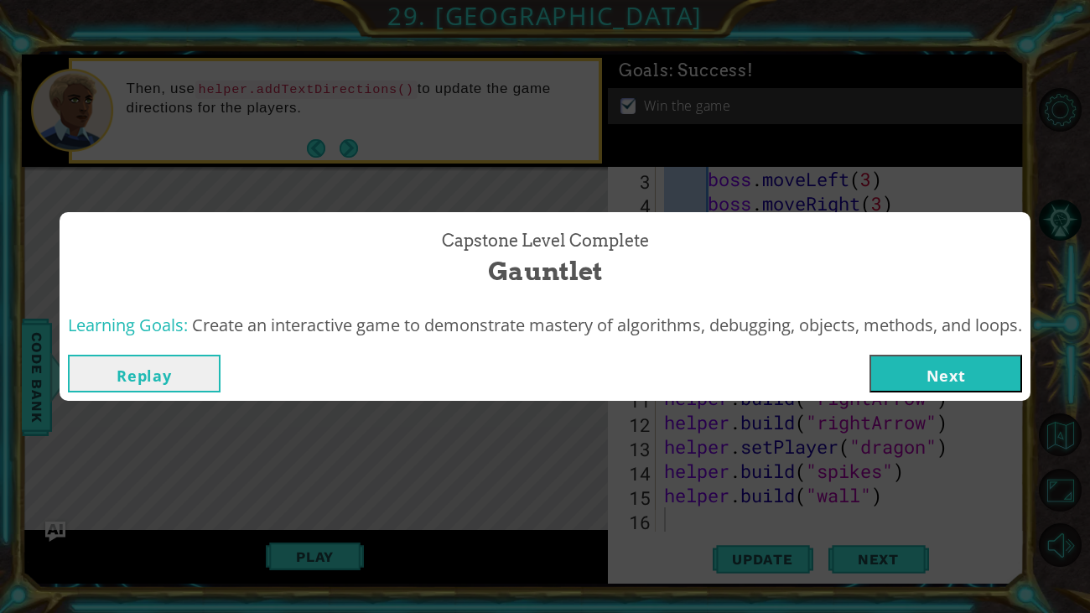
click at [907, 366] on button "Next" at bounding box center [946, 374] width 153 height 38
click at [885, 362] on body "1 ההההההההההההההההההההההההההההההההההההההההההההההההההההההההההההההההההההההההההההה…" at bounding box center [545, 306] width 1090 height 613
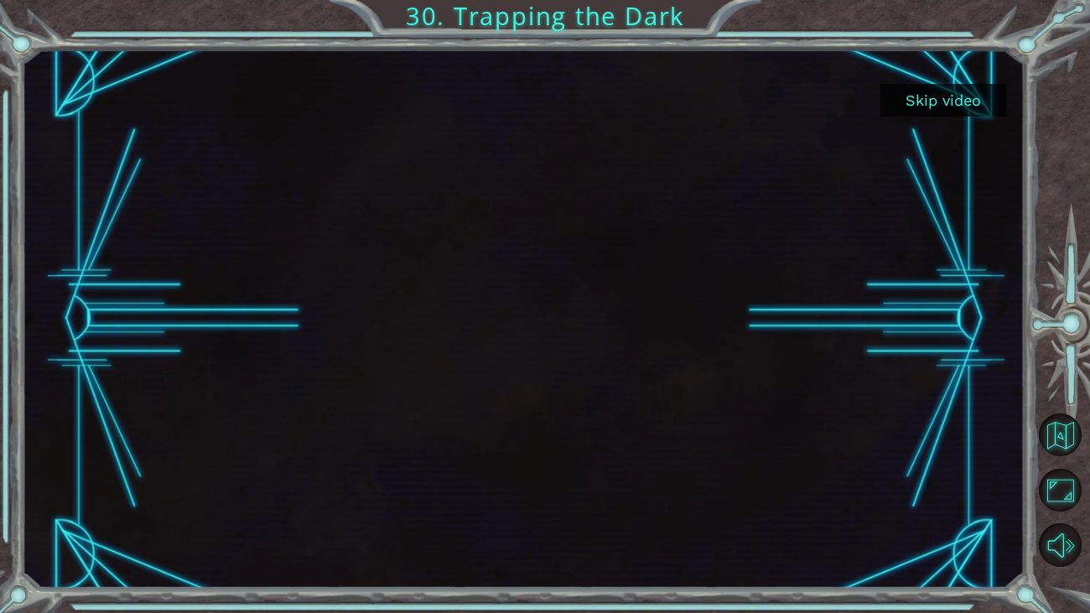
click at [921, 99] on button "Skip video" at bounding box center [944, 100] width 126 height 33
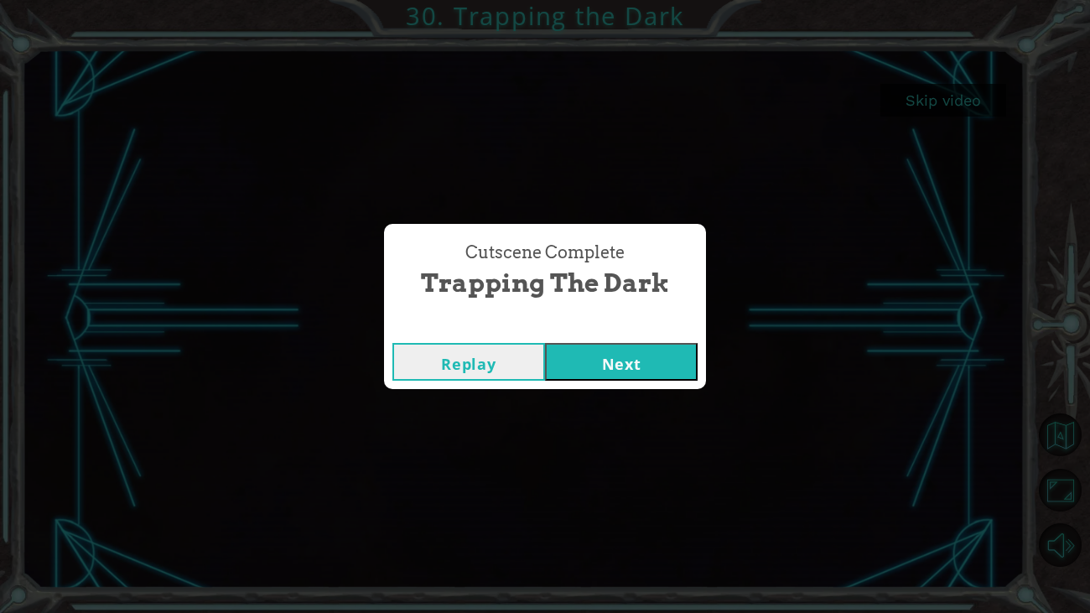
click at [584, 351] on button "Next" at bounding box center [621, 362] width 153 height 38
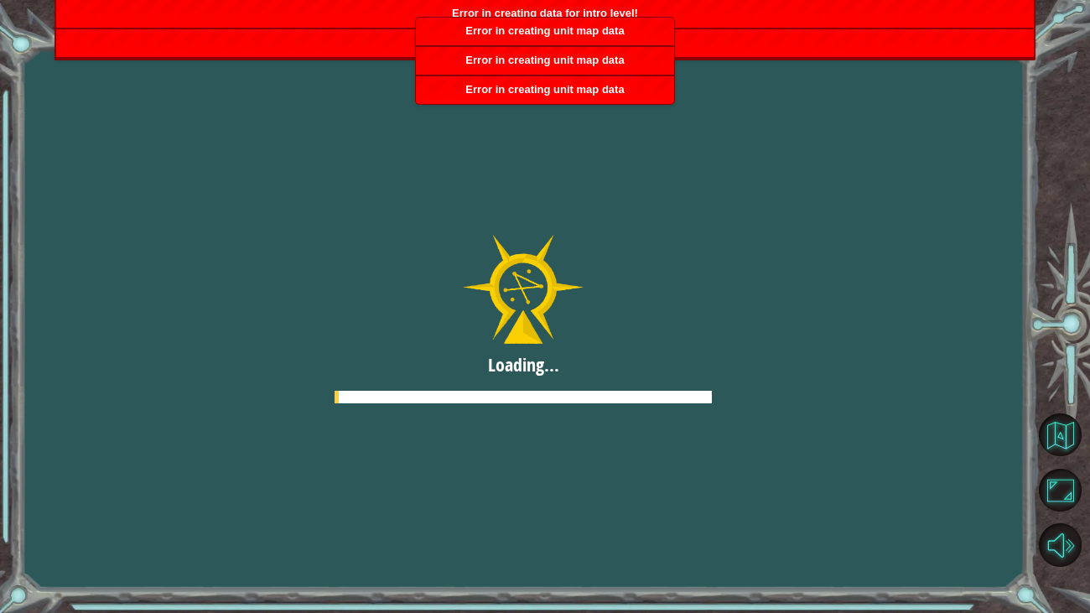
click at [481, 186] on div at bounding box center [524, 319] width 1146 height 644
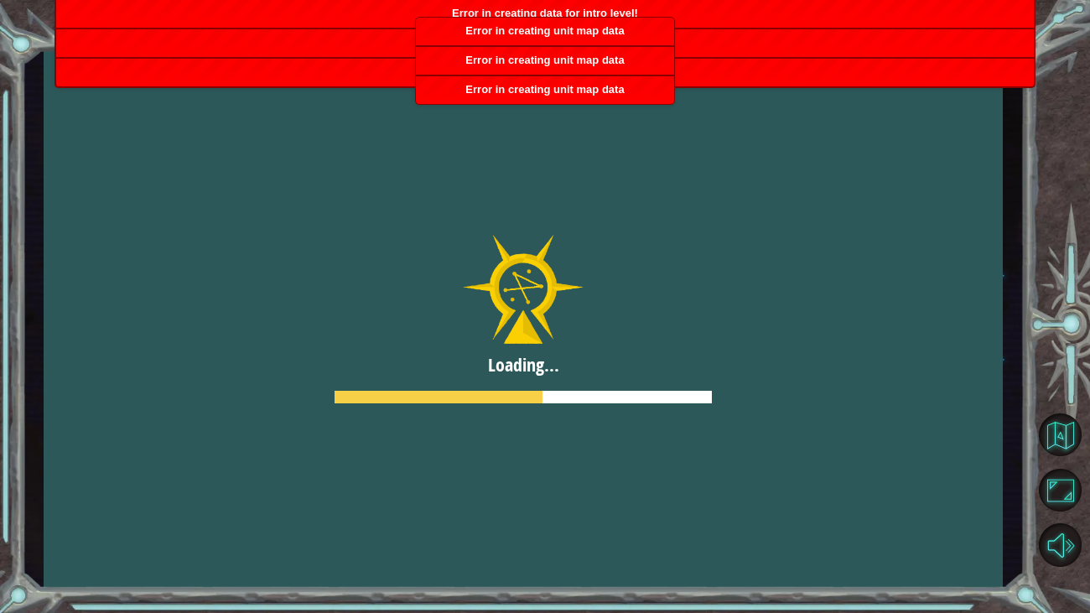
click at [226, 302] on div at bounding box center [523, 318] width 959 height 539
click at [171, 312] on div at bounding box center [523, 318] width 959 height 539
click at [481, 329] on div at bounding box center [523, 318] width 959 height 539
click at [787, 400] on div at bounding box center [523, 318] width 959 height 539
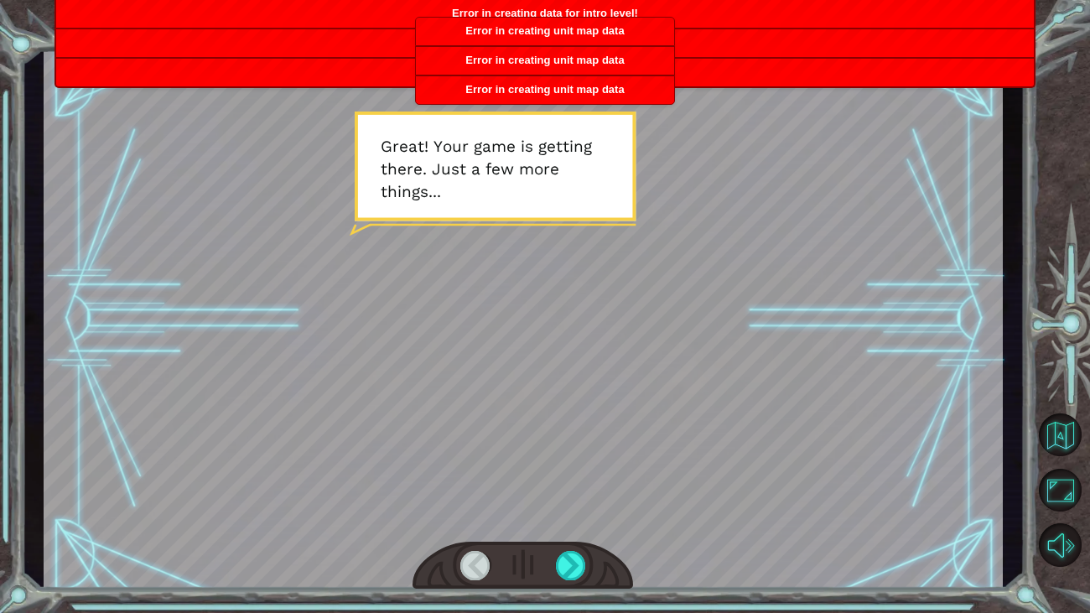
click at [637, 237] on div at bounding box center [523, 318] width 959 height 539
click at [1074, 430] on button "Back to Map" at bounding box center [1060, 434] width 43 height 43
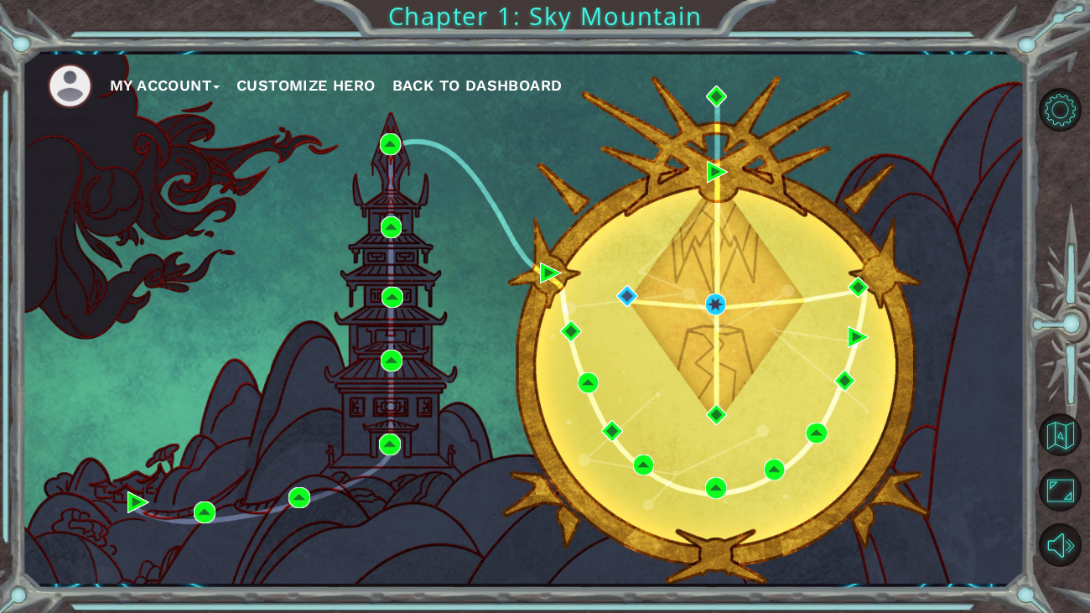
click at [458, 76] on span "Back to Dashboard" at bounding box center [477, 85] width 170 height 18
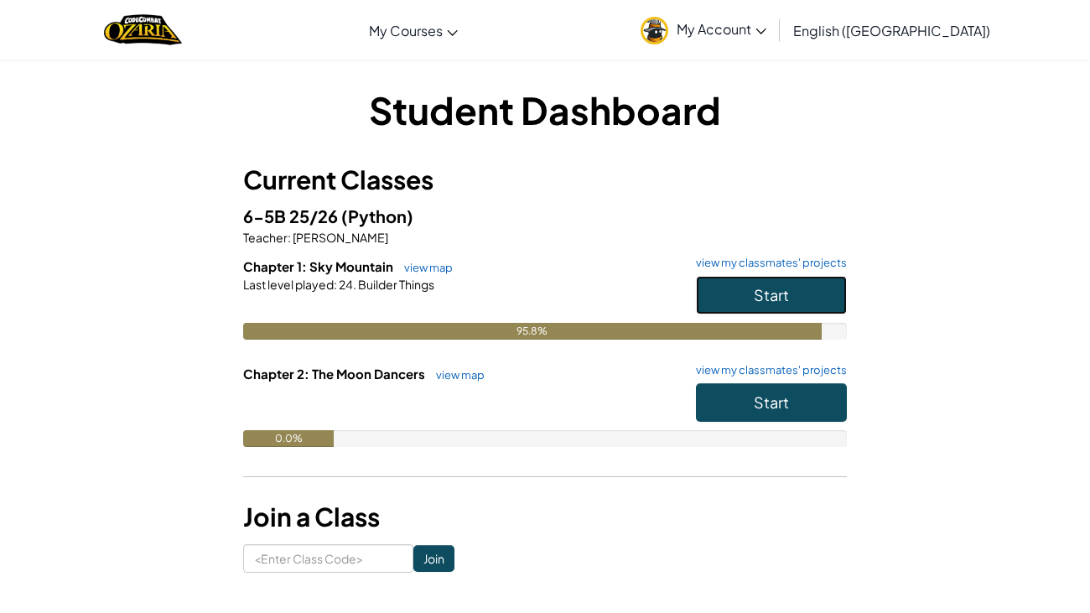
click at [719, 283] on button "Start" at bounding box center [771, 295] width 151 height 39
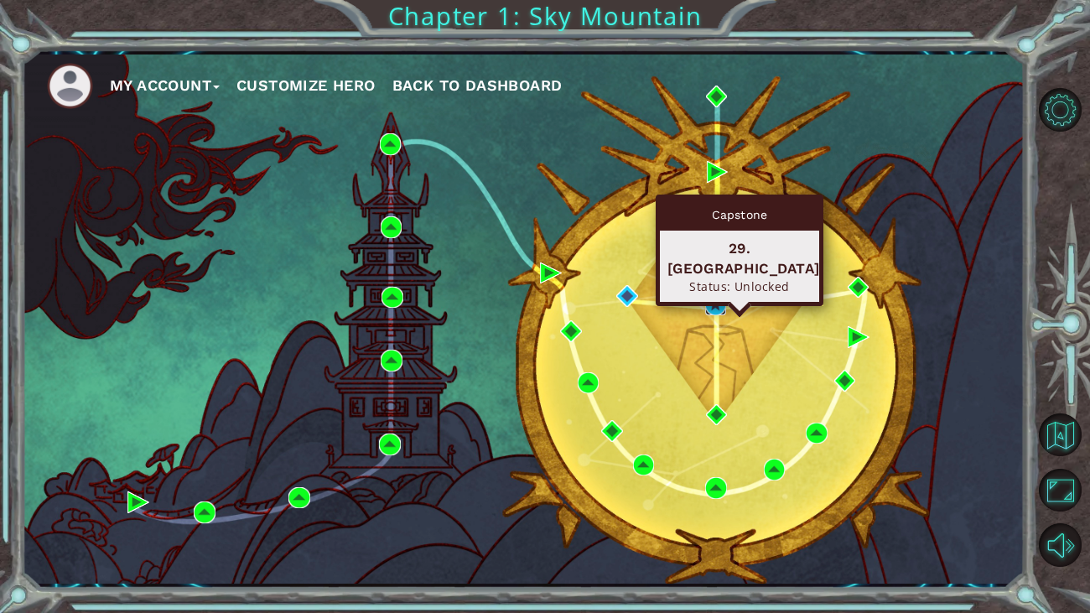
click at [716, 296] on img at bounding box center [716, 305] width 22 height 22
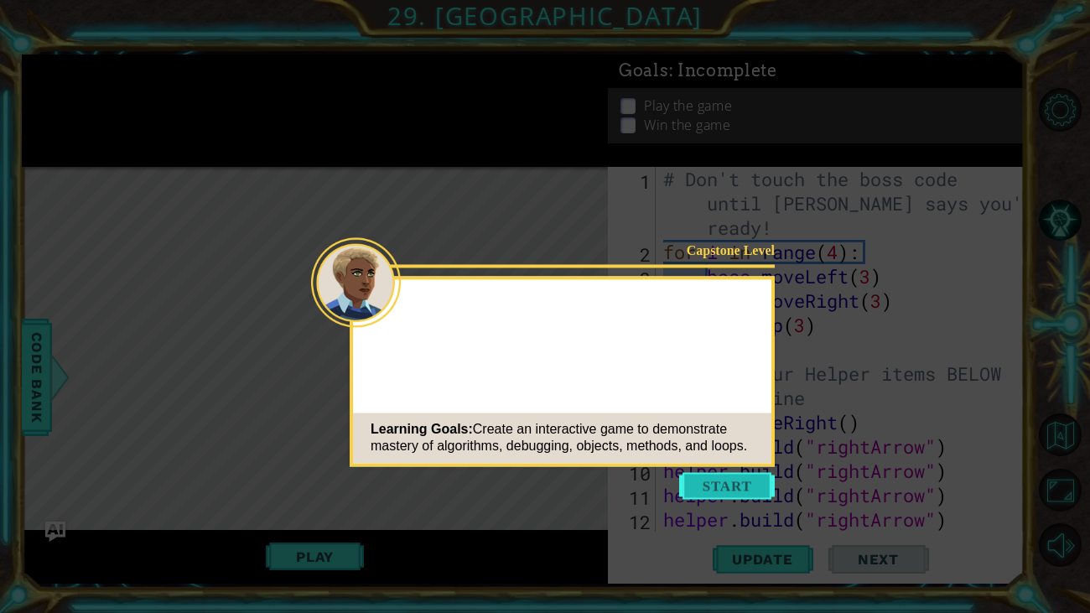
click at [717, 492] on button "Start" at bounding box center [727, 485] width 96 height 27
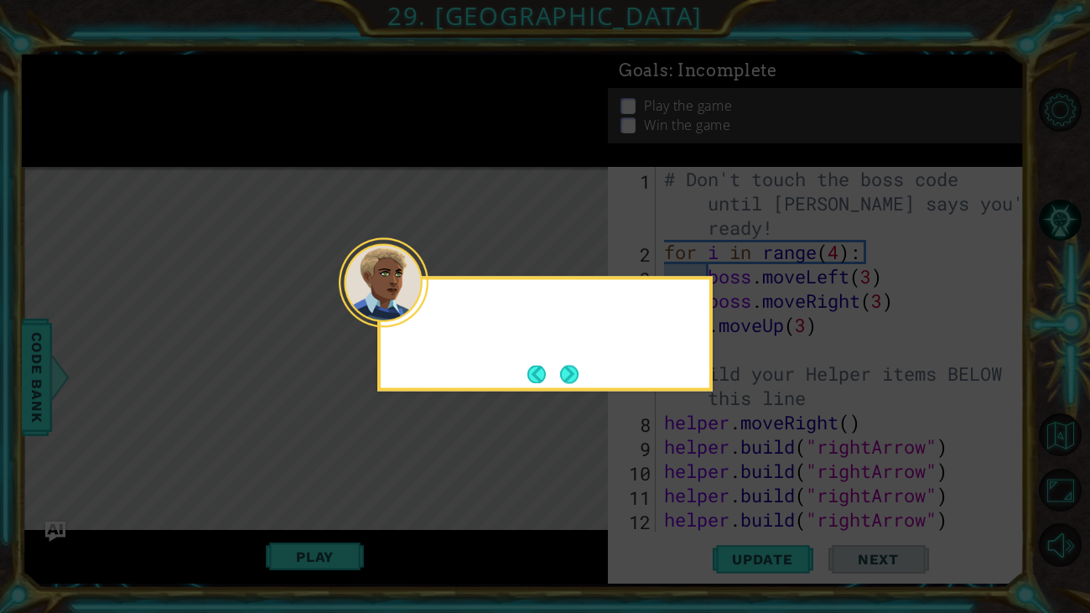
click at [565, 368] on button "Next" at bounding box center [569, 374] width 18 height 18
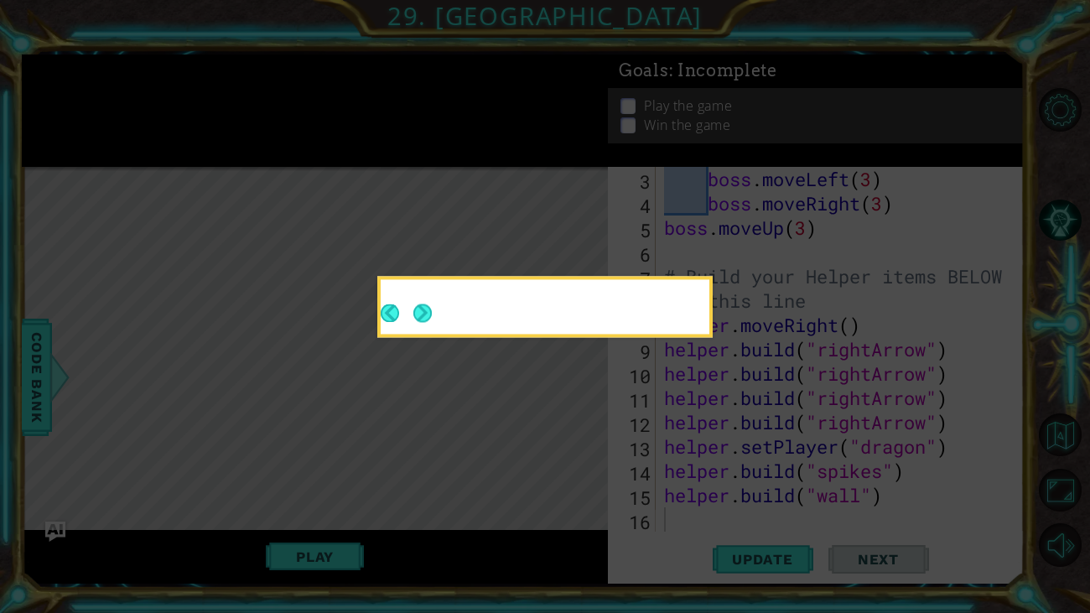
click at [420, 313] on button "Next" at bounding box center [422, 313] width 18 height 18
click at [421, 311] on icon at bounding box center [545, 306] width 1090 height 613
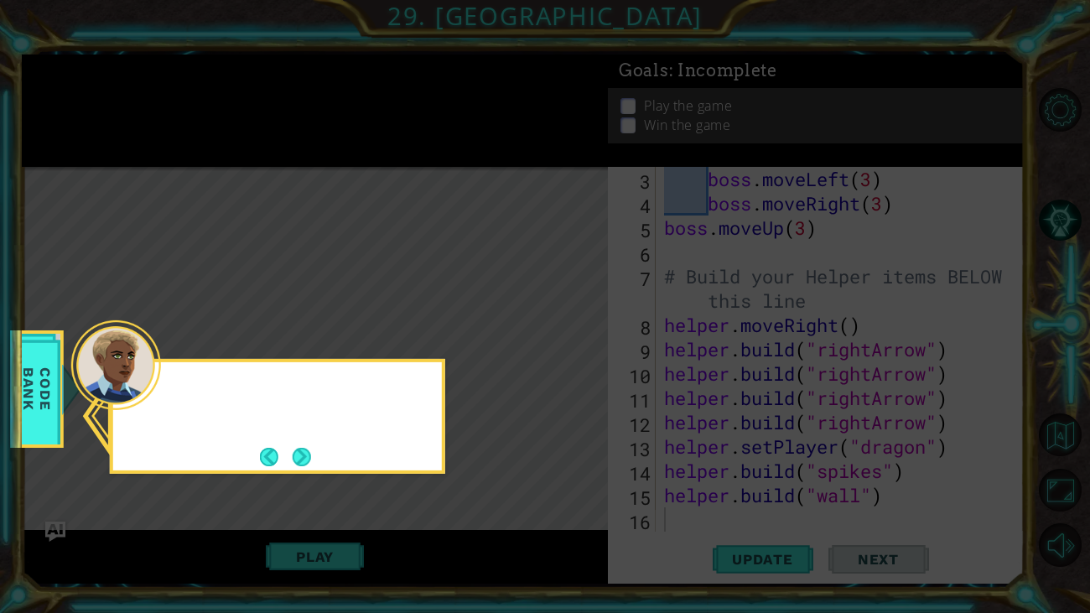
scroll to position [97, 0]
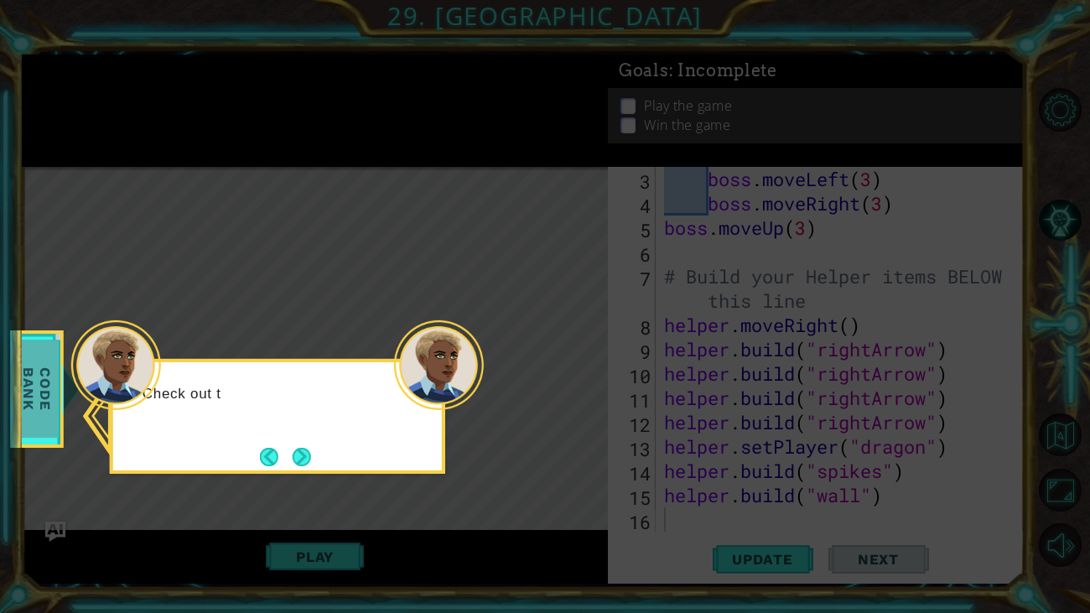
click at [23, 396] on span "Code Bank" at bounding box center [37, 389] width 44 height 96
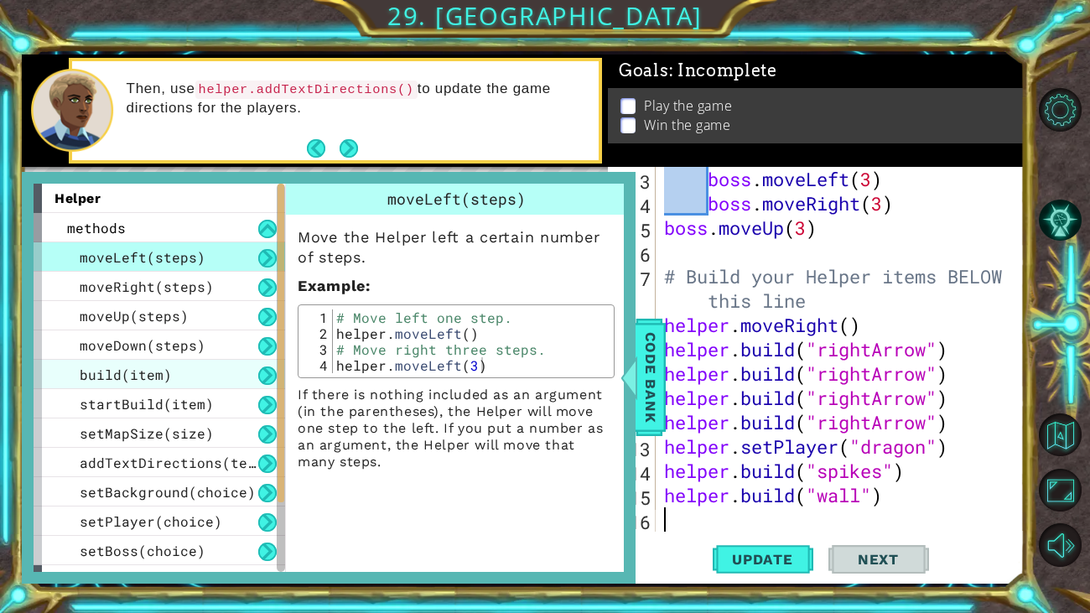
click at [117, 367] on span "build(item)" at bounding box center [126, 375] width 92 height 18
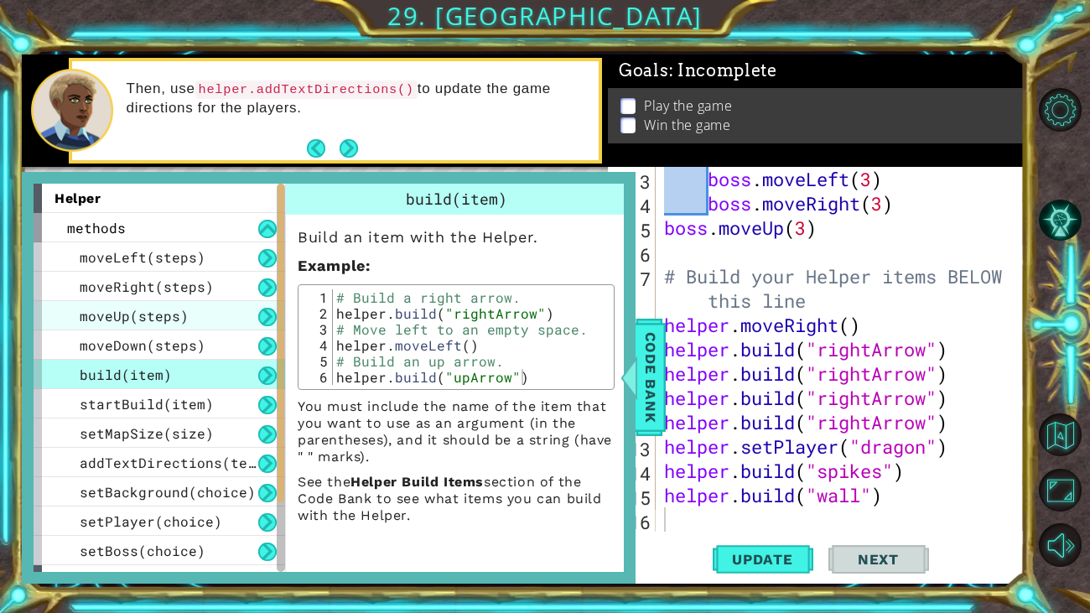
click at [192, 327] on div "moveUp(steps)" at bounding box center [160, 315] width 252 height 29
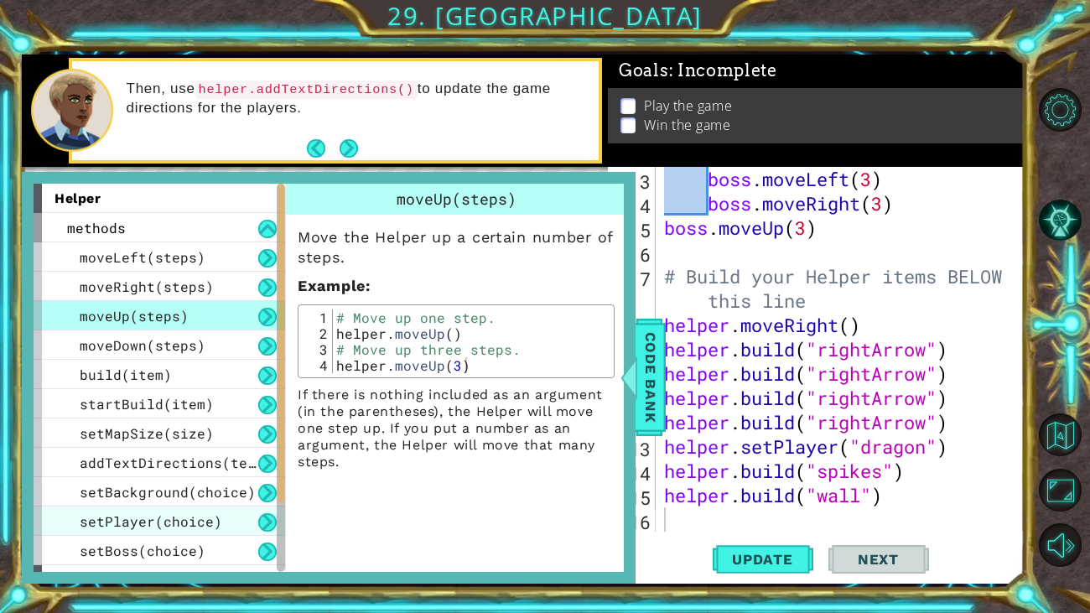
click at [198, 512] on span "setPlayer(choice)" at bounding box center [151, 521] width 143 height 18
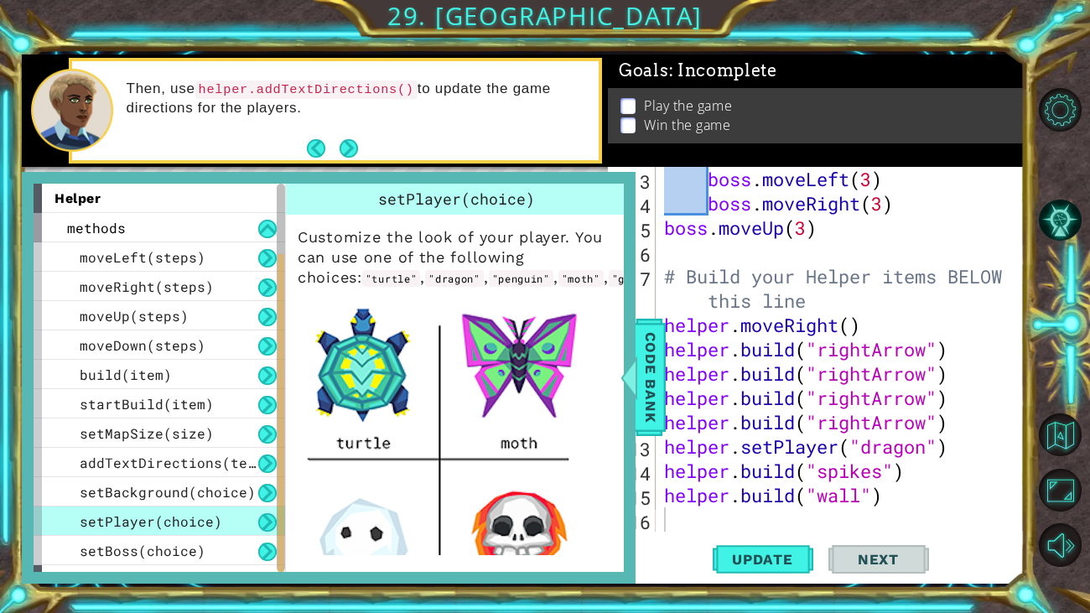
scroll to position [197, 0]
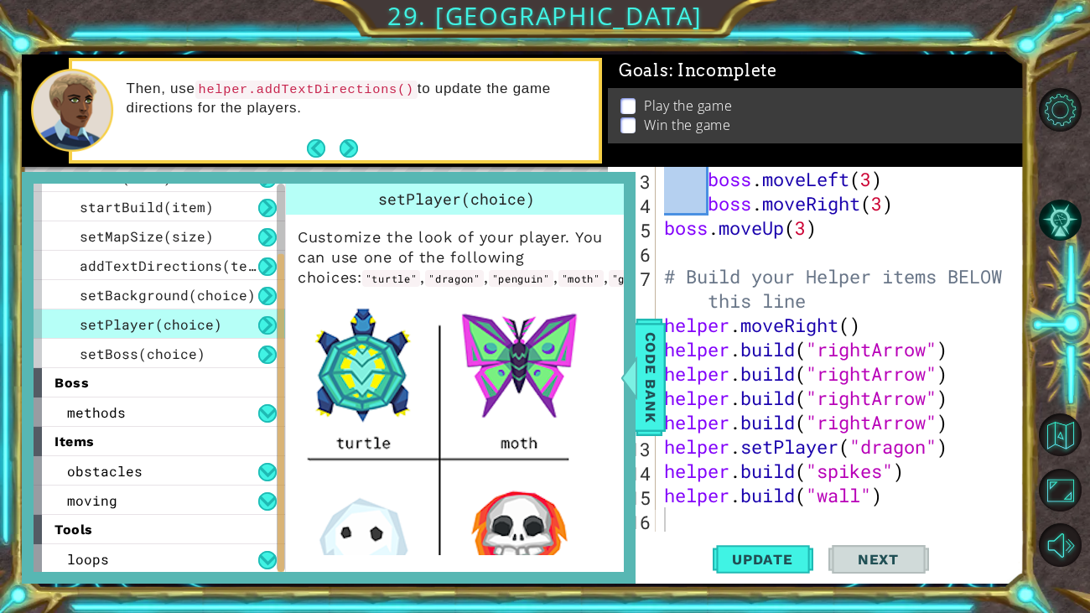
click at [113, 387] on div "boss" at bounding box center [160, 382] width 252 height 29
click at [173, 333] on div "setPlayer(choice)" at bounding box center [160, 323] width 252 height 29
click at [155, 257] on span "addTextDirections(text)" at bounding box center [176, 266] width 193 height 18
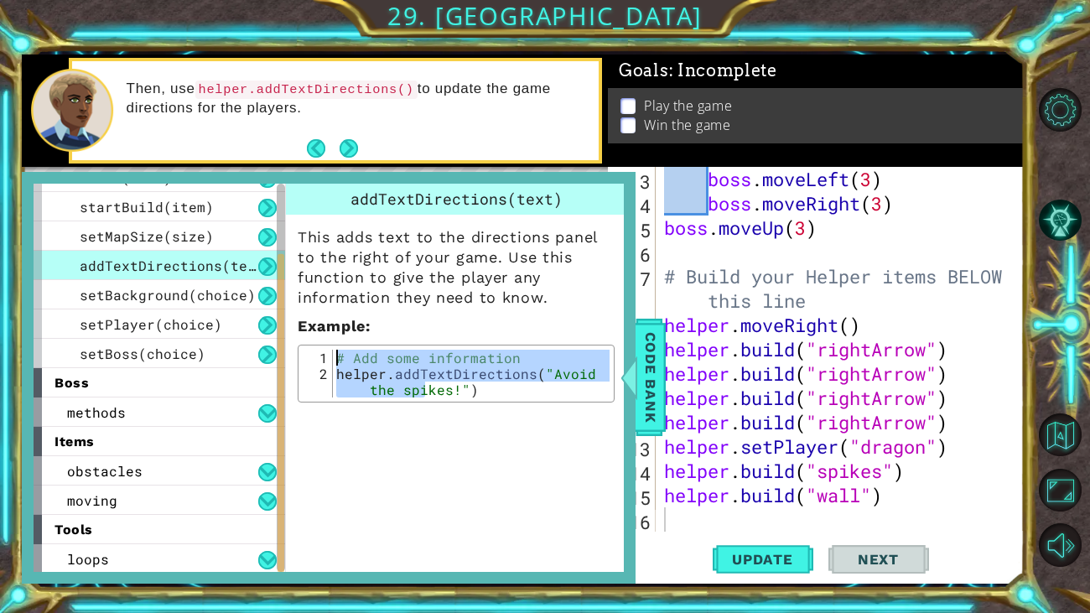
drag, startPoint x: 421, startPoint y: 382, endPoint x: 360, endPoint y: 335, distance: 77.7
click at [360, 335] on div "This adds text to the directions panel to the right of your game. Use this func…" at bounding box center [456, 309] width 340 height 188
type textarea "# Add some information helper.addTextDirections("Avoid the spikes!")"
click at [399, 425] on div "addTextDirections(text) This adds text to the directions panel to the right of …" at bounding box center [458, 378] width 346 height 388
click at [404, 429] on div "addTextDirections(text) This adds text to the directions panel to the right of …" at bounding box center [458, 378] width 346 height 388
